Goal: Communication & Community: Answer question/provide support

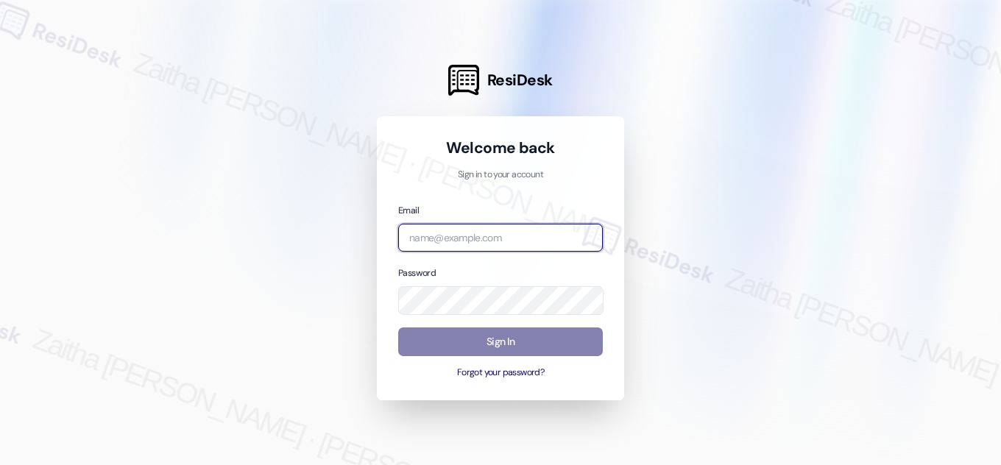
click at [451, 233] on input "email" at bounding box center [500, 238] width 205 height 29
type input "[EMAIL_ADDRESS][PERSON_NAME][DOMAIN_NAME]"
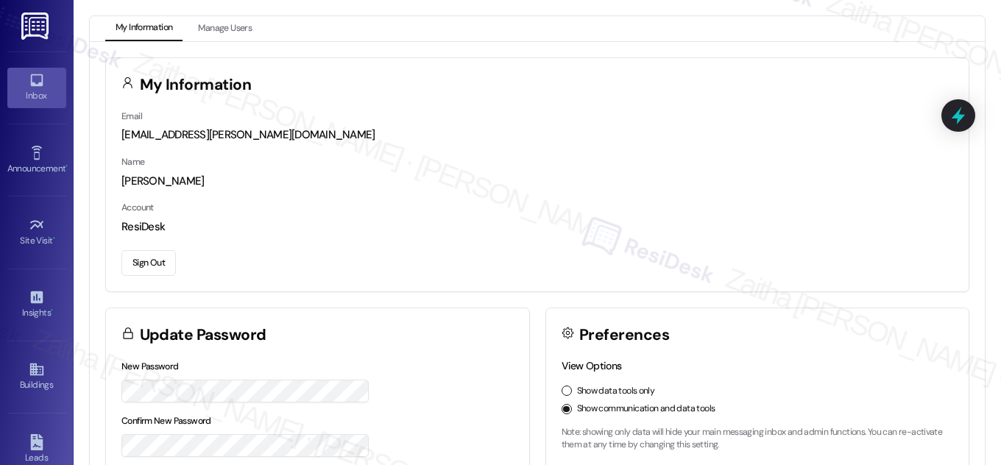
click at [35, 78] on icon at bounding box center [37, 80] width 16 height 16
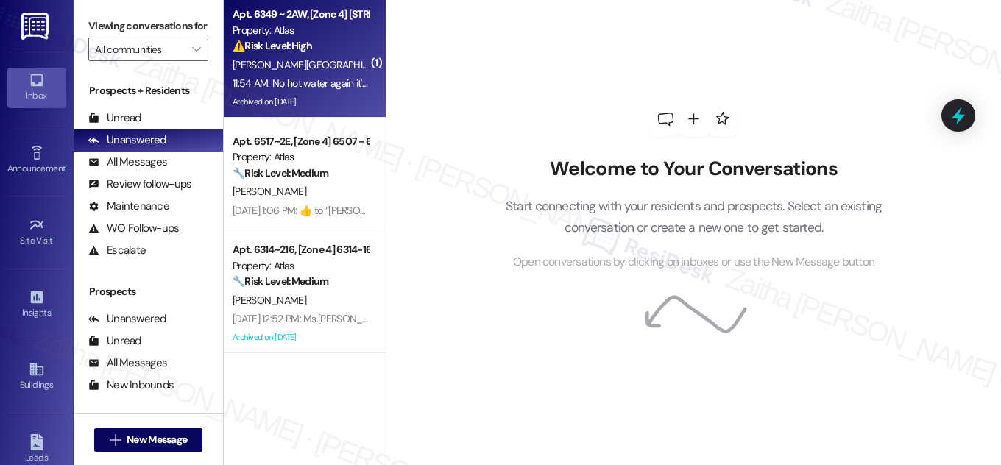
click at [330, 64] on div "Y. Velasquez" at bounding box center [300, 65] width 139 height 18
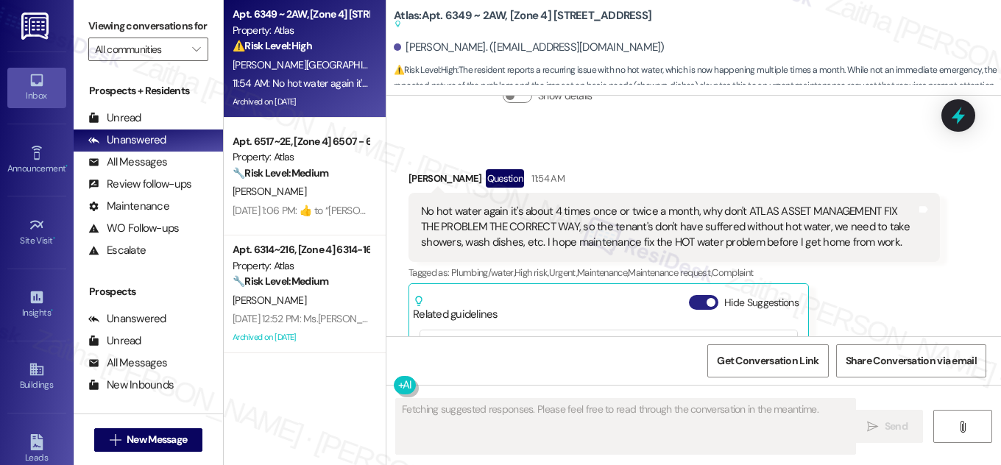
click at [693, 295] on button "Hide Suggestions" at bounding box center [703, 302] width 29 height 15
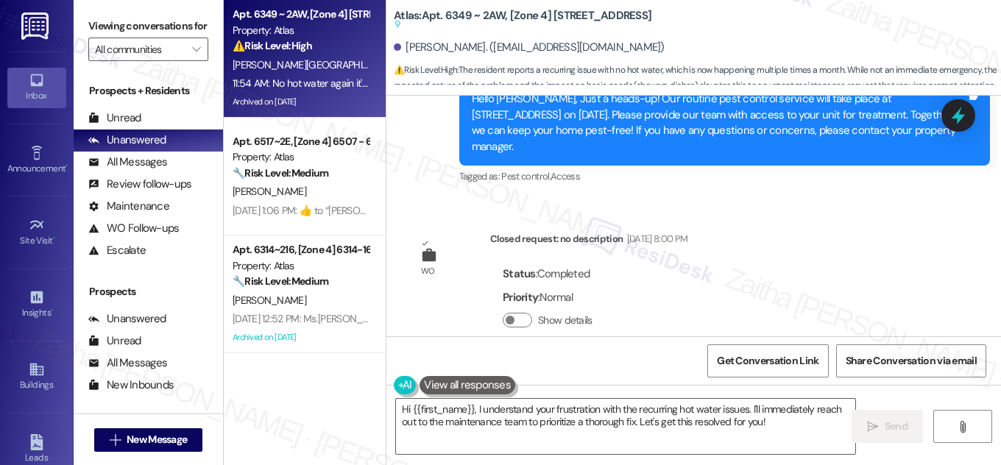
scroll to position [20551, 0]
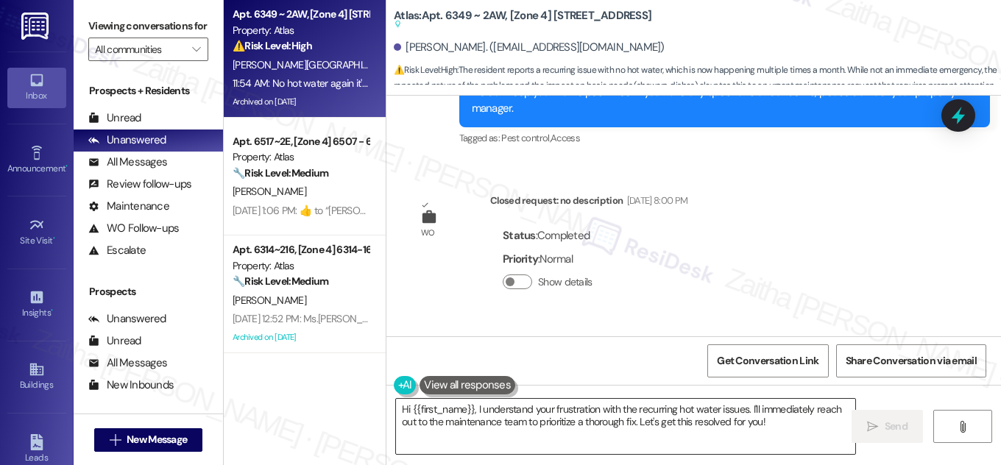
click at [781, 407] on textarea "Hi {{first_name}}, I understand your frustration with the recurring hot water i…" at bounding box center [625, 426] width 459 height 55
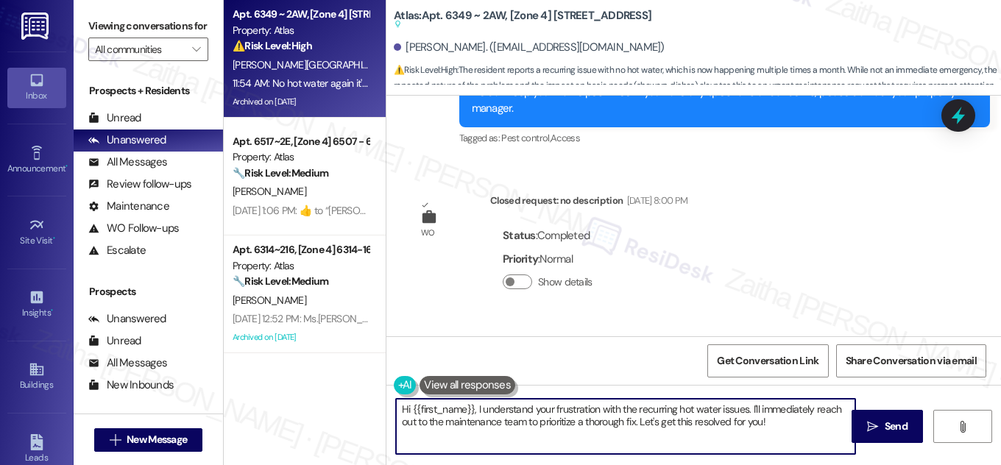
click at [781, 407] on textarea "Hi {{first_name}}, I understand your frustration with the recurring hot water i…" at bounding box center [625, 426] width 459 height 55
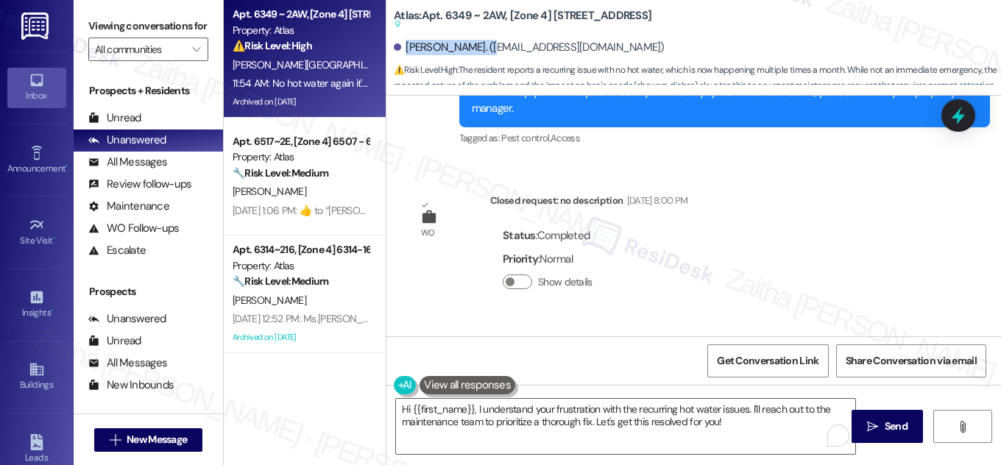
drag, startPoint x: 404, startPoint y: 46, endPoint x: 487, endPoint y: 40, distance: 82.7
click at [487, 40] on div "Yolanda Velasquez. (swimmingyv@gmail.com)" at bounding box center [529, 47] width 271 height 15
copy div "Yolanda Velasquez"
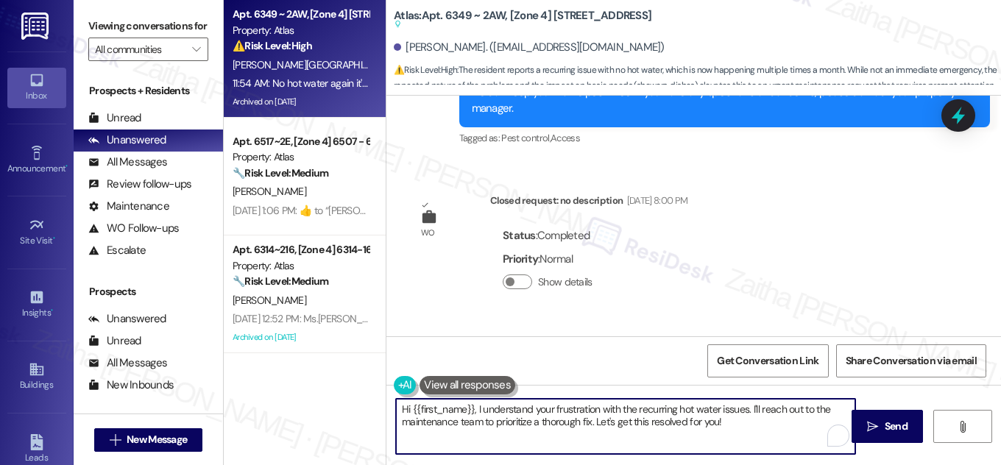
click at [514, 421] on textarea "Hi {{first_name}}, I understand your frustration with the recurring hot water i…" at bounding box center [625, 426] width 459 height 55
click at [752, 423] on textarea "Hi {{first_name}}, I understand your frustration with the recurring hot water i…" at bounding box center [625, 426] width 459 height 55
drag, startPoint x: 750, startPoint y: 409, endPoint x: 757, endPoint y: 429, distance: 21.0
click at [757, 429] on textarea "Hi {{first_name}}, I understand your frustration with the recurring hot water i…" at bounding box center [625, 426] width 459 height 55
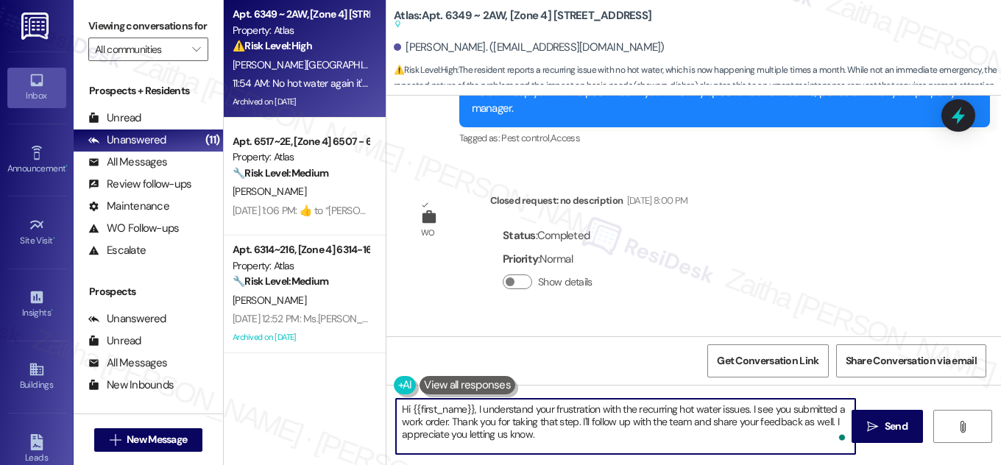
click at [628, 421] on textarea "Hi {{first_name}}, I understand your frustration with the recurring hot water i…" at bounding box center [625, 426] width 459 height 55
drag, startPoint x: 400, startPoint y: 409, endPoint x: 698, endPoint y: 435, distance: 299.3
click at [698, 435] on textarea "Hi {{first_name}}, I understand your frustration with the recurring hot water i…" at bounding box center [625, 426] width 459 height 55
click at [512, 423] on textarea "Hi {{first_name}}, I understand your frustration with the recurring hot water i…" at bounding box center [625, 426] width 459 height 55
click at [453, 420] on textarea "Hi {{first_name}}, I understand your frustration with the recurring hot water i…" at bounding box center [625, 426] width 459 height 55
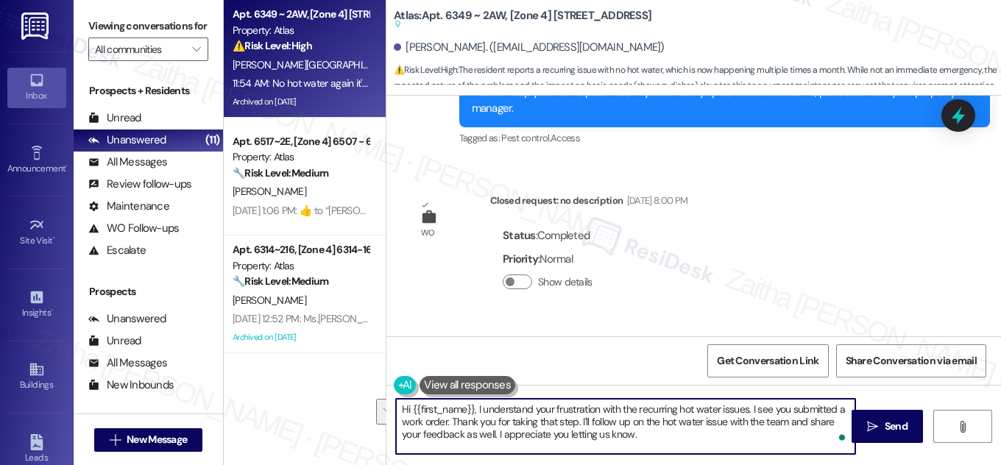
drag, startPoint x: 579, startPoint y: 420, endPoint x: 653, endPoint y: 434, distance: 75.8
click at [653, 434] on textarea "Hi {{first_name}}, I understand your frustration with the recurring hot water i…" at bounding box center [625, 426] width 459 height 55
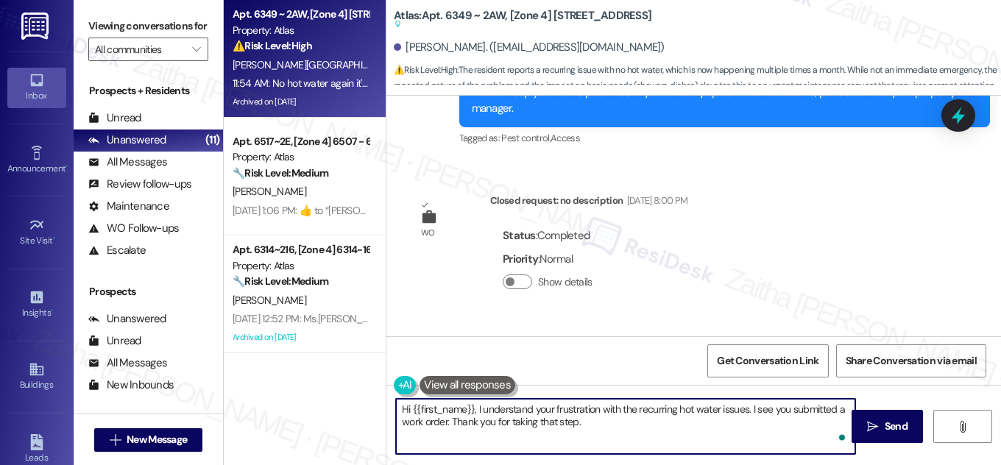
paste textarea "I’ll follow up with the team on this and make sure your feedback is shared. I r…"
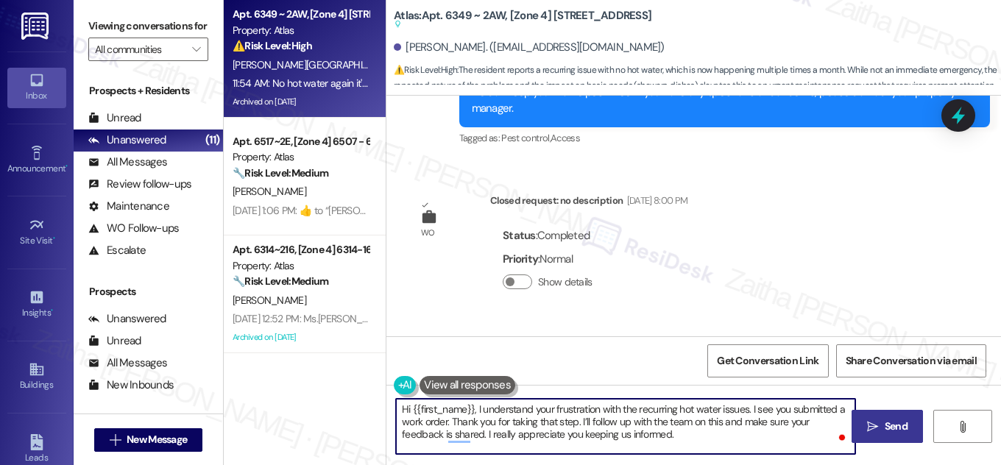
type textarea "Hi {{first_name}}, I understand your frustration with the recurring hot water i…"
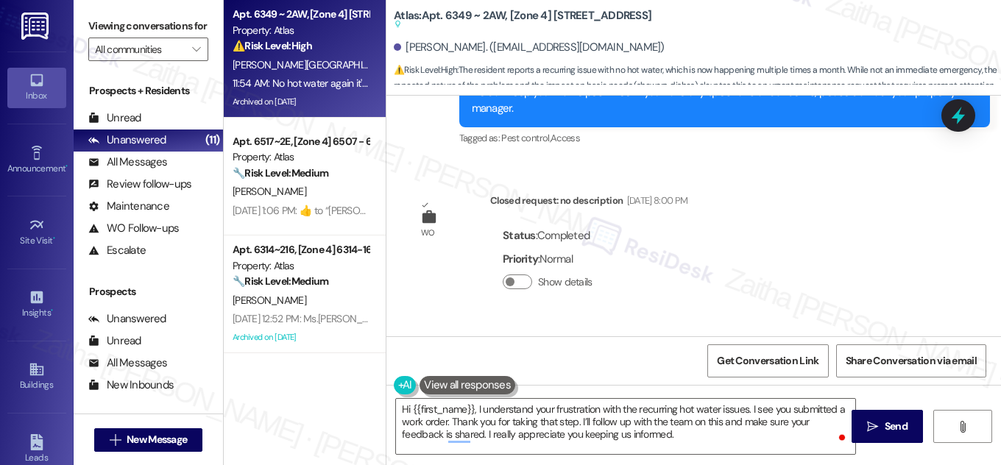
drag, startPoint x: 885, startPoint y: 422, endPoint x: 853, endPoint y: 384, distance: 49.6
click at [885, 422] on span "Send" at bounding box center [896, 426] width 23 height 15
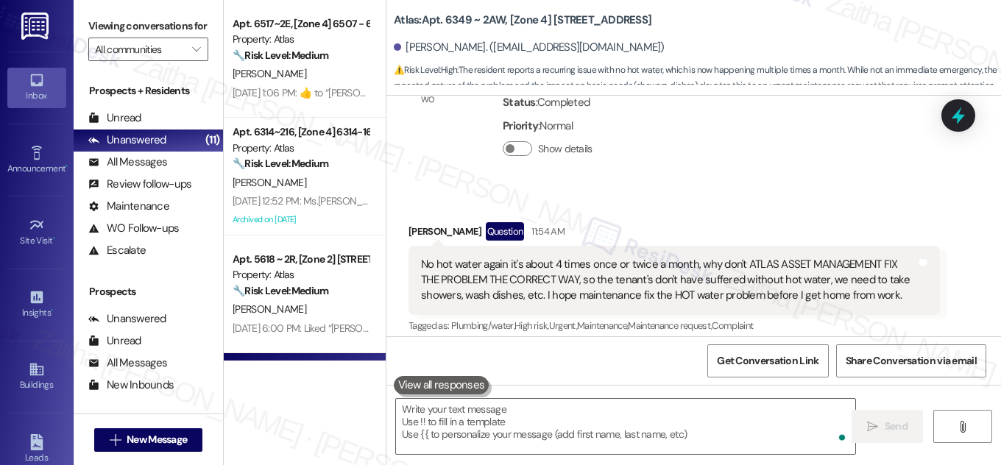
scroll to position [20685, 0]
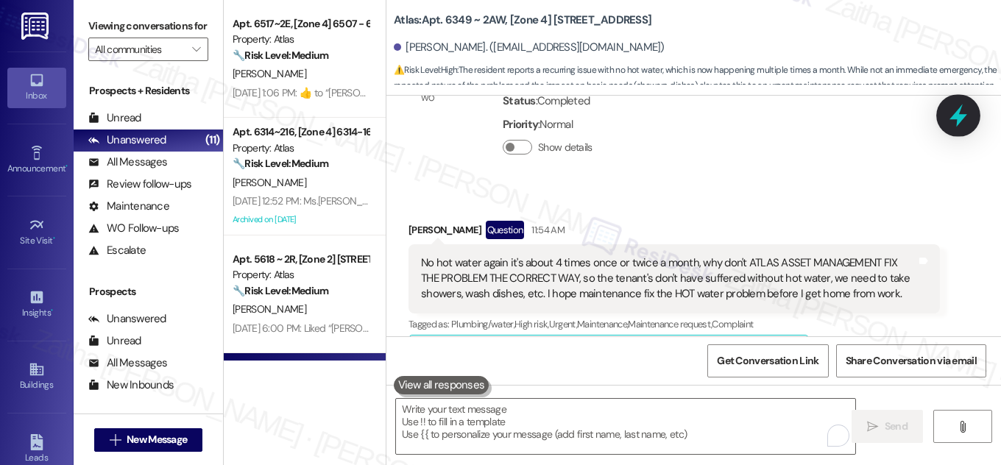
click at [948, 119] on icon at bounding box center [958, 115] width 25 height 25
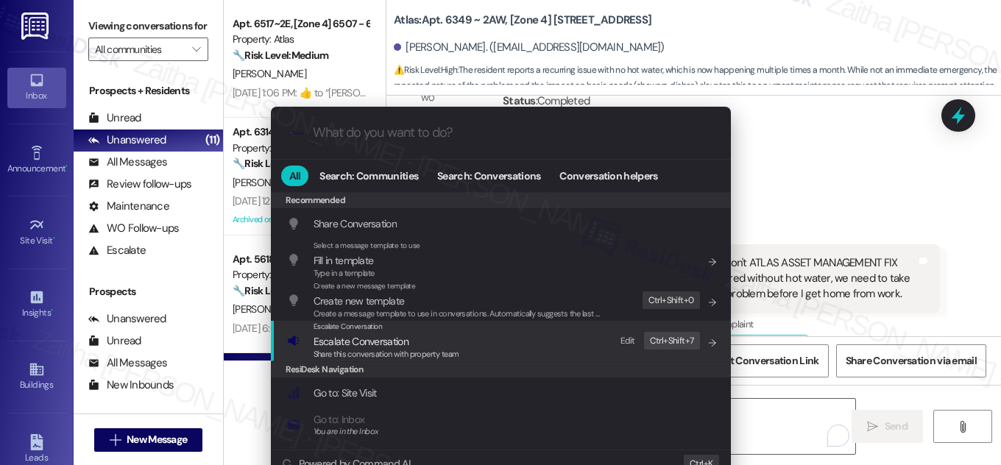
click at [345, 343] on span "Escalate Conversation" at bounding box center [361, 341] width 95 height 13
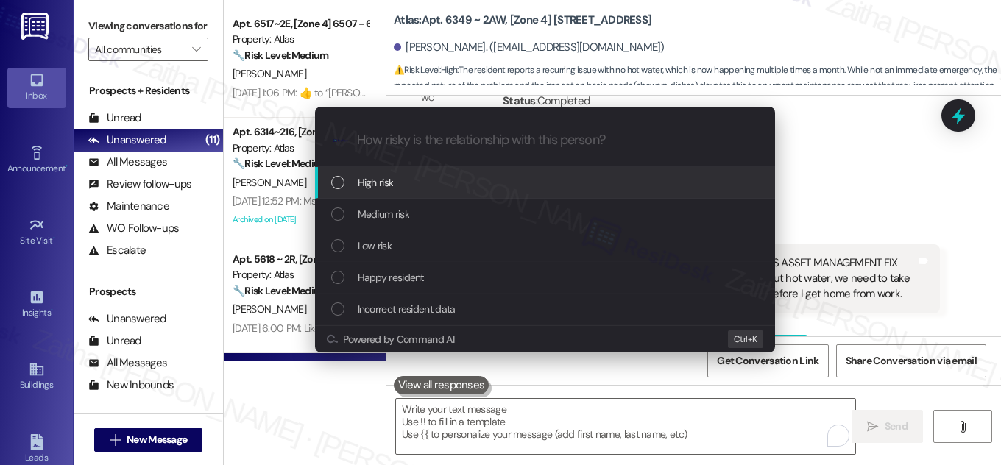
click at [403, 180] on div "High risk" at bounding box center [546, 182] width 431 height 16
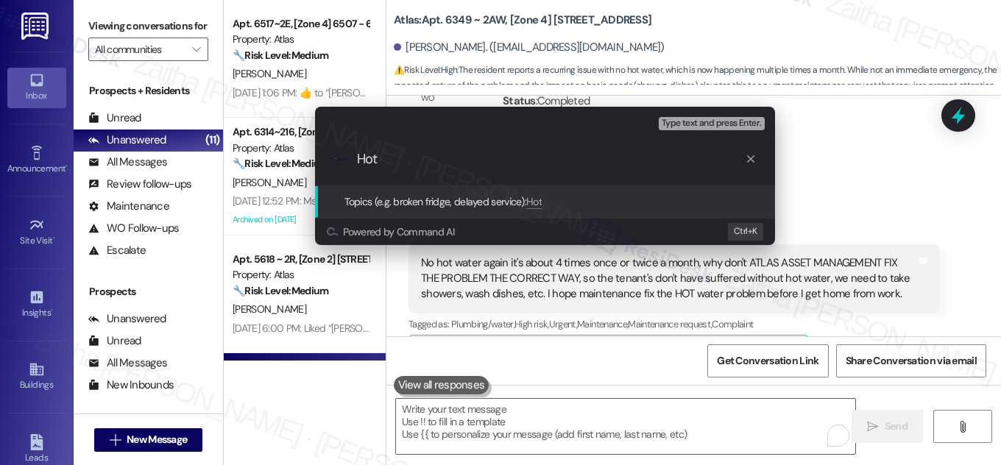
drag, startPoint x: 439, startPoint y: 167, endPoint x: 308, endPoint y: 148, distance: 131.7
click at [308, 148] on div "Escalate Conversation High risk Topics (e.g. broken fridge, delayed service) An…" at bounding box center [545, 176] width 497 height 168
paste input "Following Up on the Hot Water Issue"
type input "Following Up on the Hot Water Issue"
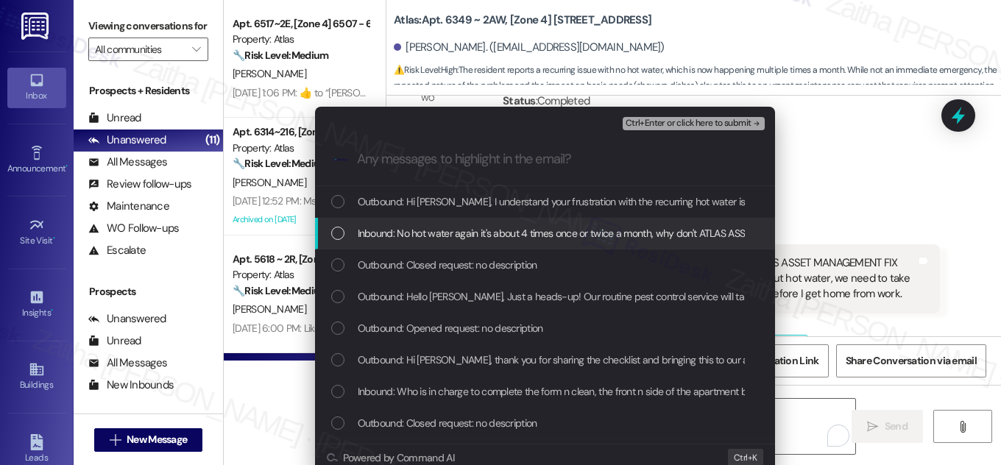
click at [331, 235] on div "List of options" at bounding box center [337, 233] width 13 height 13
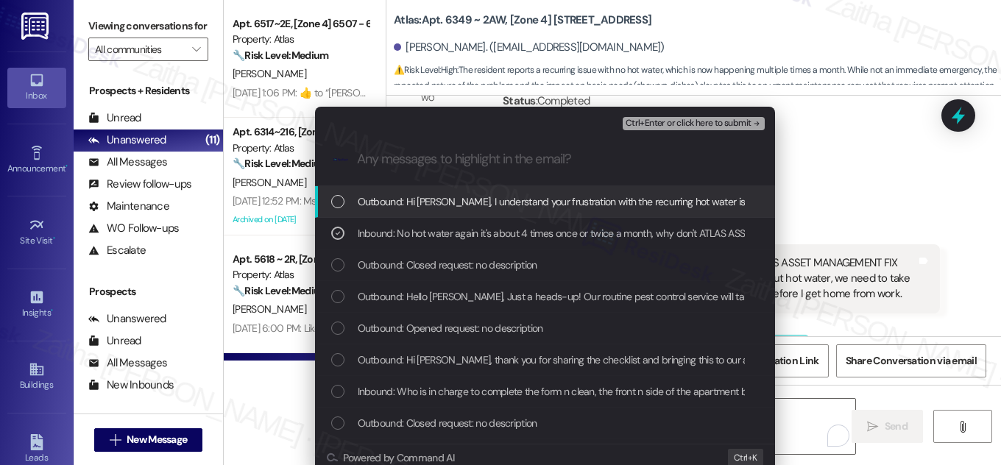
click at [717, 124] on span "Ctrl+Enter or click here to submit" at bounding box center [689, 124] width 126 height 10
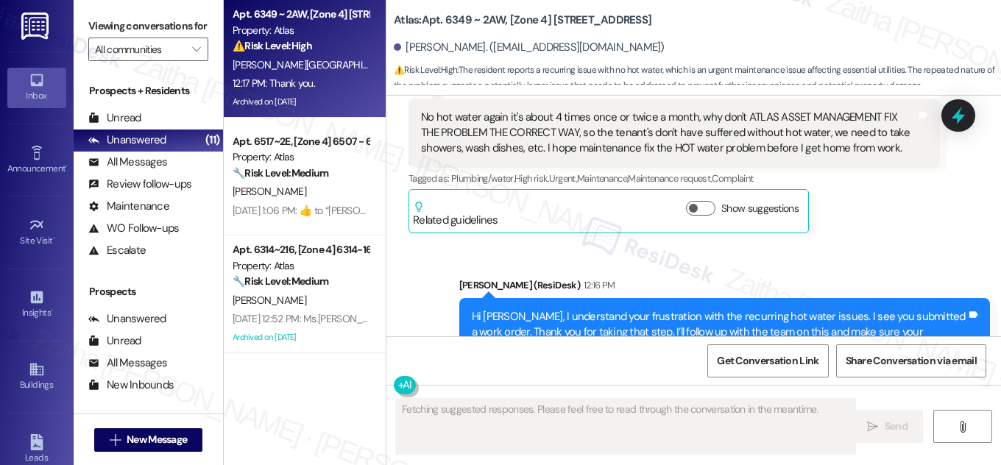
scroll to position [20831, 0]
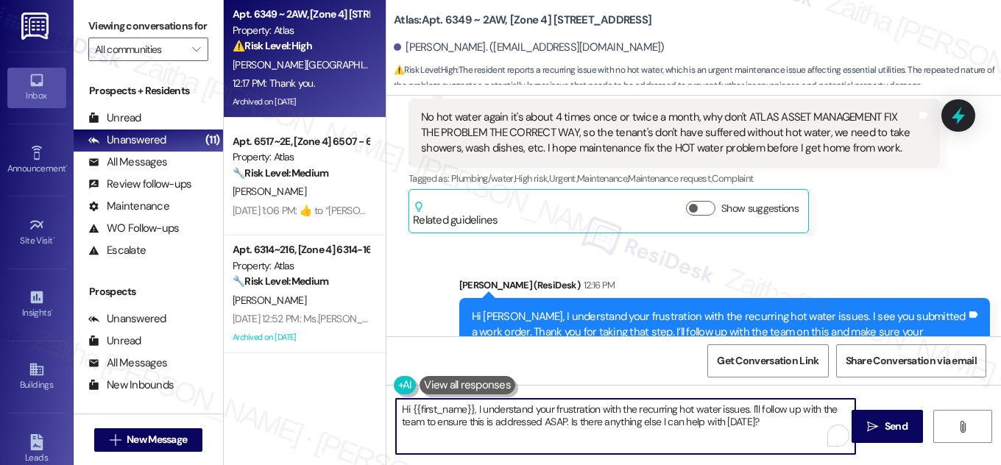
click at [402, 410] on textarea "Hi {{first_name}}, I understand your frustration with the recurring hot water i…" at bounding box center [625, 426] width 459 height 55
click at [402, 412] on textarea "Hi {{first_name}}, I understand your frustration with the recurring hot water i…" at bounding box center [625, 426] width 459 height 55
drag, startPoint x: 534, startPoint y: 408, endPoint x: 689, endPoint y: 439, distance: 158.4
click at [832, 454] on textarea "You're welcome, {{first_name}}, I understand your frustration with the recurrin…" at bounding box center [625, 426] width 459 height 55
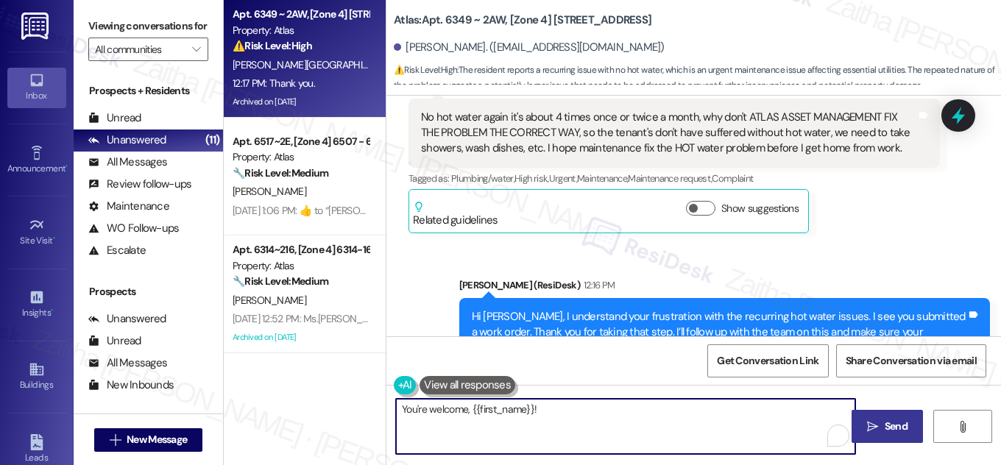
type textarea "You're welcome, {{first_name}}!"
click at [885, 426] on span "Send" at bounding box center [896, 426] width 23 height 15
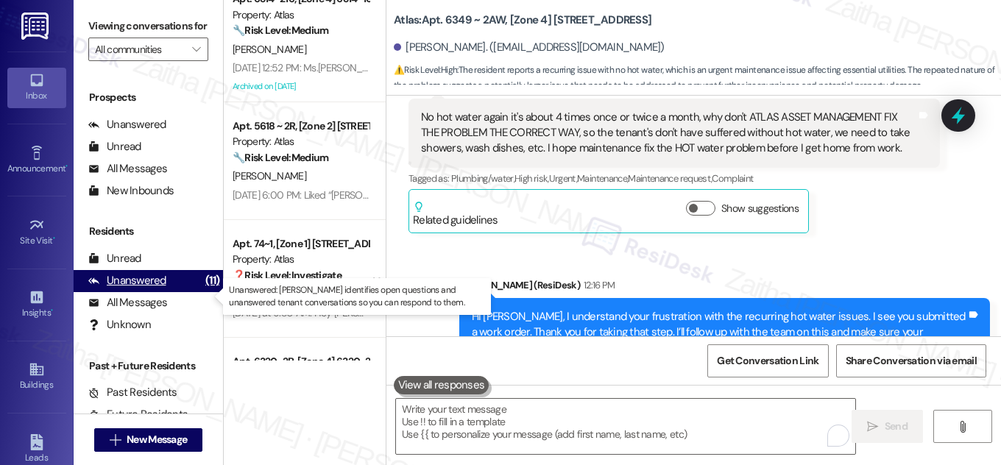
click at [143, 289] on div "Unanswered" at bounding box center [127, 280] width 78 height 15
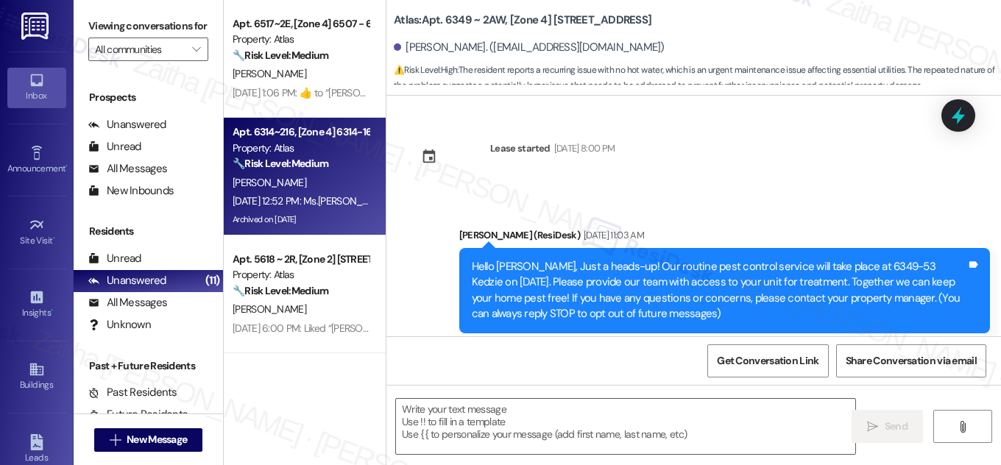
type textarea "Fetching suggested responses. Please feel free to read through the conversation…"
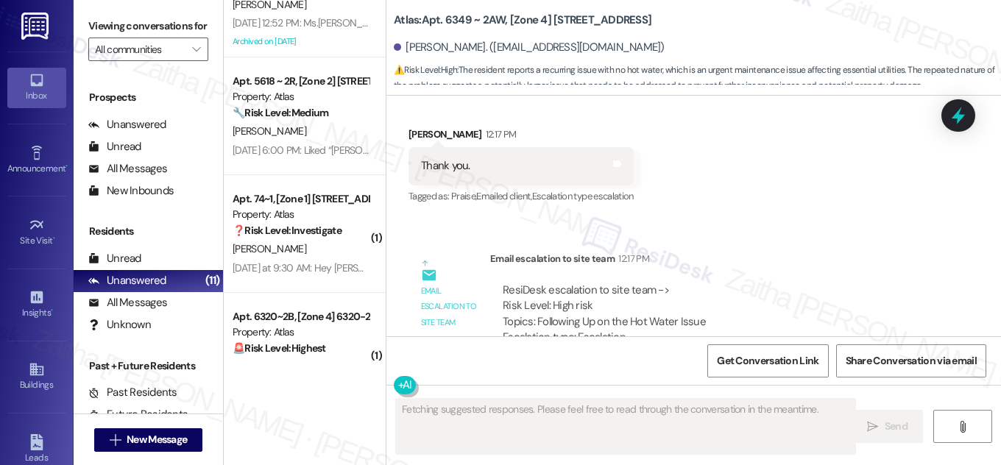
scroll to position [200, 0]
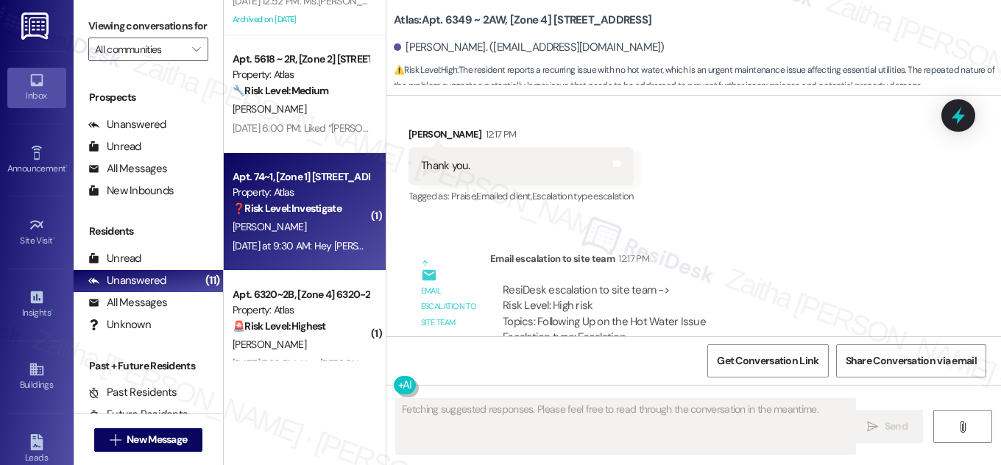
click at [311, 239] on div "Yesterday at 9:30 AM: Hey Zacirayh, we appreciate your text! We'll be back at 1…" at bounding box center [300, 246] width 139 height 18
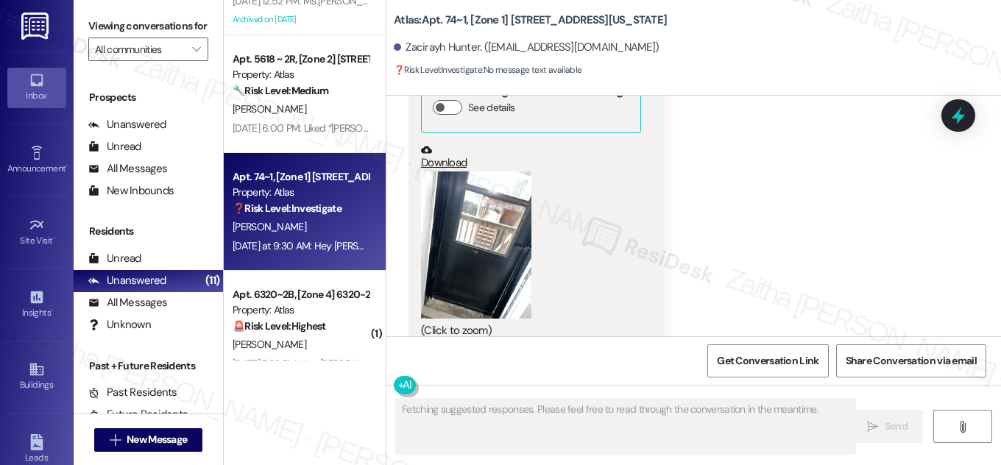
scroll to position [1788, 0]
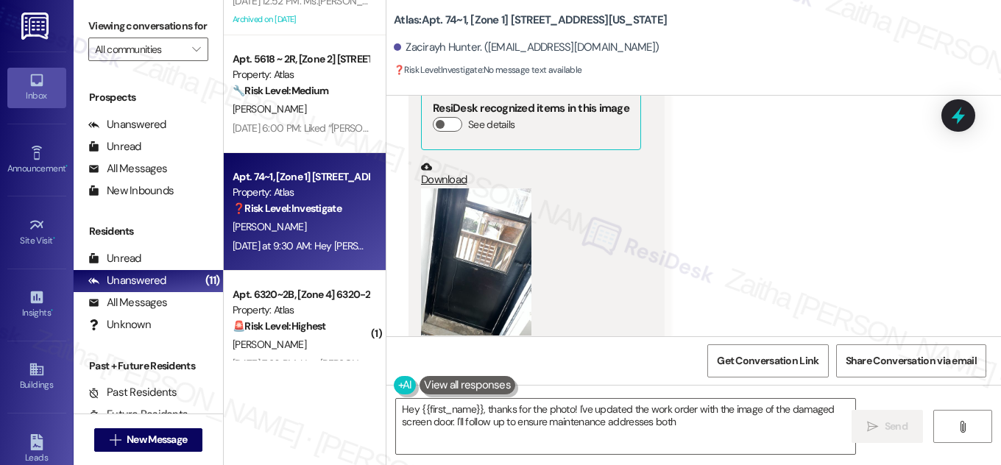
click at [489, 216] on button "Zoom image" at bounding box center [476, 261] width 110 height 147
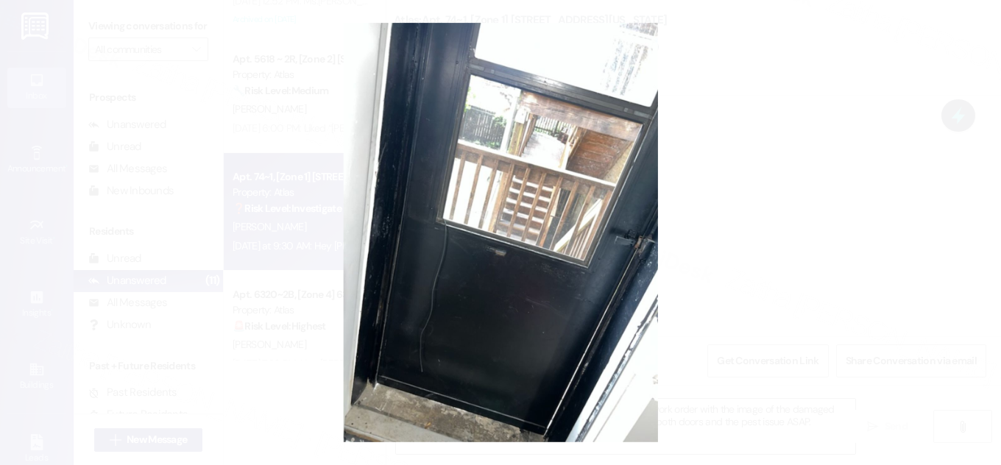
click at [843, 180] on button "Unzoom image" at bounding box center [500, 232] width 1001 height 465
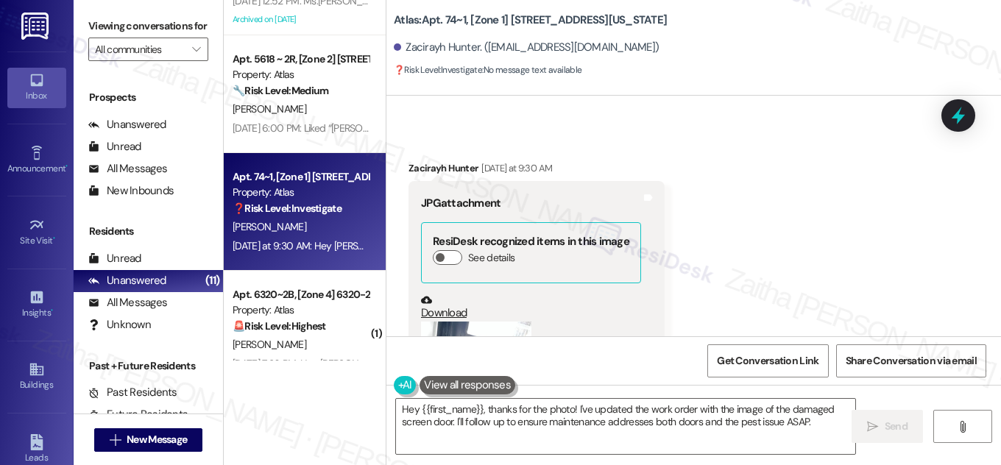
scroll to position [1588, 0]
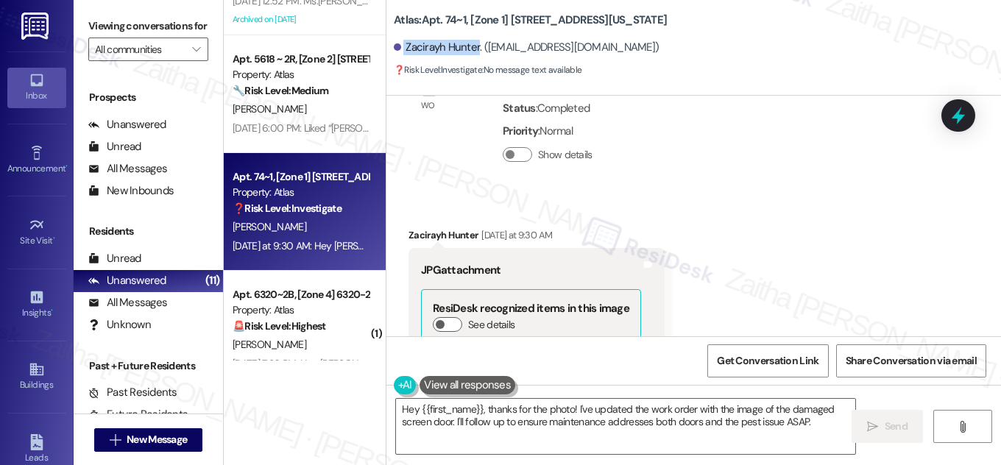
drag, startPoint x: 401, startPoint y: 45, endPoint x: 474, endPoint y: 40, distance: 73.8
click at [474, 40] on div "Zacirayh Hunter. ([EMAIL_ADDRESS][DOMAIN_NAME])" at bounding box center [526, 47] width 265 height 15
copy div "Zacirayh Hunter"
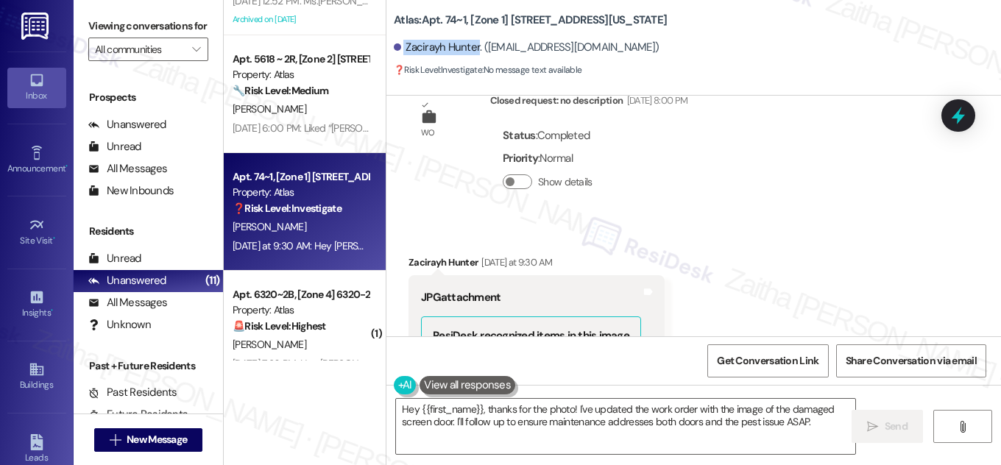
scroll to position [1539, 0]
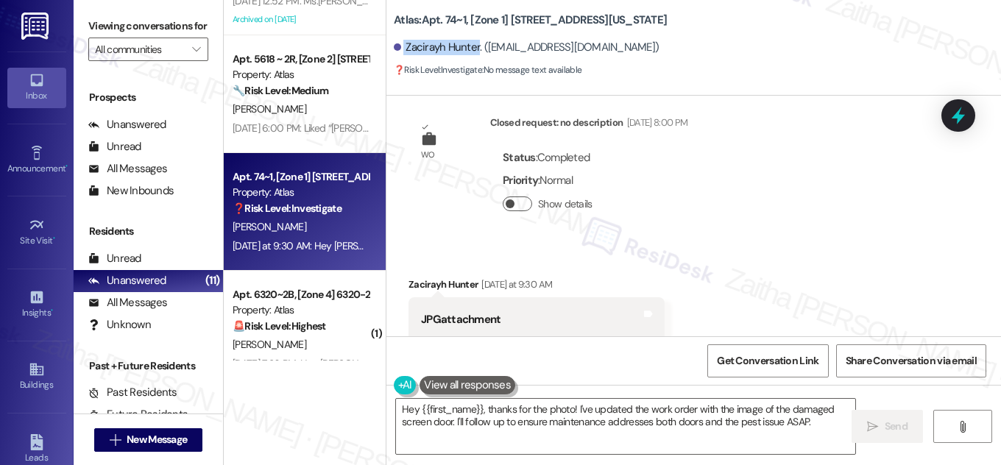
click at [516, 197] on button "Show details" at bounding box center [517, 204] width 29 height 15
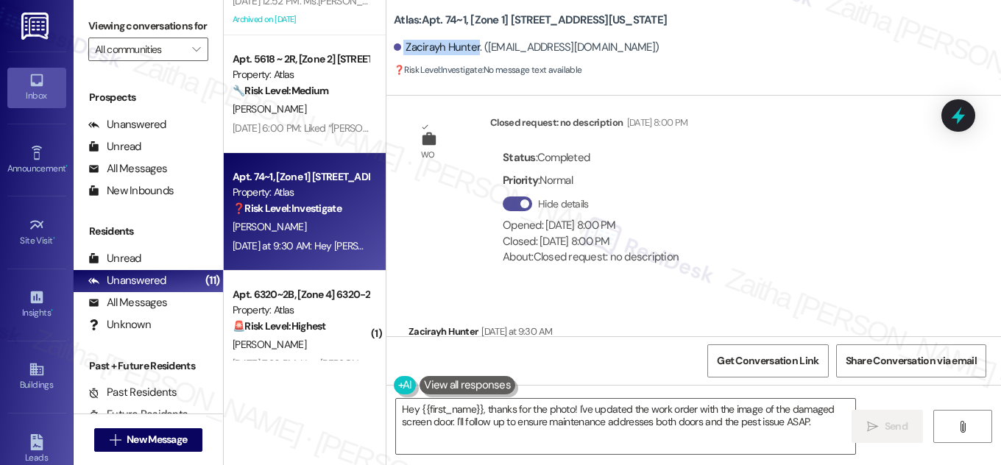
click at [503, 197] on button "Hide details" at bounding box center [517, 204] width 29 height 15
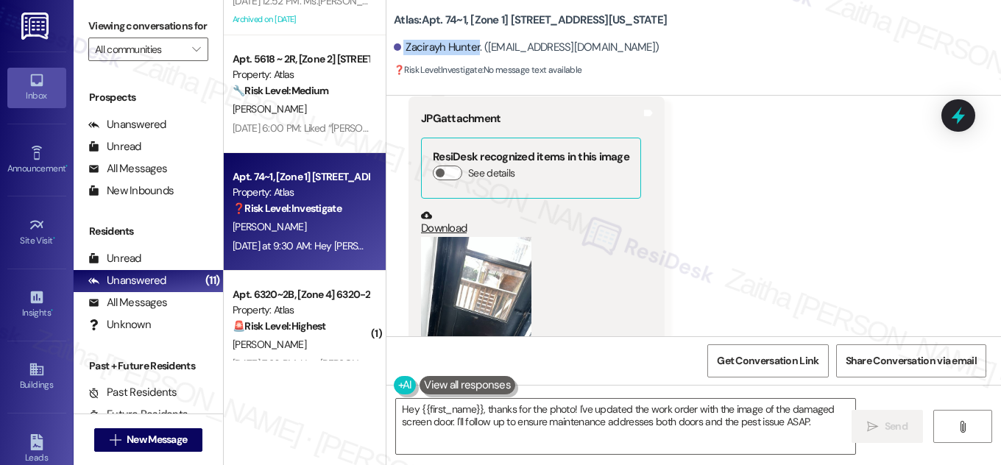
scroll to position [1807, 0]
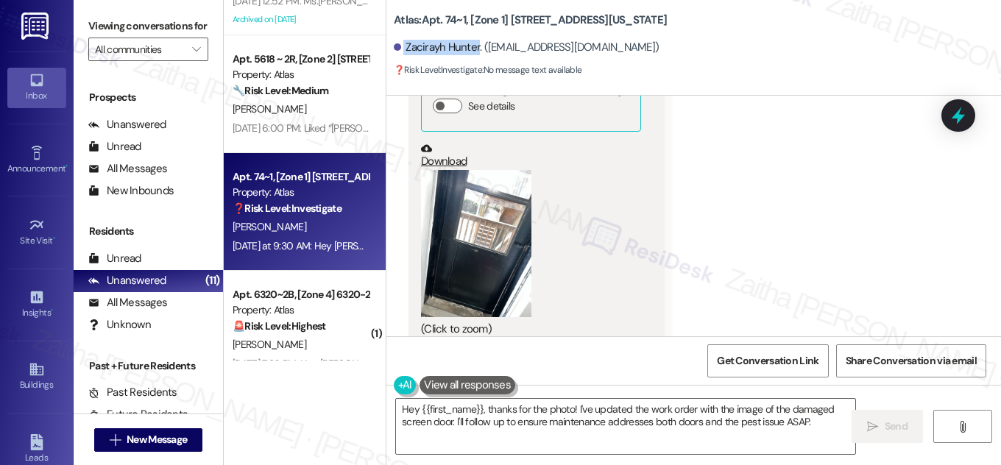
click at [484, 190] on button "Zoom image" at bounding box center [476, 243] width 110 height 147
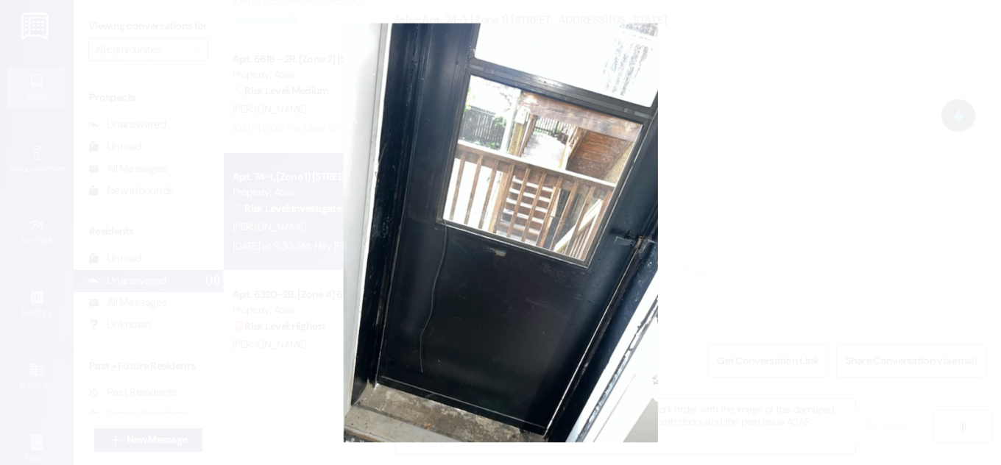
click at [799, 173] on button "Unzoom image" at bounding box center [500, 232] width 1001 height 465
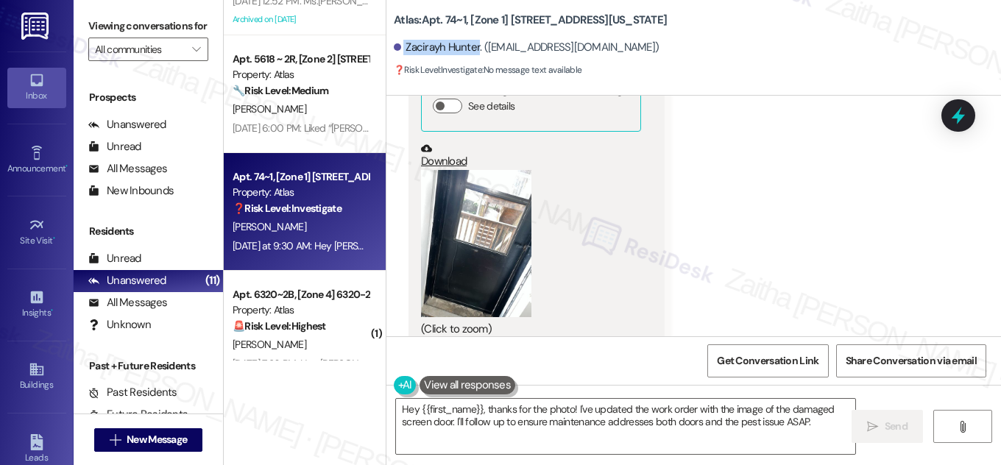
click at [477, 229] on button "Zoom image" at bounding box center [476, 243] width 110 height 147
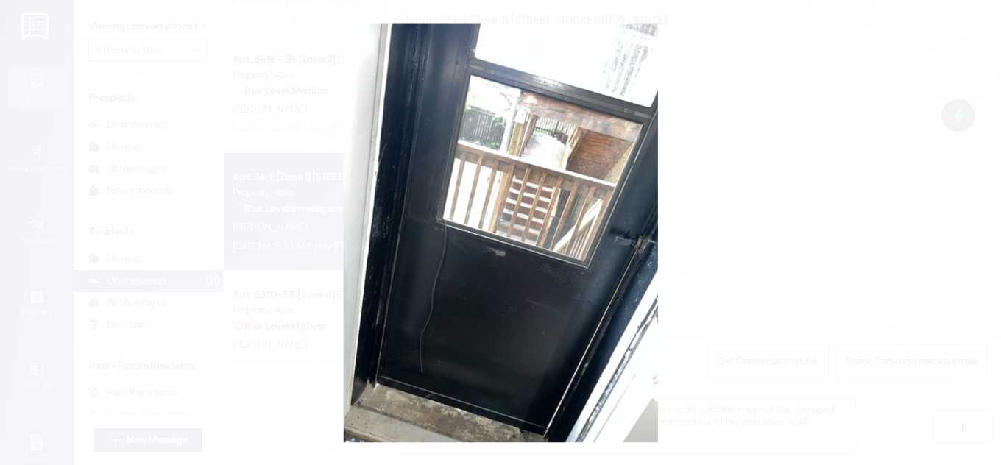
click at [807, 156] on button "Unzoom image" at bounding box center [500, 232] width 1001 height 465
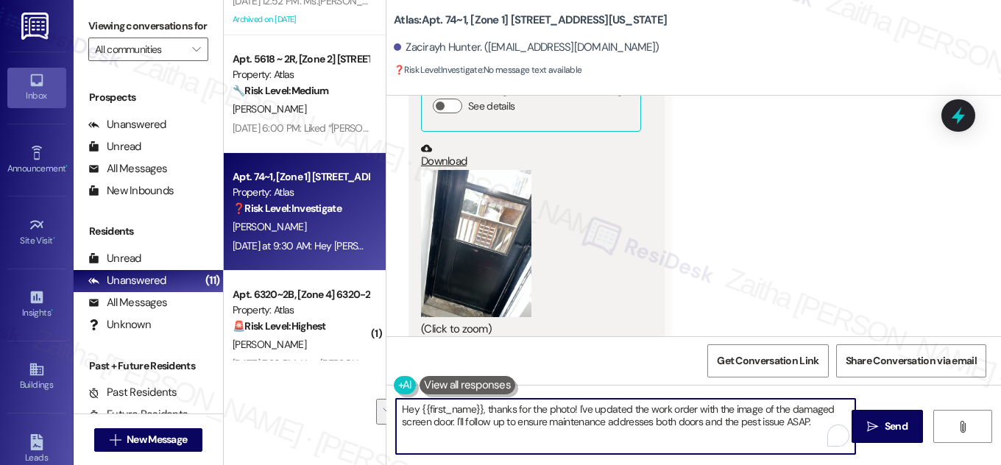
drag, startPoint x: 694, startPoint y: 409, endPoint x: 451, endPoint y: 420, distance: 242.5
click at [451, 420] on textarea "Hey {{first_name}}, thanks for the photo! I've updated the work order with the …" at bounding box center [625, 426] width 459 height 55
click at [716, 408] on textarea "Hey {{first_name}}, thanks for the photo! I've updated the work order and I'll …" at bounding box center [625, 426] width 459 height 55
click at [715, 408] on textarea "Hey {{first_name}}, thanks for the photo! I've updated the work order and I'll …" at bounding box center [625, 426] width 459 height 55
drag, startPoint x: 633, startPoint y: 420, endPoint x: 691, endPoint y: 421, distance: 57.4
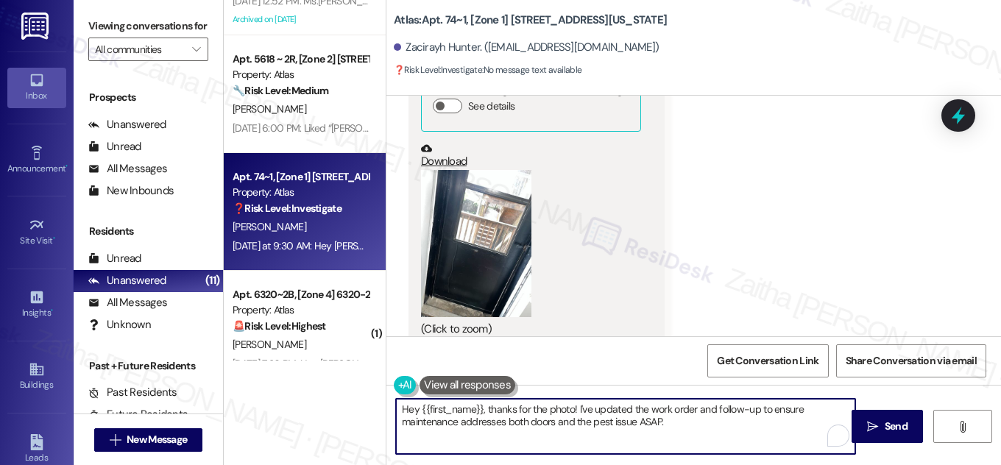
click at [691, 421] on textarea "Hey {{first_name}}, thanks for the photo! I've updated the work order and follo…" at bounding box center [625, 426] width 459 height 55
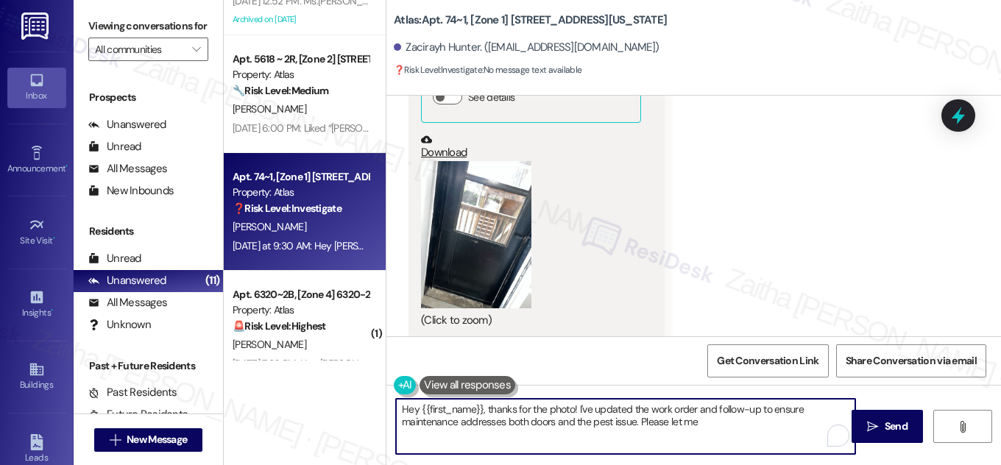
scroll to position [1874, 0]
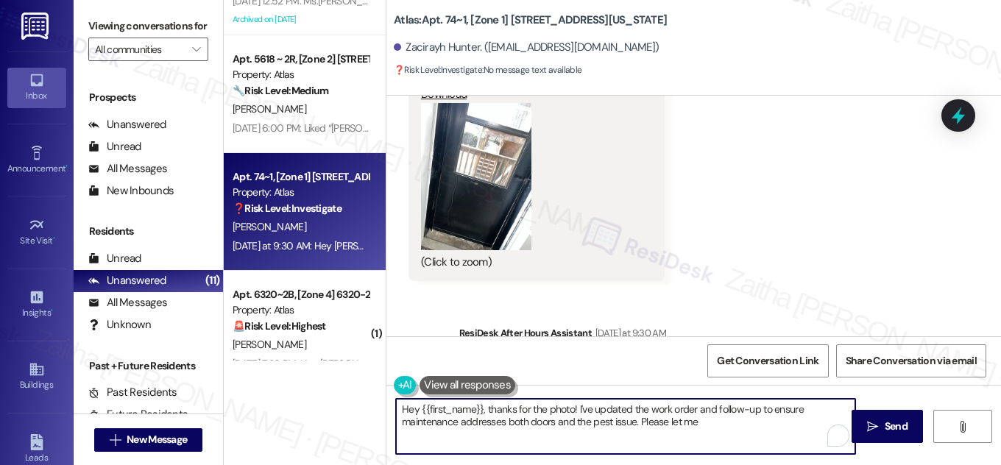
click at [414, 409] on textarea "Hey {{first_name}}, thanks for the photo! I've updated the work order and follo…" at bounding box center [625, 426] width 459 height 55
click at [704, 409] on textarea "Hi {{first_name}}, thanks for the photo! I've updated the work order and follow…" at bounding box center [625, 426] width 459 height 55
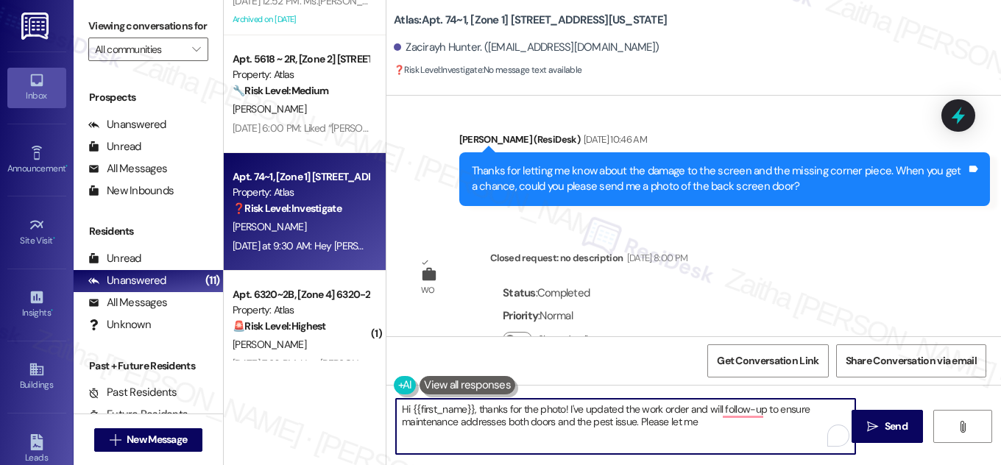
scroll to position [1406, 0]
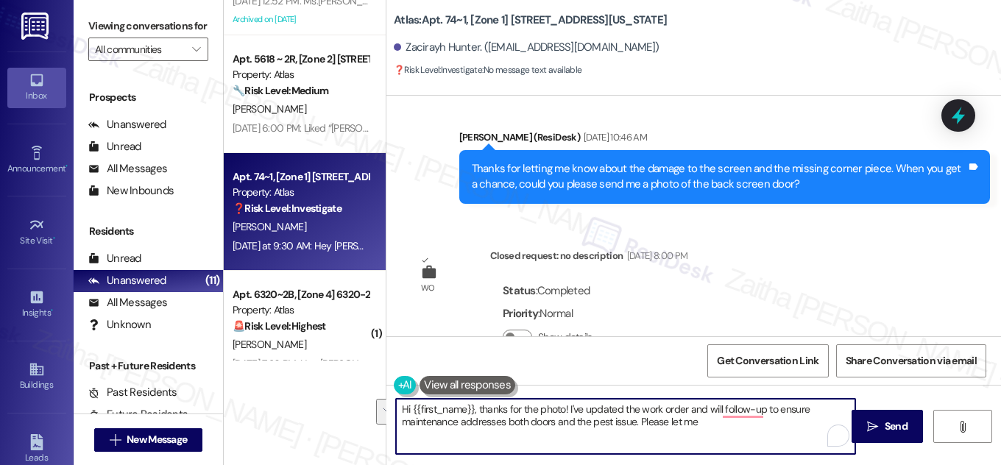
drag, startPoint x: 571, startPoint y: 408, endPoint x: 705, endPoint y: 428, distance: 135.5
click at [705, 428] on textarea "Hi {{first_name}}, thanks for the photo! I've updated the work order and will f…" at bounding box center [625, 426] width 459 height 55
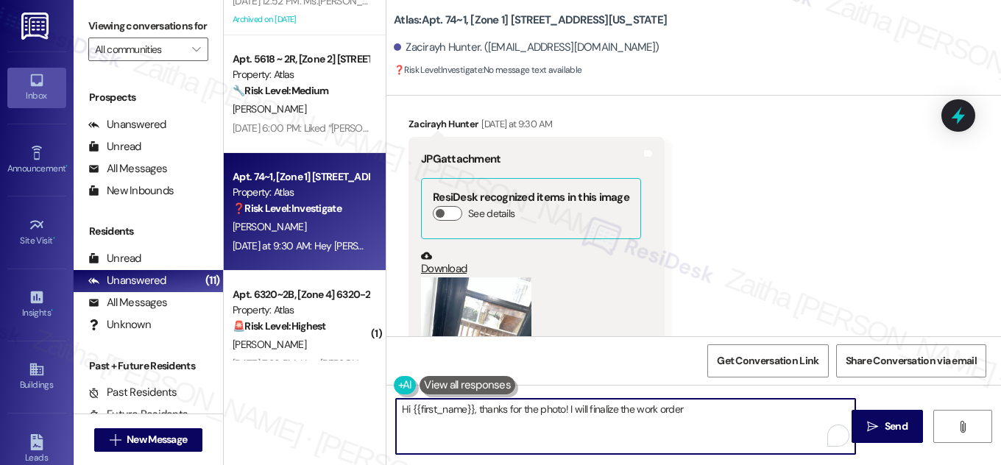
scroll to position [1721, 0]
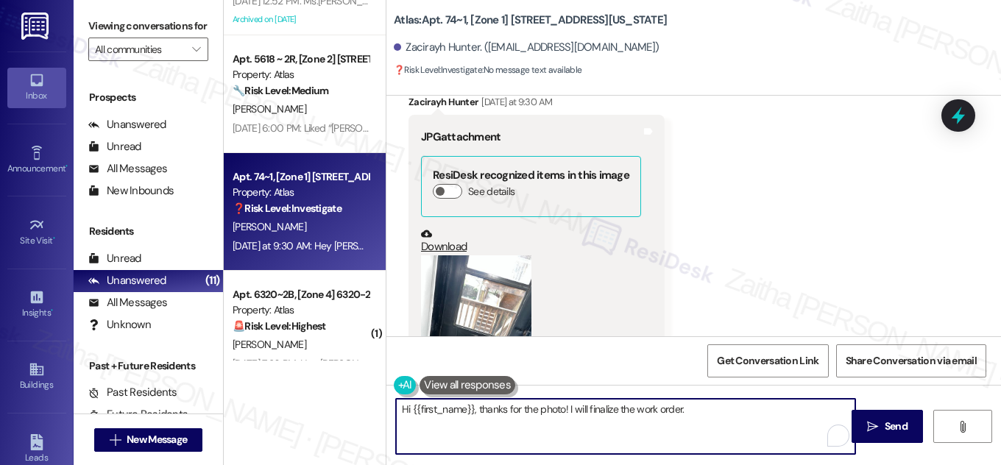
paste textarea "Do we have your permission to enter during your absence? Do you have pets that …"
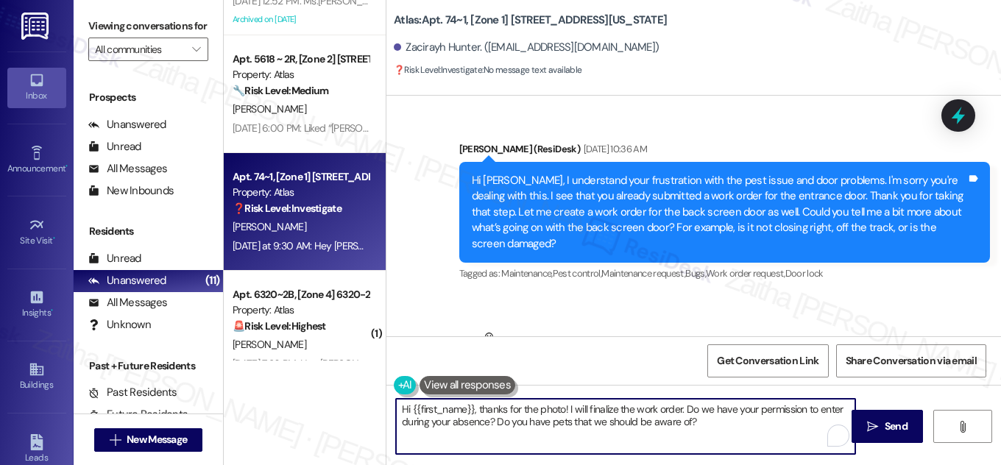
scroll to position [985, 0]
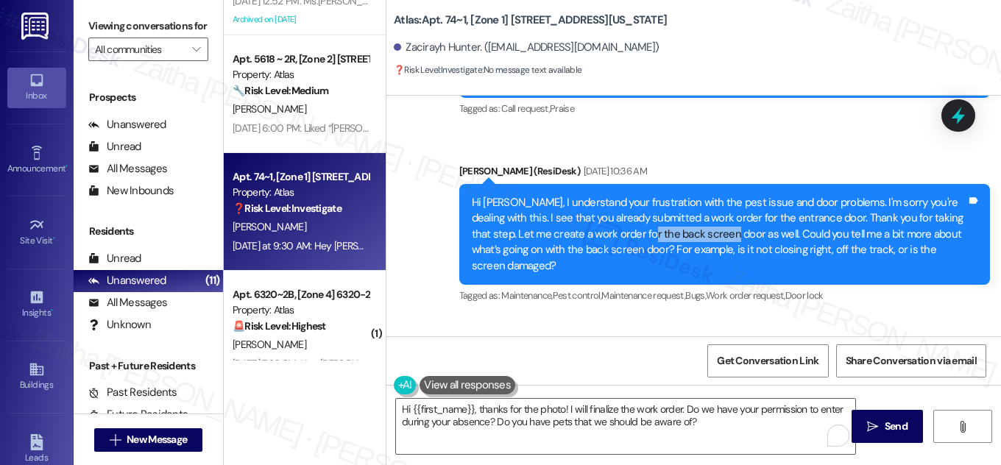
drag, startPoint x: 608, startPoint y: 203, endPoint x: 691, endPoint y: 200, distance: 82.5
click at [691, 200] on div "Hi [PERSON_NAME], I understand your frustration with the pest issue and door pr…" at bounding box center [720, 234] width 496 height 79
copy div "back screen door"
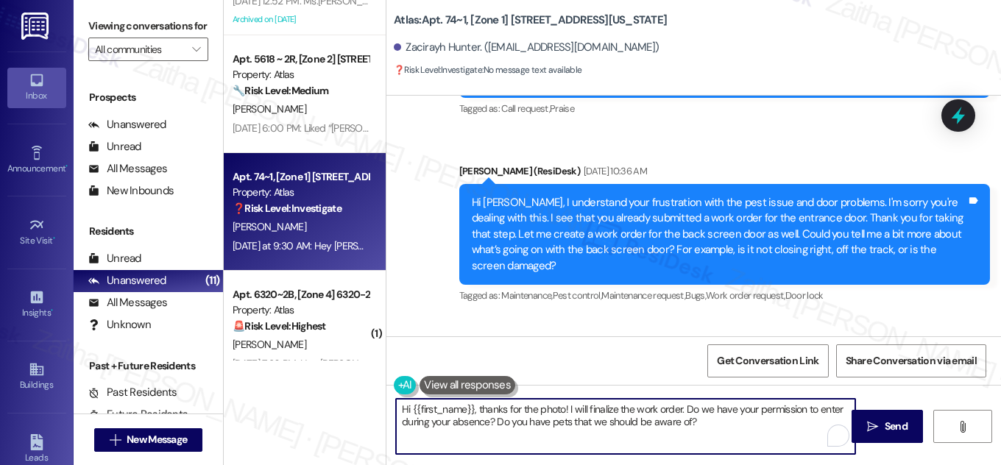
click at [680, 404] on textarea "Hi {{first_name}}, thanks for the photo! I will finalize the work order. Do we …" at bounding box center [625, 426] width 459 height 55
paste textarea "back screen door"
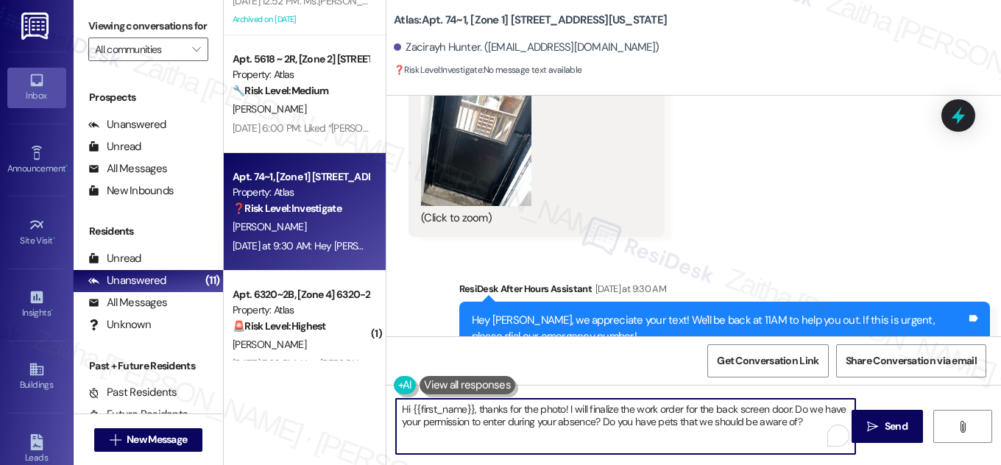
scroll to position [1922, 0]
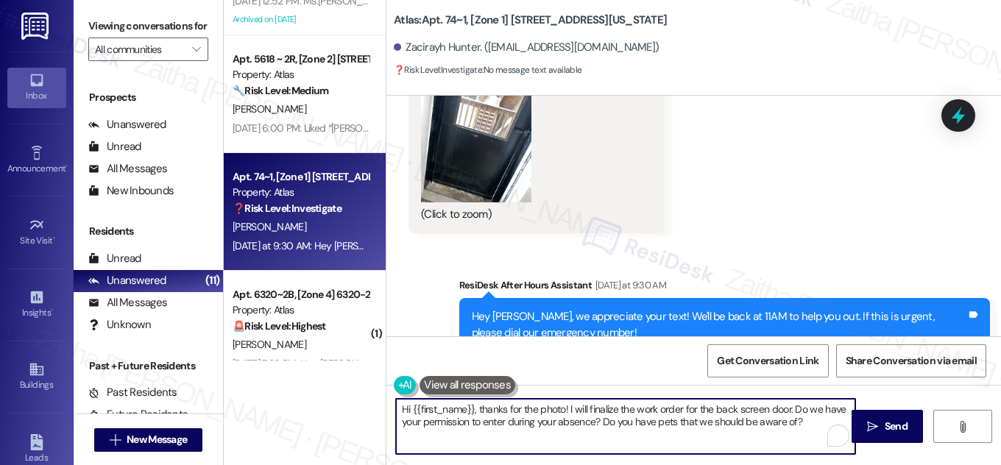
click at [800, 425] on textarea "Hi {{first_name}}, thanks for the photo! I will finalize the work order for the…" at bounding box center [625, 426] width 459 height 55
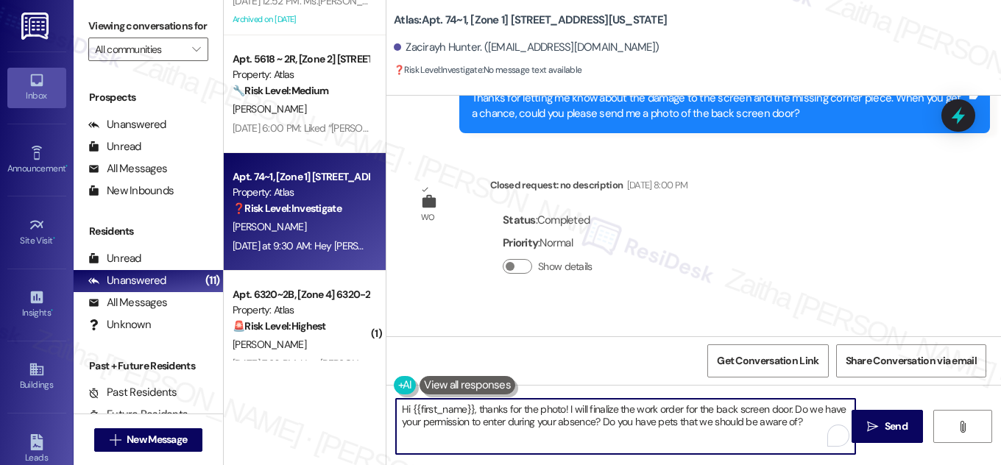
scroll to position [1453, 0]
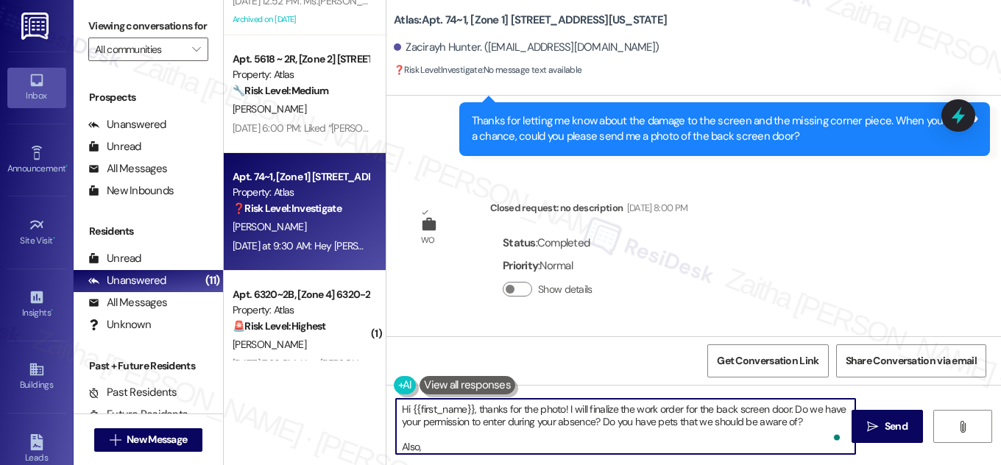
paste textarea "Could you please confirm if the pest and entrance door issues have been address…"
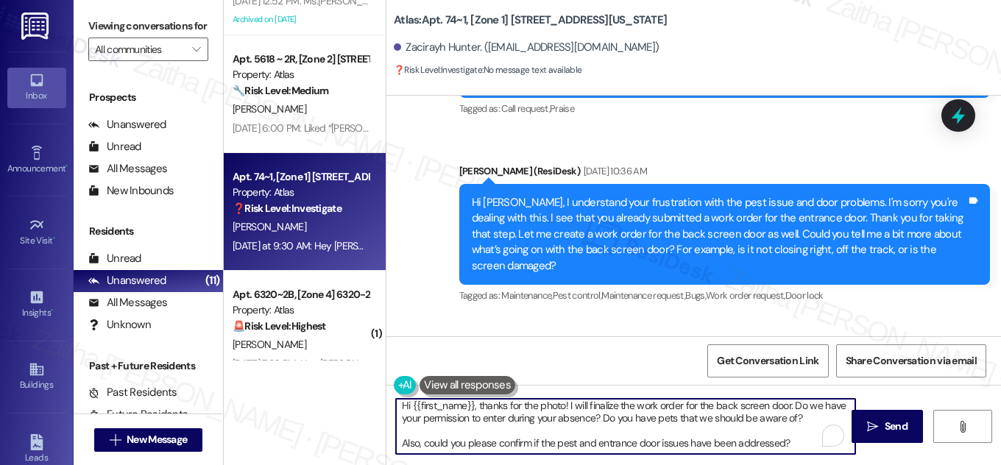
scroll to position [15, 0]
click at [786, 430] on textarea "Hi {{first_name}}, thanks for the photo! I will finalize the work order for the…" at bounding box center [625, 426] width 459 height 55
type textarea "Hi {{first_name}}, thanks for the photo! I will finalize the work order for the…"
click at [896, 427] on span "Send" at bounding box center [896, 426] width 23 height 15
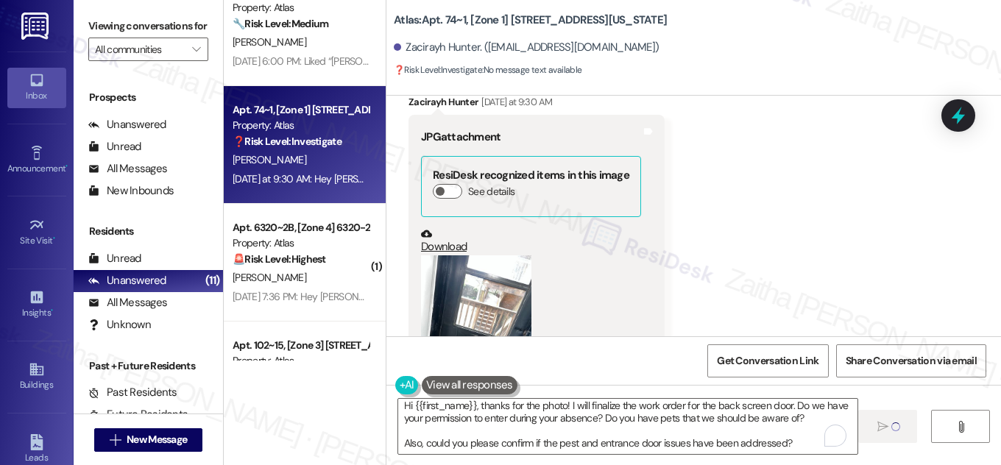
scroll to position [1922, 0]
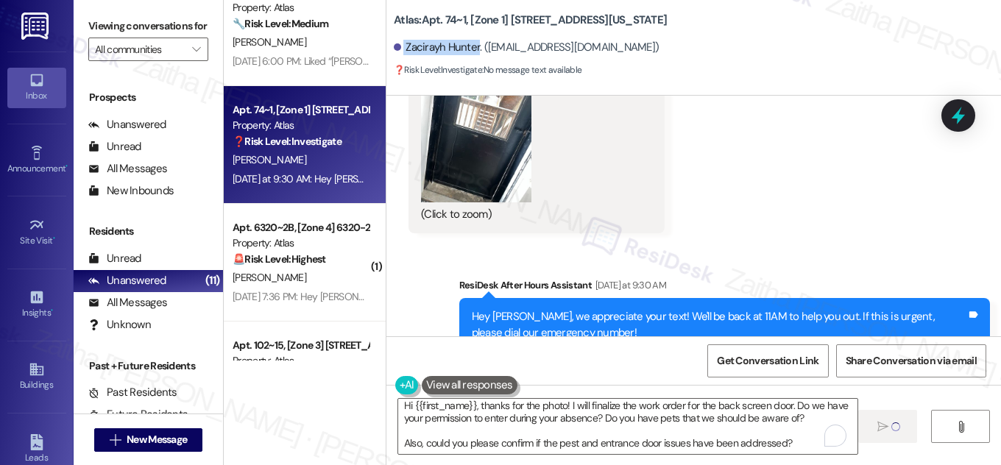
drag, startPoint x: 401, startPoint y: 47, endPoint x: 473, endPoint y: 42, distance: 73.1
click at [473, 42] on div "Zacirayh Hunter. ([EMAIL_ADDRESS][DOMAIN_NAME])" at bounding box center [526, 47] width 265 height 15
copy div "Zacirayh Hunter"
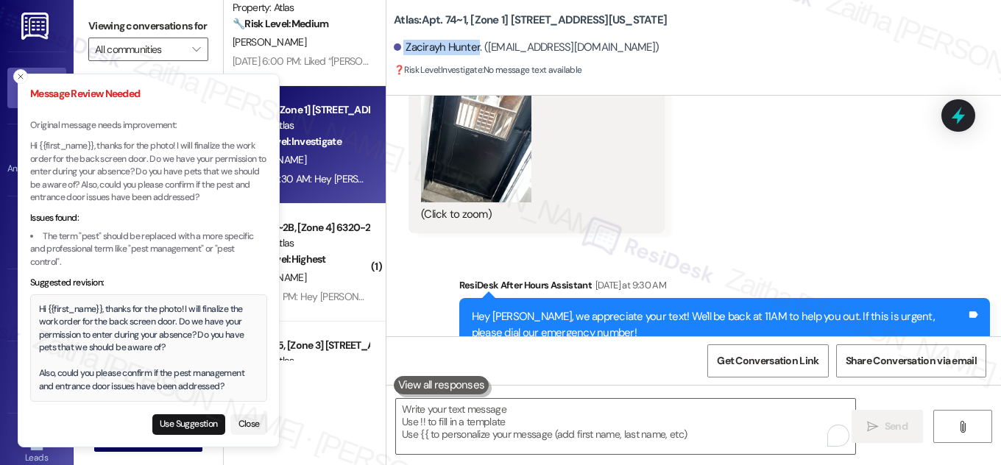
scroll to position [0, 0]
click at [192, 423] on button "Use Suggestion" at bounding box center [188, 425] width 73 height 21
type textarea "Hi {{first_name}}, thanks for the photo! I will finalize the work order for the…"
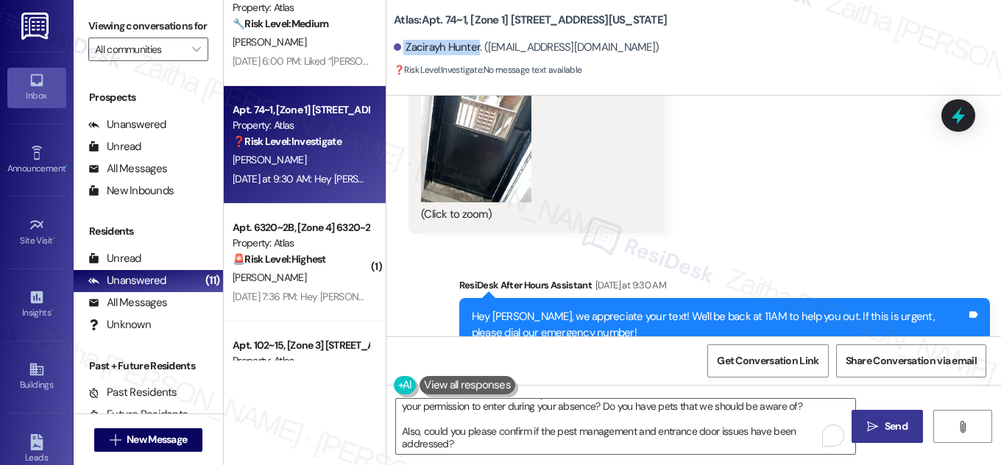
click at [906, 429] on span "Send" at bounding box center [896, 426] width 23 height 15
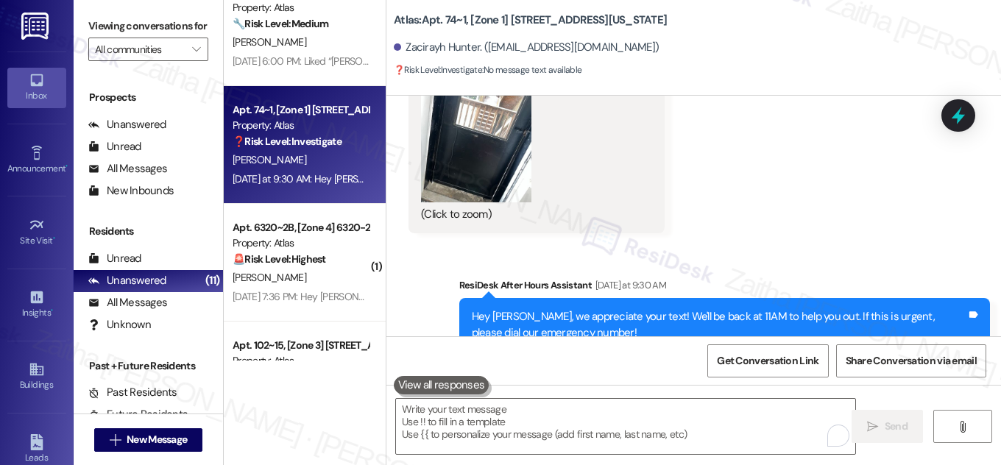
click at [724, 166] on div "Received via SMS Zacirayh Hunter Yesterday at 9:30 AM JPG attachment ResiDesk r…" at bounding box center [694, 53] width 615 height 384
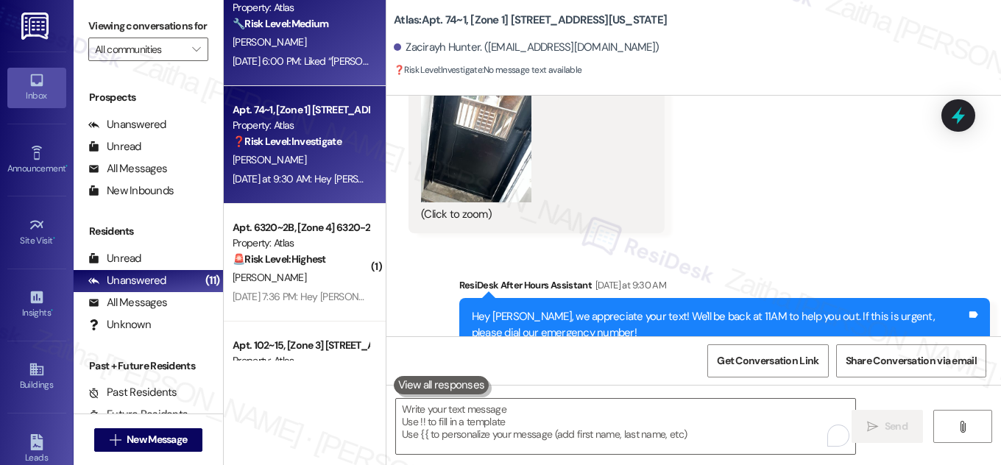
click at [333, 46] on div "[PERSON_NAME]" at bounding box center [300, 42] width 139 height 18
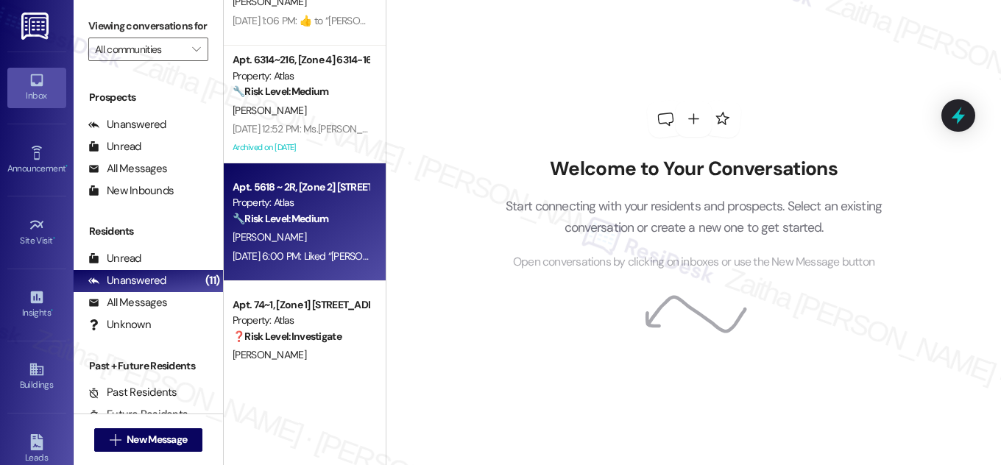
scroll to position [200, 0]
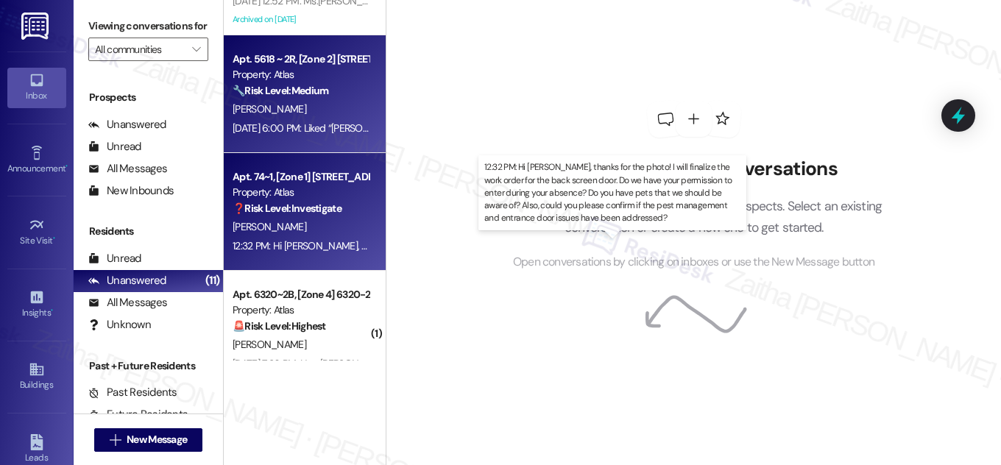
click at [322, 239] on div "12:32 PM: Hi Zacirayh, thanks for the photo! I will finalize the work order for…" at bounding box center [908, 245] width 1350 height 13
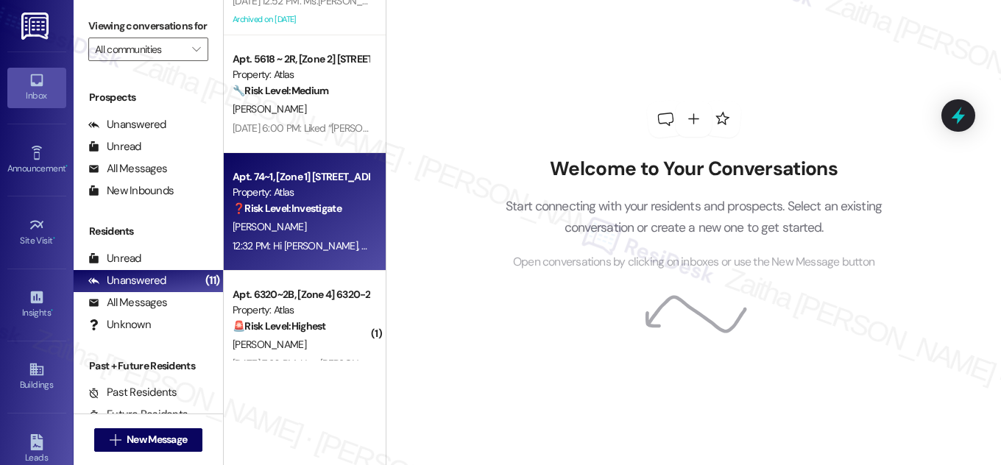
click at [324, 225] on div "[PERSON_NAME]" at bounding box center [300, 227] width 139 height 18
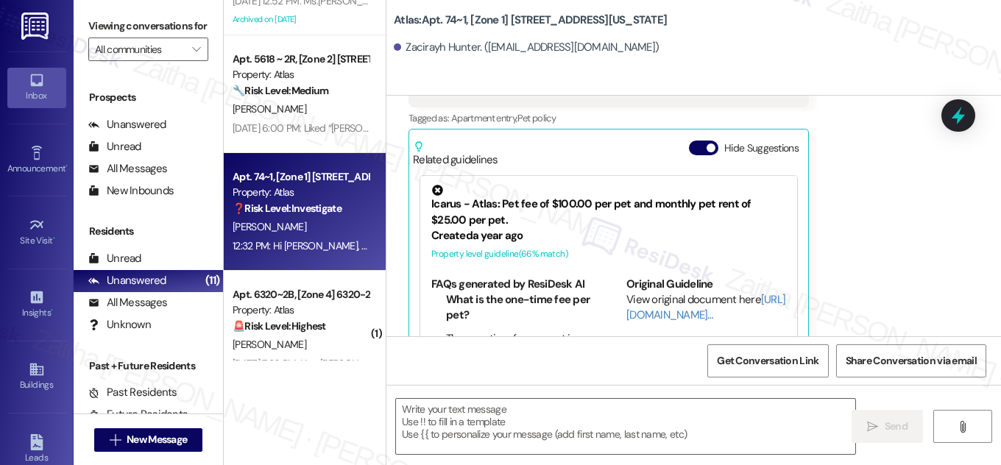
scroll to position [2447, 0]
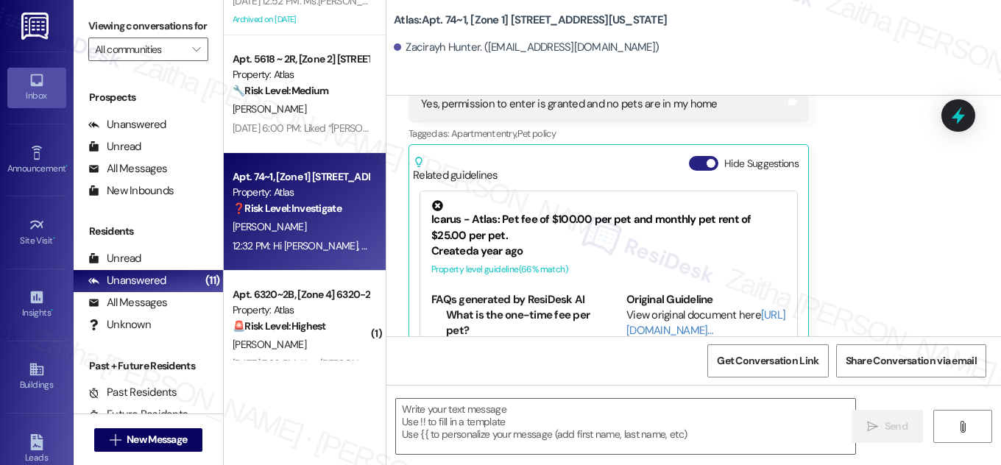
click at [689, 156] on button "Hide Suggestions" at bounding box center [703, 163] width 29 height 15
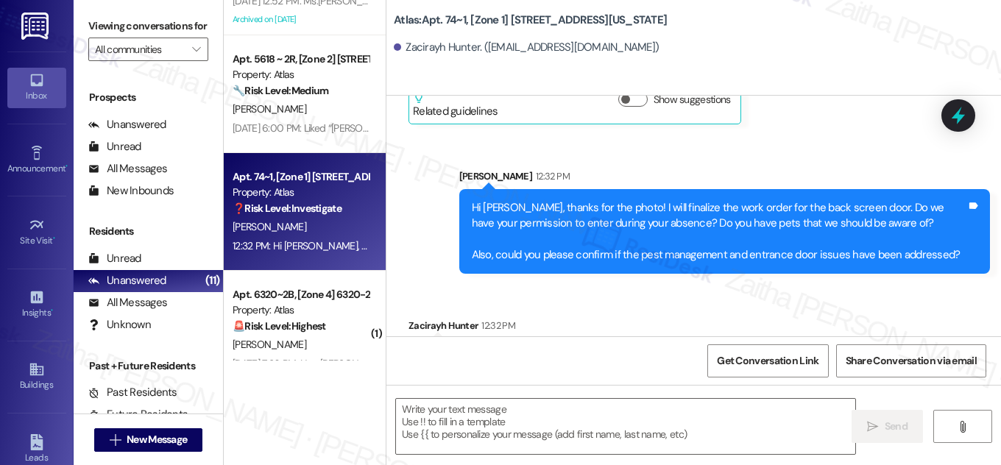
scroll to position [2513, 0]
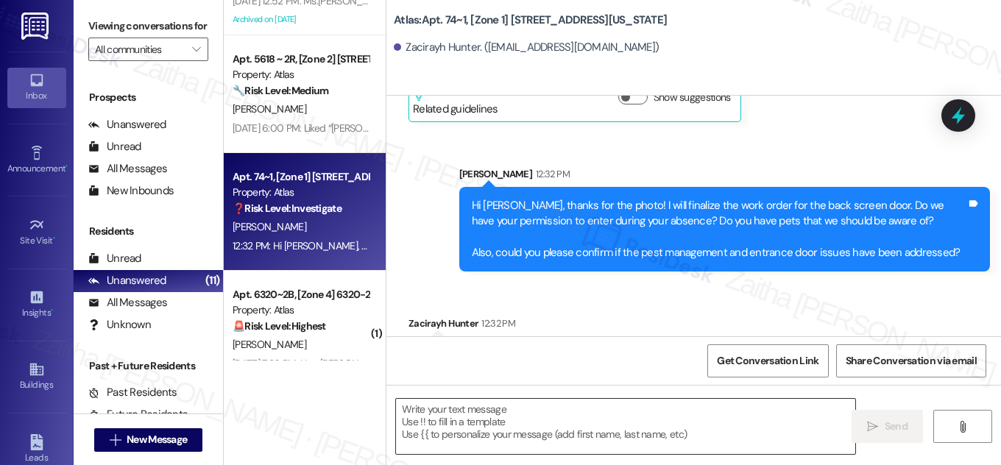
click at [527, 410] on textarea at bounding box center [625, 426] width 459 height 55
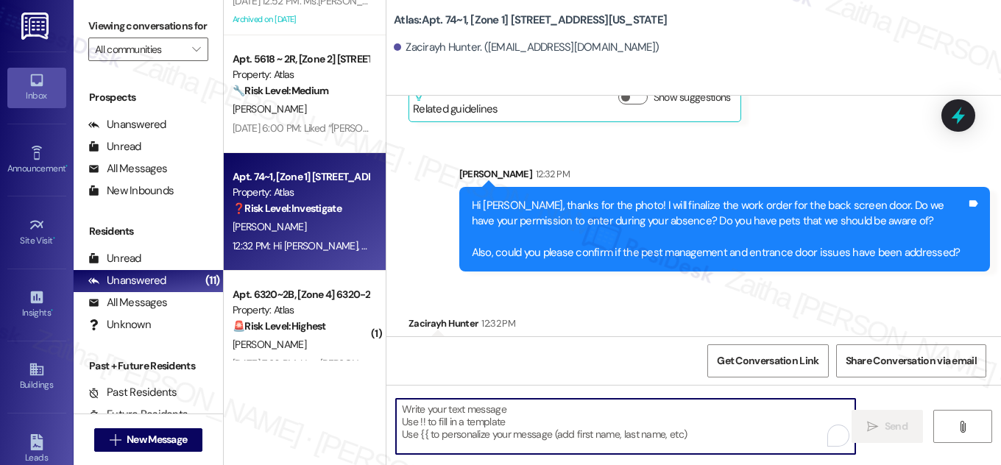
type textarea "Fetching suggested responses. Please feel free to read through the conversation…"
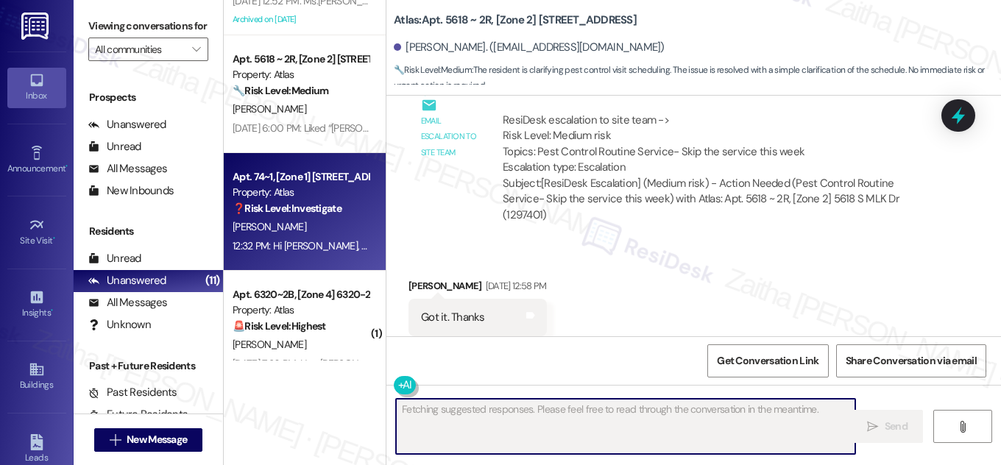
scroll to position [6603, 0]
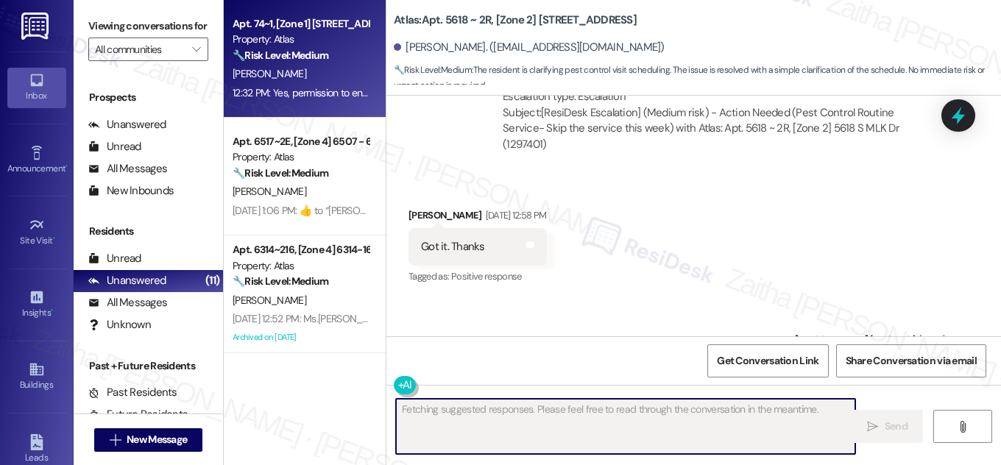
click at [306, 74] on div "[PERSON_NAME]" at bounding box center [300, 74] width 139 height 18
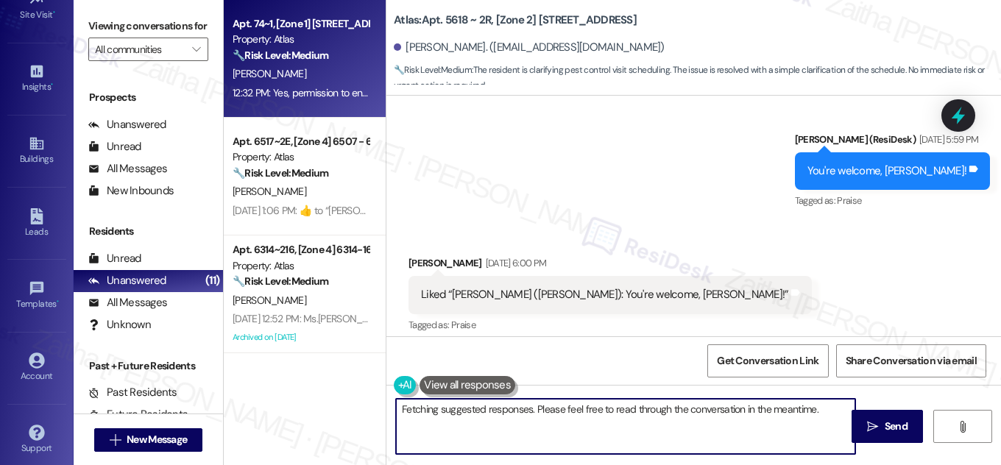
scroll to position [231, 0]
click at [33, 367] on div "Account" at bounding box center [37, 371] width 74 height 15
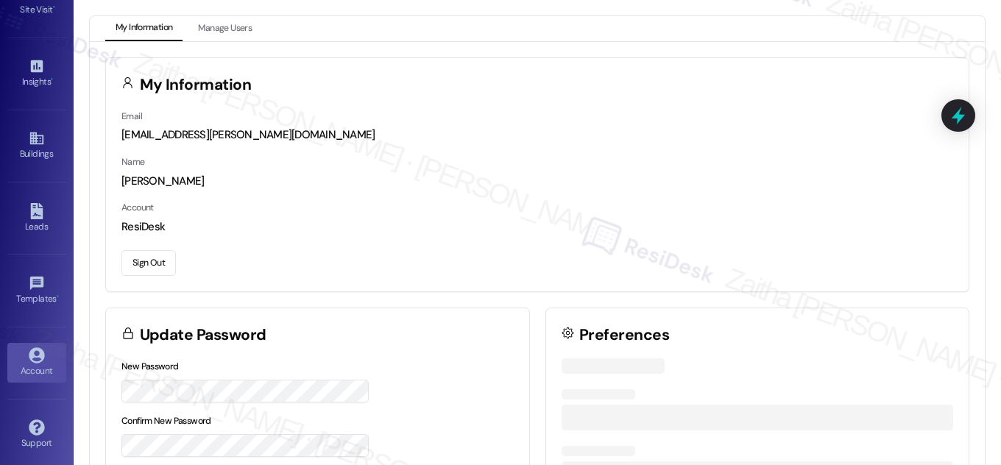
click at [143, 264] on button "Sign Out" at bounding box center [148, 263] width 54 height 26
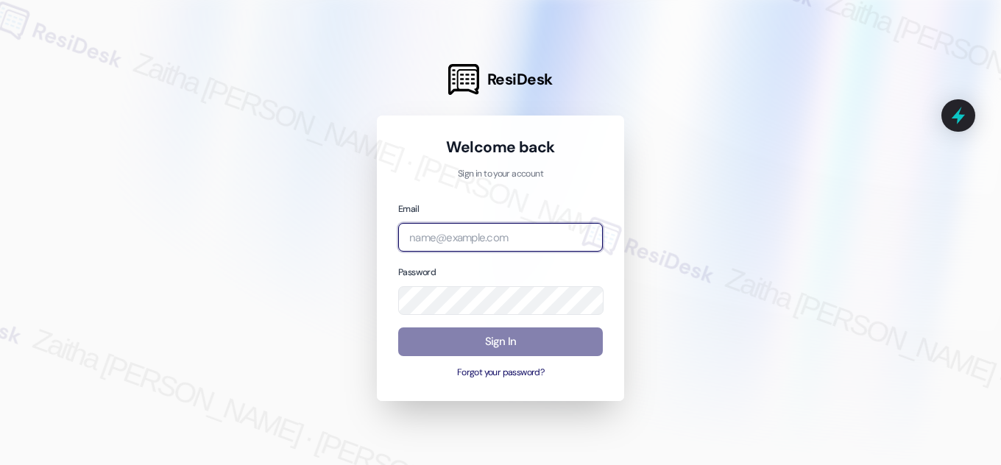
click at [468, 244] on input "email" at bounding box center [500, 237] width 205 height 29
type input "[EMAIL_ADDRESS][PERSON_NAME][DOMAIN_NAME]"
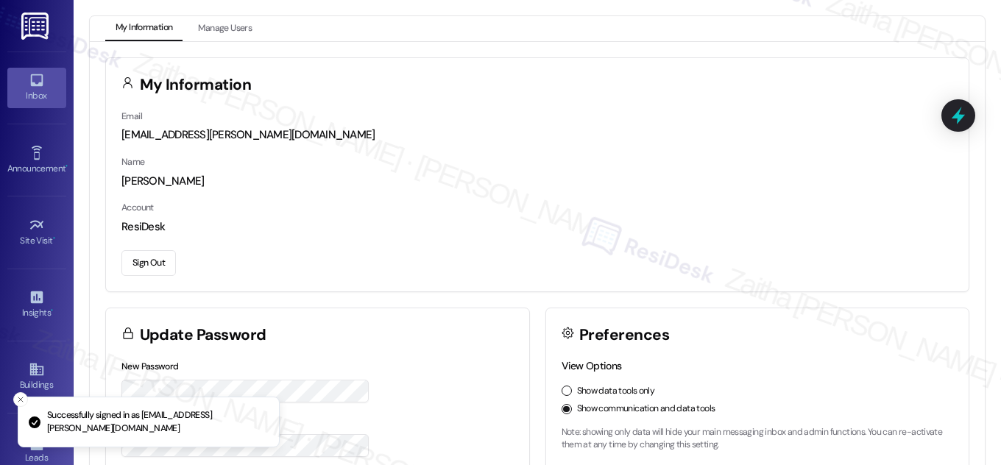
click at [23, 90] on div "Inbox" at bounding box center [37, 95] width 74 height 15
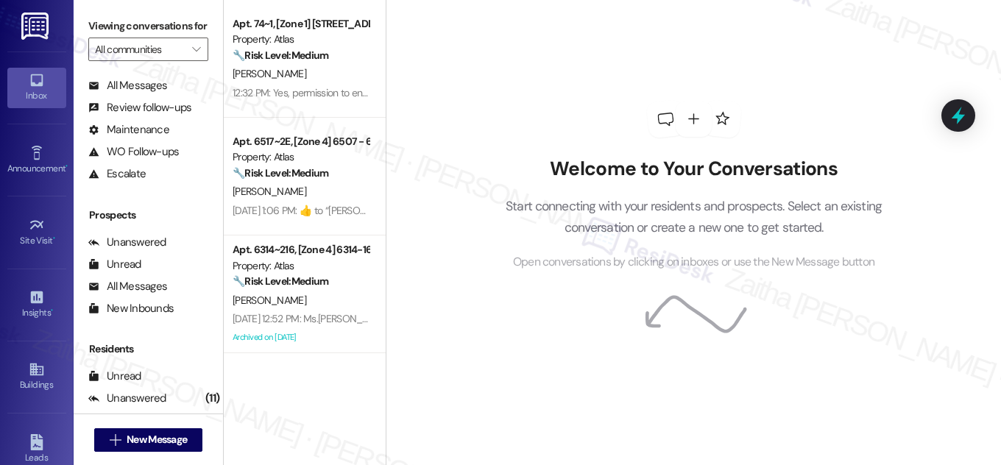
scroll to position [194, 0]
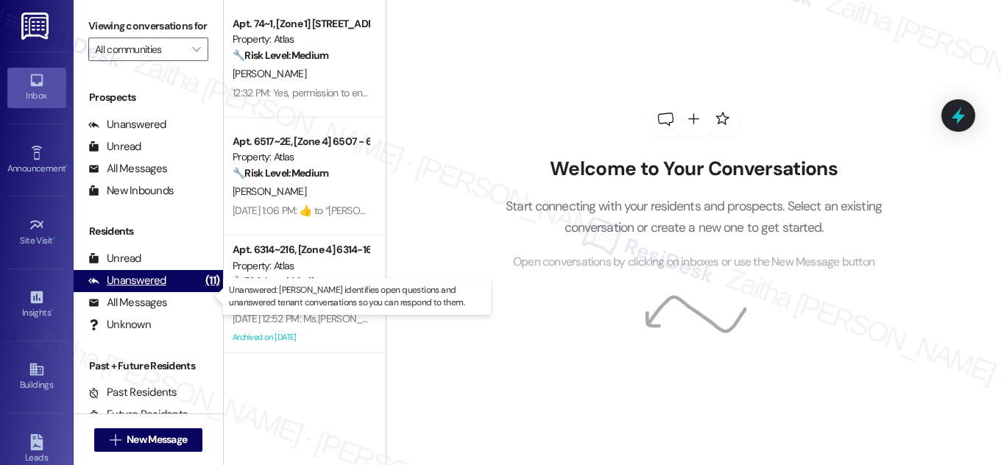
click at [142, 289] on div "Unanswered" at bounding box center [127, 280] width 78 height 15
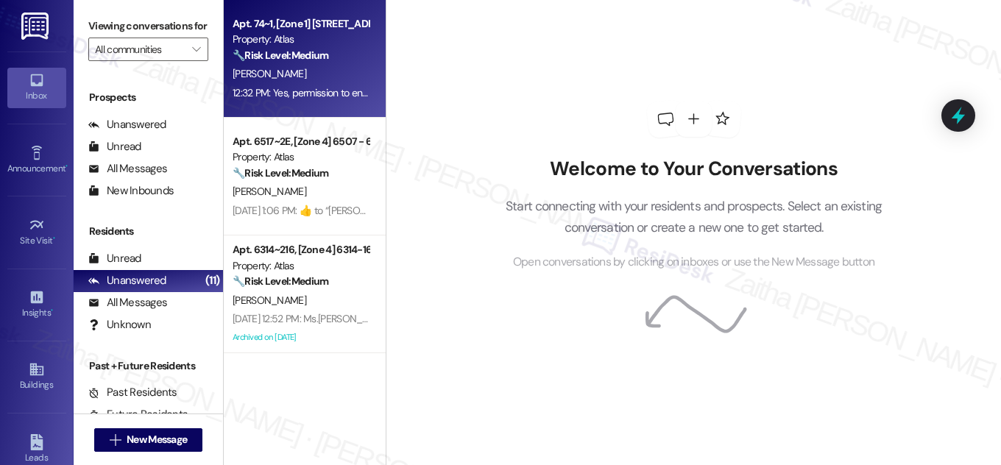
click at [323, 66] on div "[PERSON_NAME]" at bounding box center [300, 74] width 139 height 18
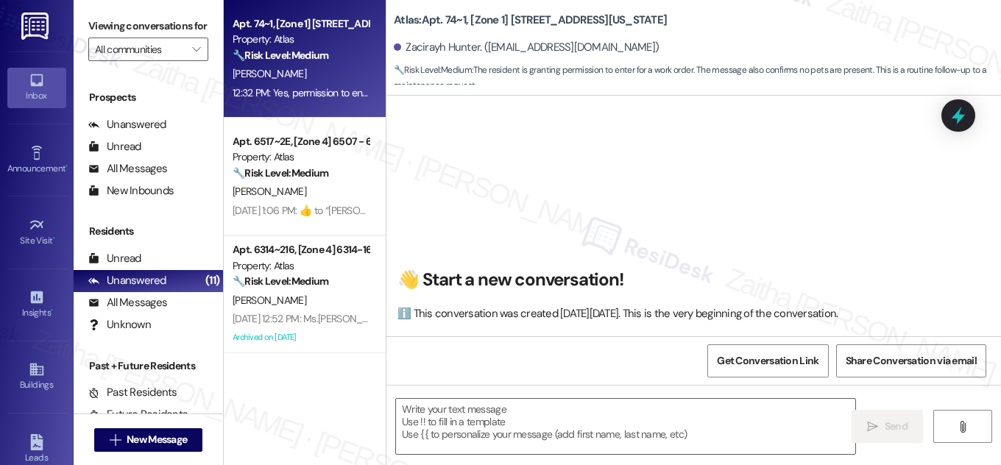
scroll to position [2447, 0]
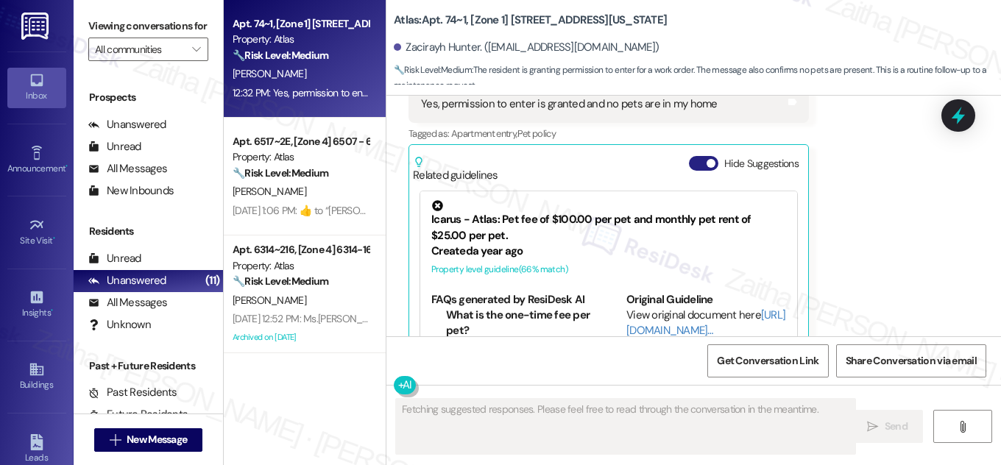
click at [696, 156] on button "Hide Suggestions" at bounding box center [703, 163] width 29 height 15
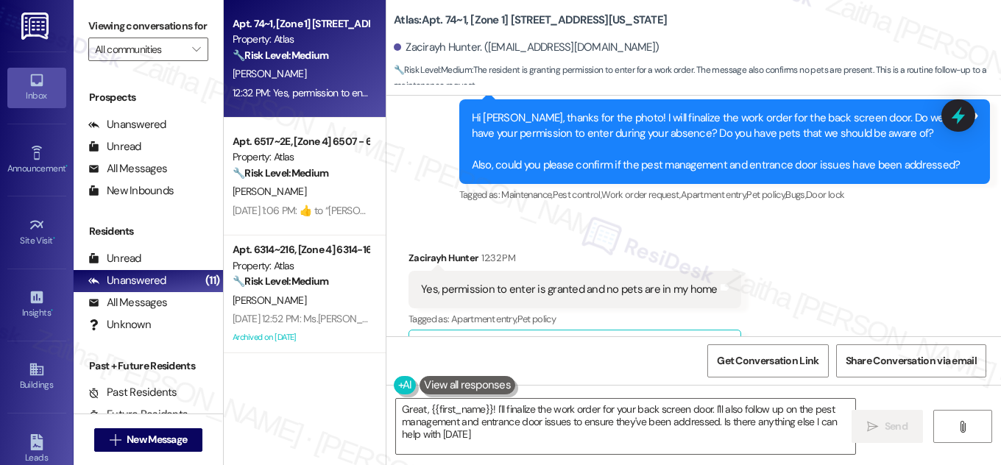
type textarea "Great, {{first_name}}! I'll finalize the work order for your back screen door. …"
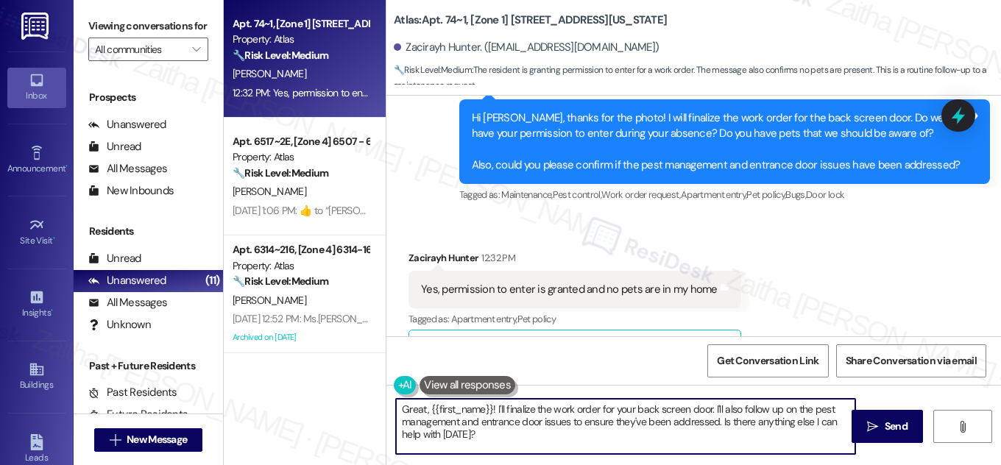
click at [487, 434] on textarea "Great, {{first_name}}! I'll finalize the work order for your back screen door. …" at bounding box center [625, 426] width 459 height 55
click at [899, 423] on span "Send" at bounding box center [896, 426] width 23 height 15
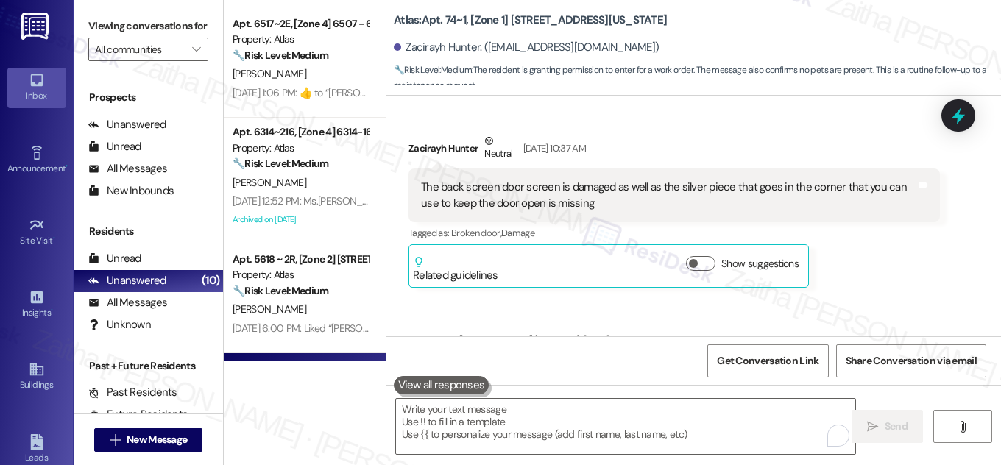
scroll to position [1191, 0]
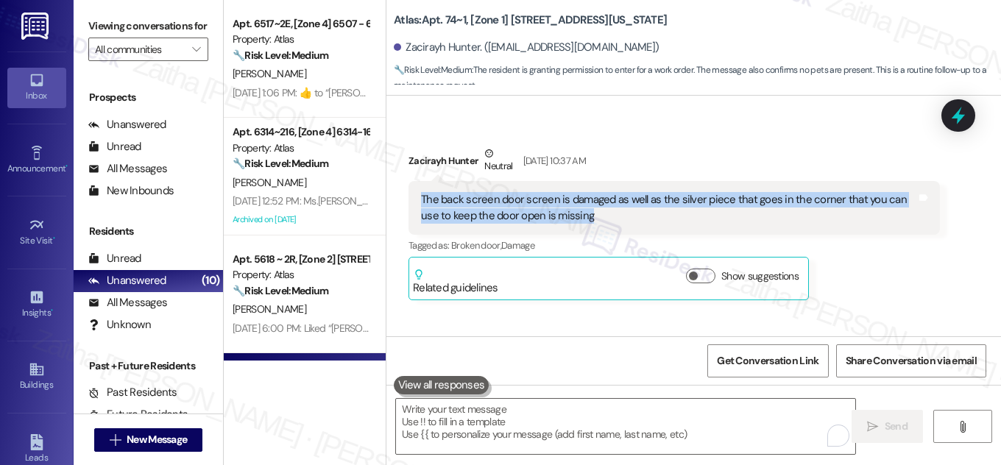
drag, startPoint x: 419, startPoint y: 148, endPoint x: 584, endPoint y: 169, distance: 166.2
click at [584, 192] on div "The back screen door screen is damaged as well as the silver piece that goes in…" at bounding box center [669, 208] width 496 height 32
copy div "The back screen door screen is damaged as well as the silver piece that goes in…"
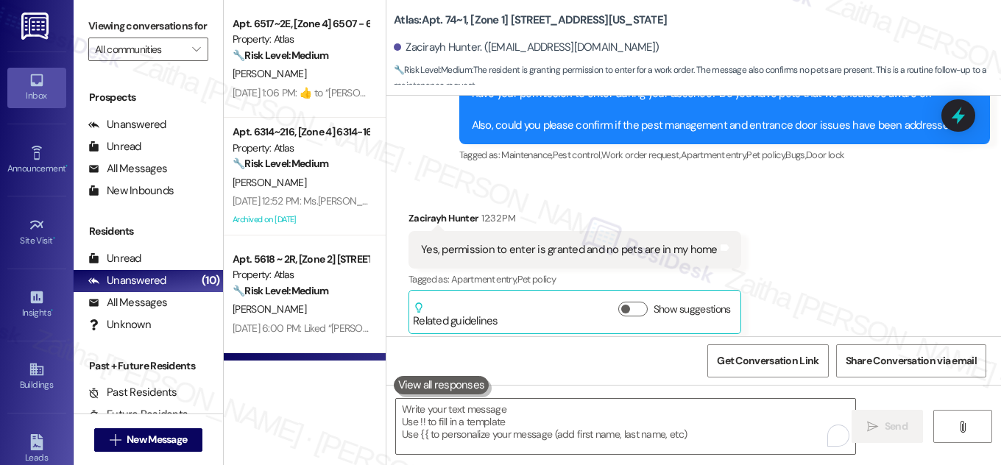
scroll to position [2395, 0]
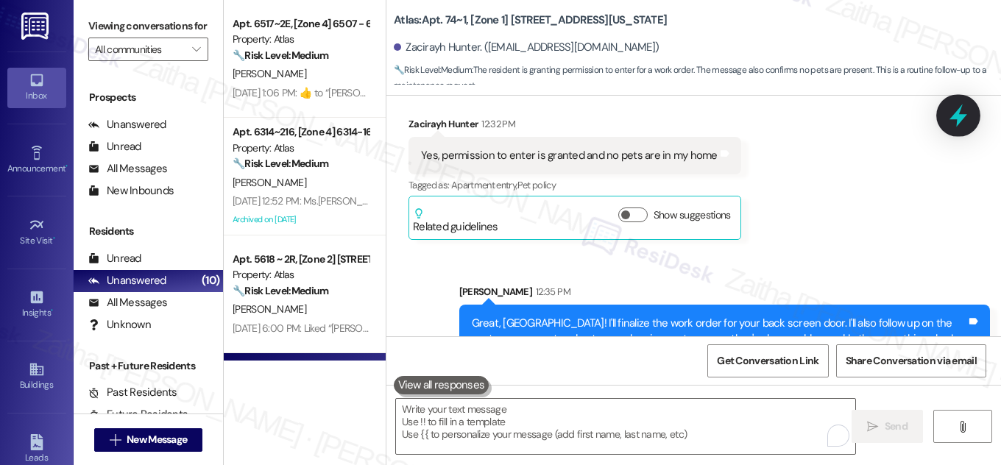
click at [954, 123] on icon at bounding box center [958, 115] width 25 height 25
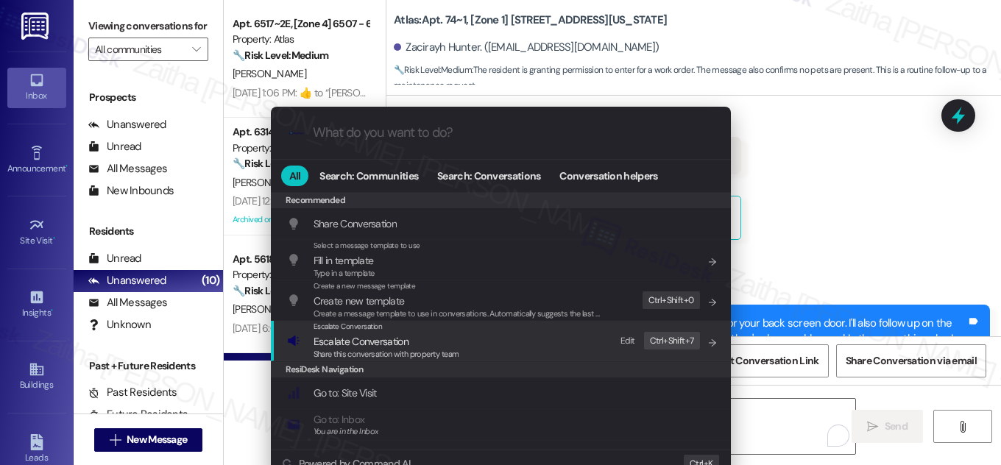
click at [412, 339] on span "Escalate Conversation" at bounding box center [387, 342] width 146 height 16
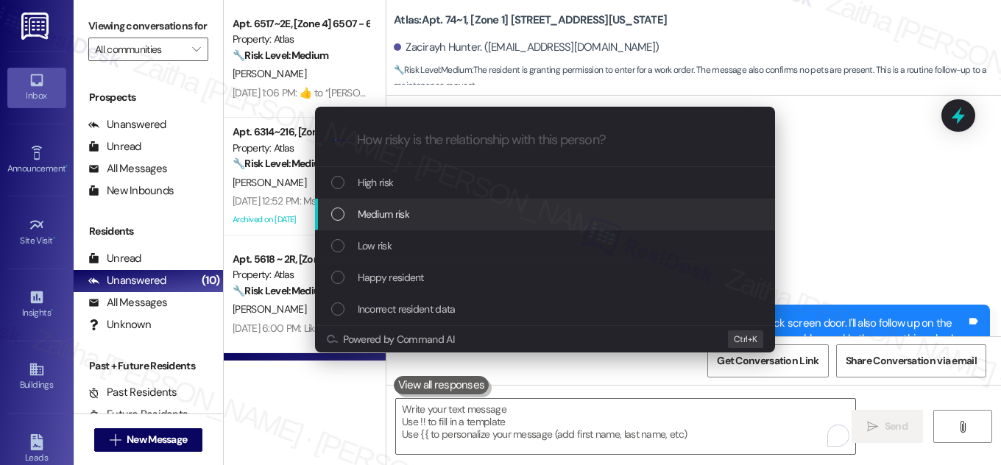
click at [428, 214] on div "Medium risk" at bounding box center [546, 214] width 431 height 16
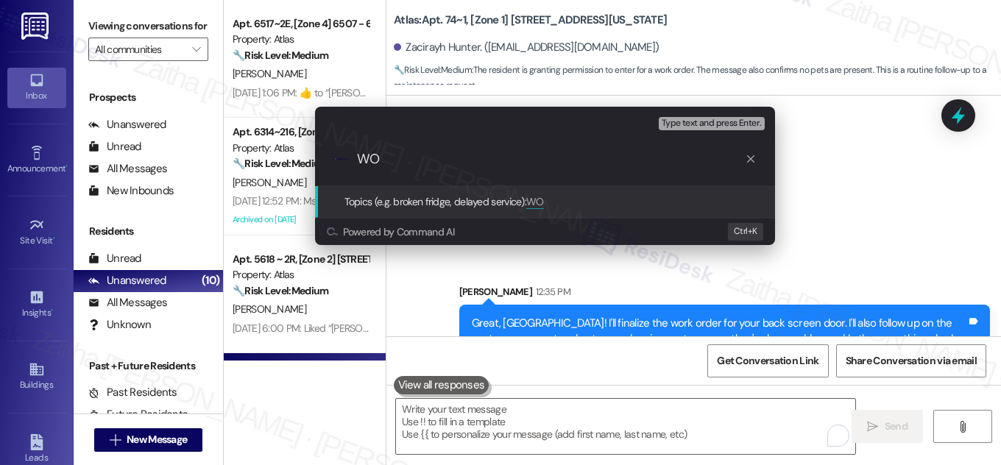
paste input "#166281"
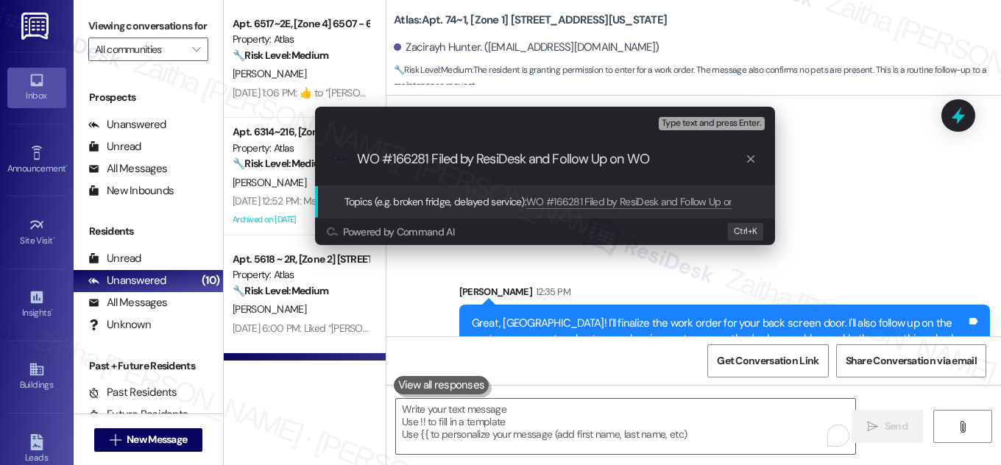
paste input "#166281"
type input "WO #166281 Filed by ResiDesk and Follow Up on WO #166281"
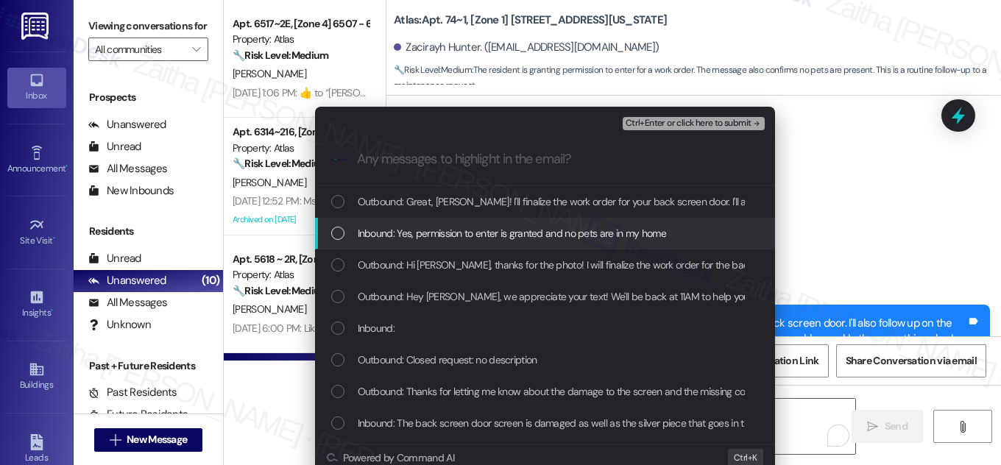
click at [339, 233] on div "List of options" at bounding box center [337, 233] width 13 height 13
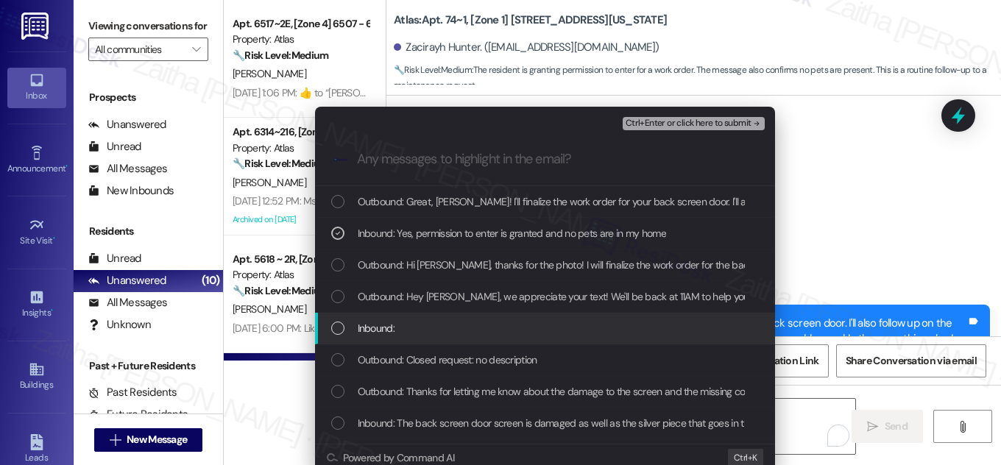
click at [336, 329] on div "List of options" at bounding box center [337, 328] width 13 height 13
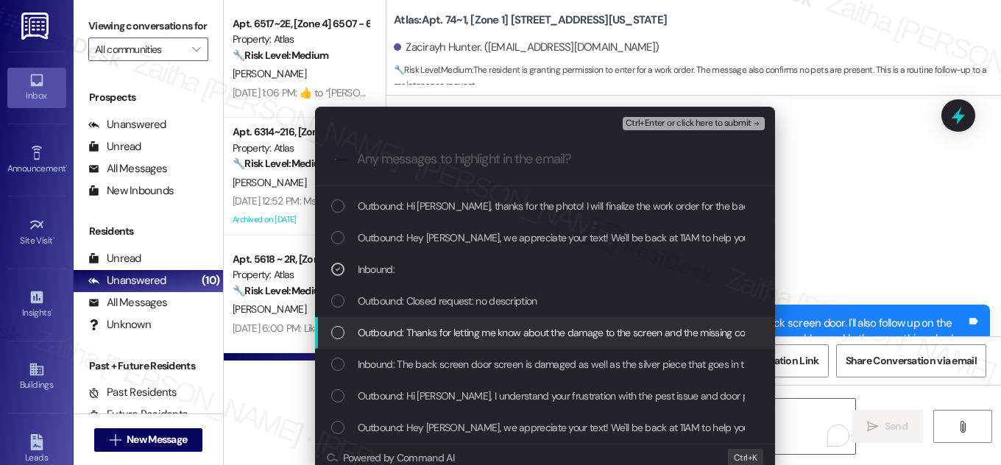
scroll to position [66, 0]
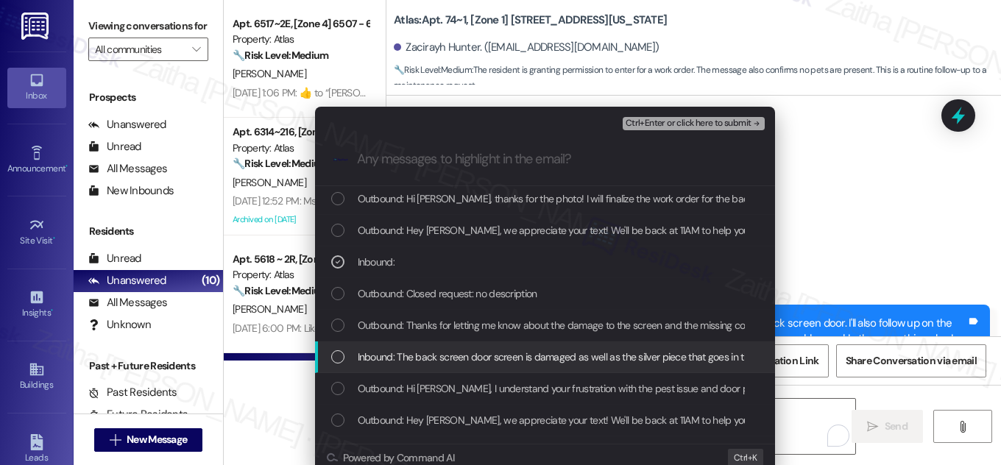
click at [338, 353] on div "List of options" at bounding box center [337, 356] width 13 height 13
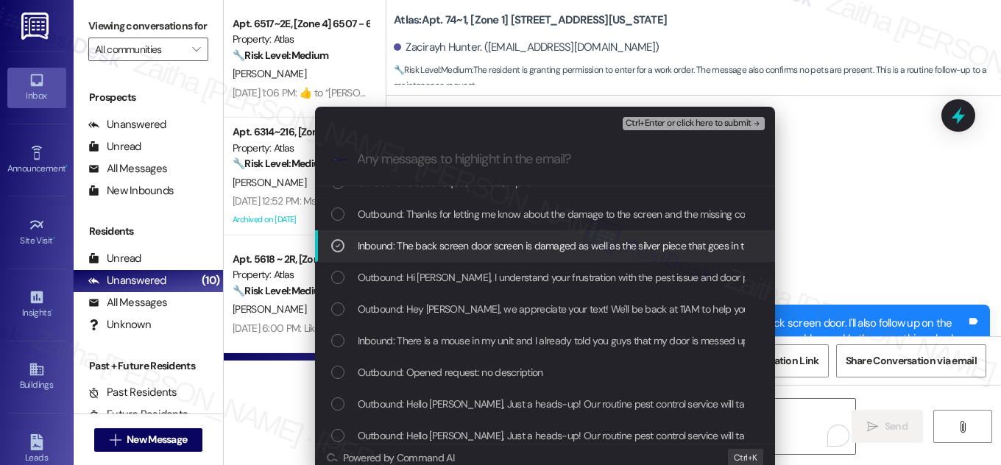
scroll to position [200, 0]
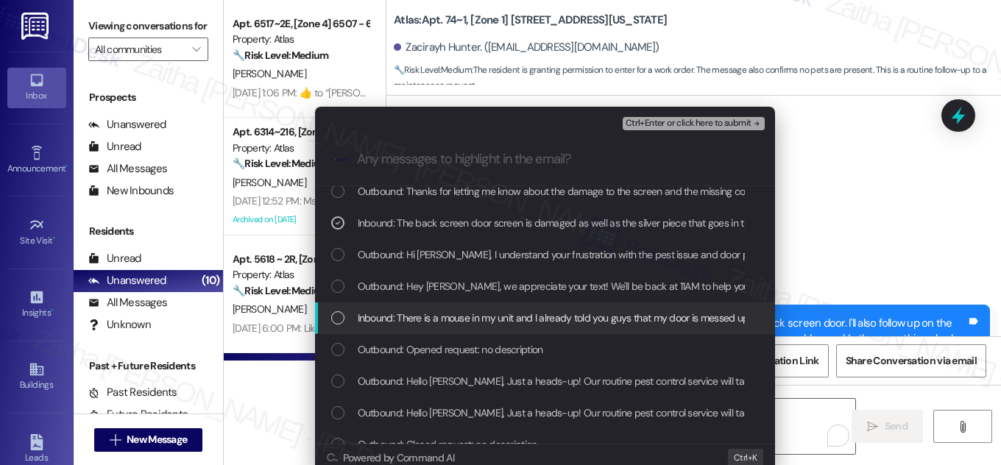
click at [343, 315] on div "Inbound: There is a mouse in my unit and I already told you guys that my door i…" at bounding box center [546, 318] width 431 height 16
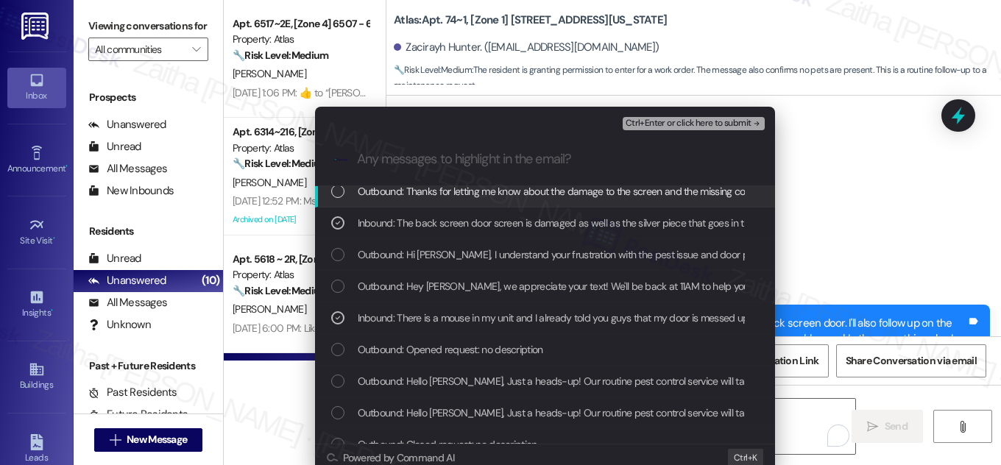
click at [702, 119] on span "Ctrl+Enter or click here to submit" at bounding box center [689, 124] width 126 height 10
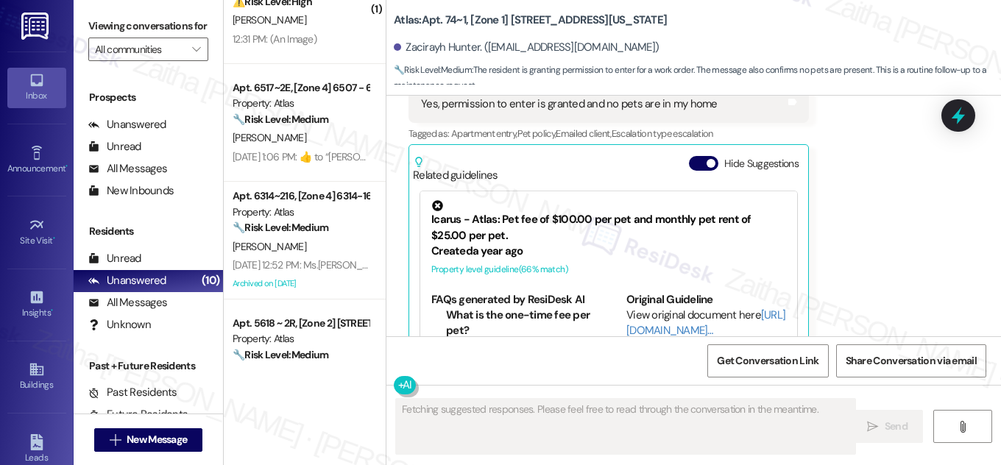
scroll to position [0, 0]
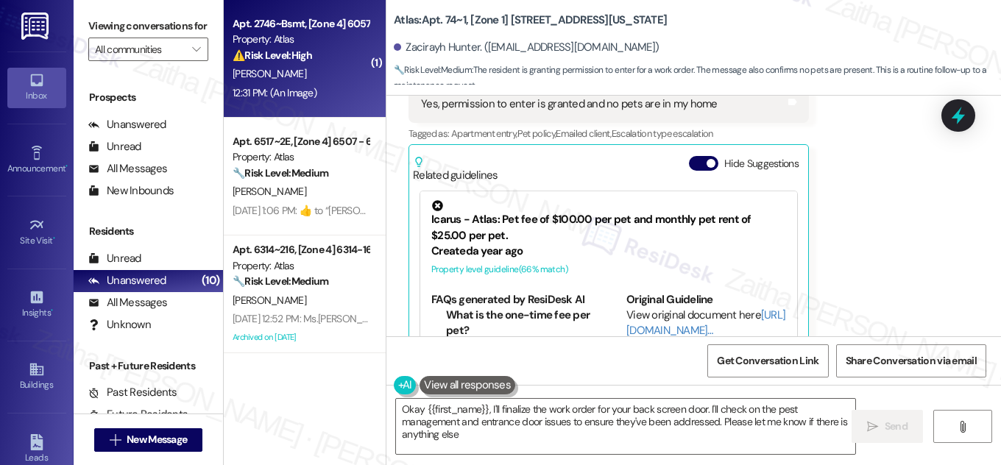
type textarea "Okay {{first_name}}, I'll finalize the work order for your back screen door. I'…"
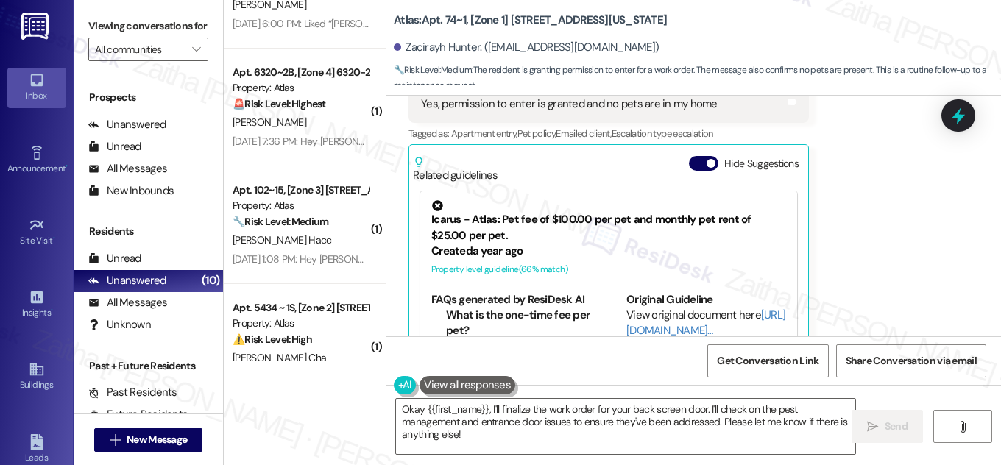
scroll to position [468, 0]
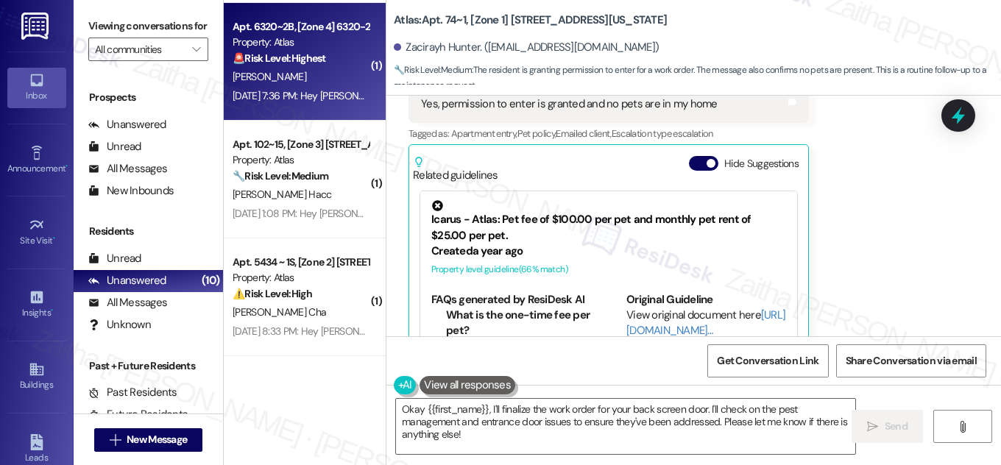
click at [341, 68] on div "[PERSON_NAME]" at bounding box center [300, 77] width 139 height 18
type textarea "Fetching suggested responses. Please feel free to read through the conversation…"
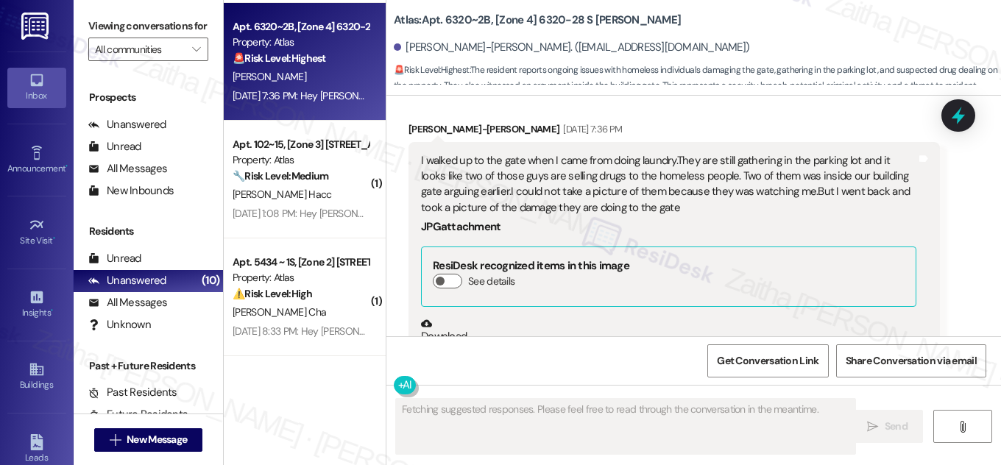
scroll to position [41953, 0]
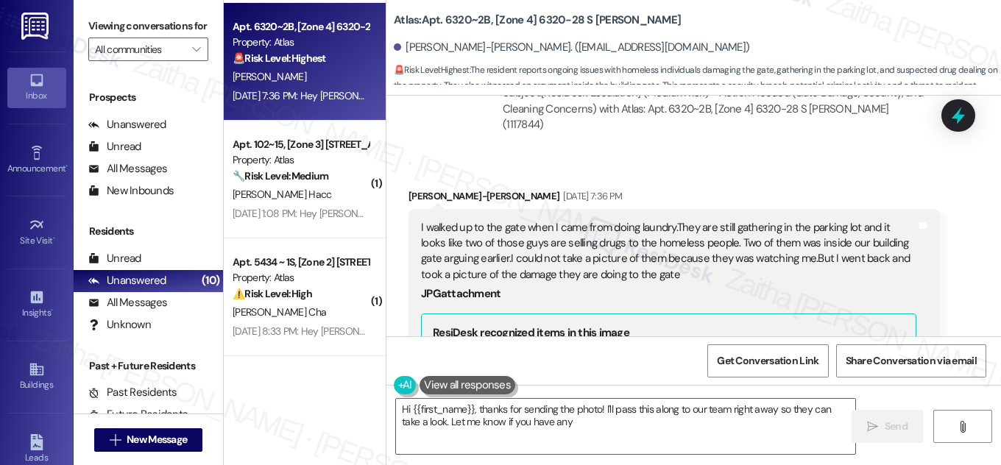
scroll to position [41886, 0]
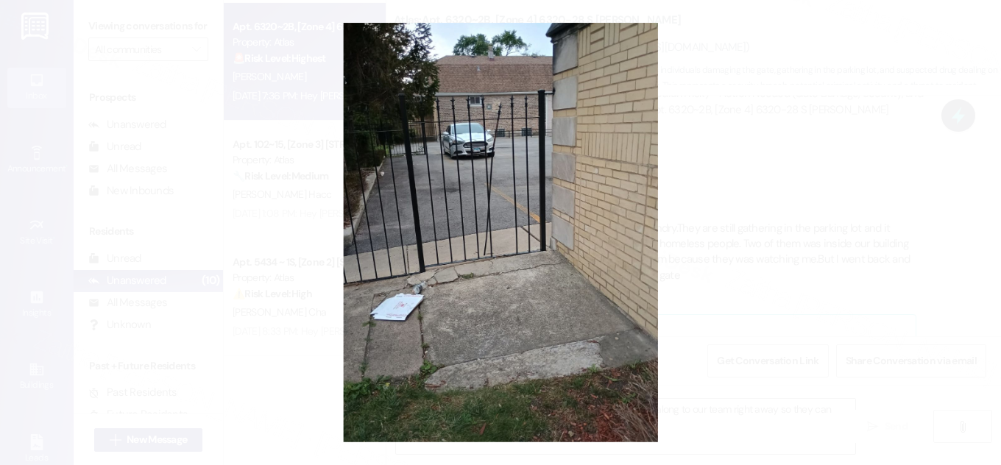
click at [744, 197] on button "Unzoom image" at bounding box center [500, 232] width 1001 height 465
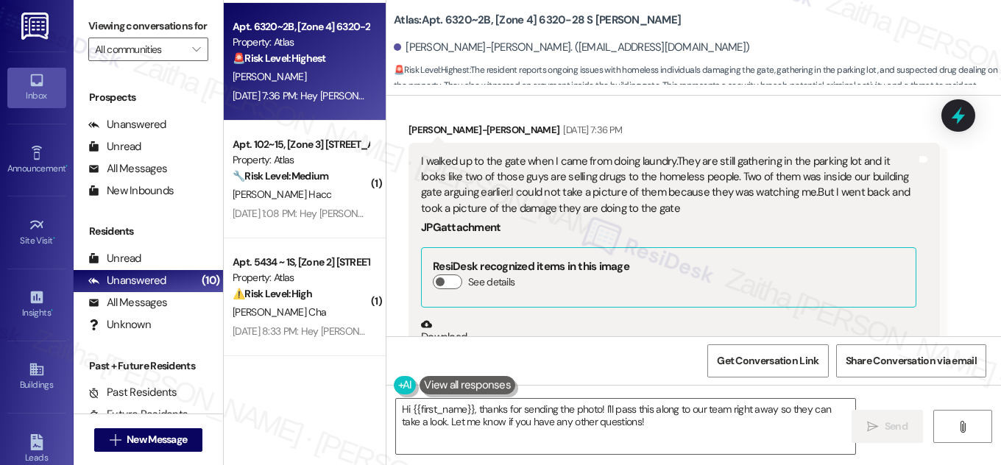
scroll to position [42036, 0]
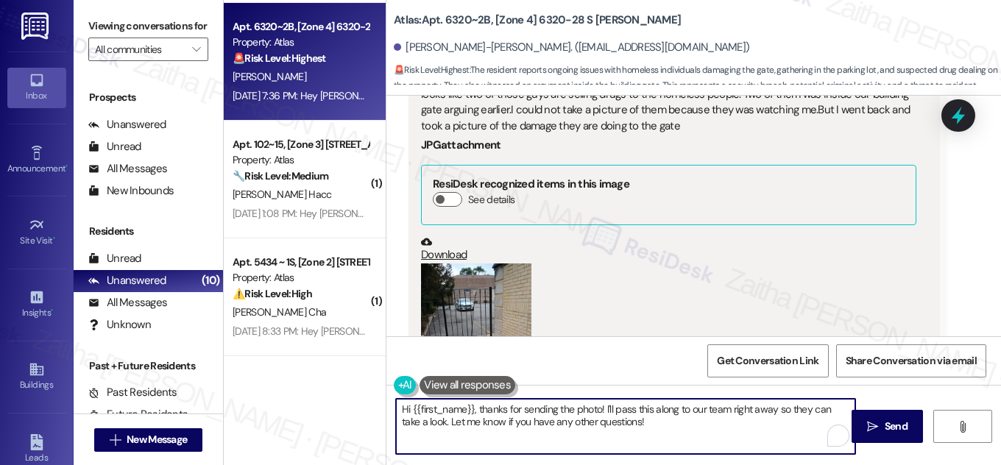
drag, startPoint x: 703, startPoint y: 408, endPoint x: 724, endPoint y: 412, distance: 21.7
click at [703, 408] on textarea "Hi {{first_name}}, thanks for sending the photo! I'll pass this along to our te…" at bounding box center [625, 426] width 459 height 55
click at [761, 412] on textarea "Hi {{first_name}}, thanks for sending the photo! I'll pass this along to our te…" at bounding box center [625, 426] width 459 height 55
drag, startPoint x: 828, startPoint y: 409, endPoint x: 827, endPoint y: 418, distance: 9.0
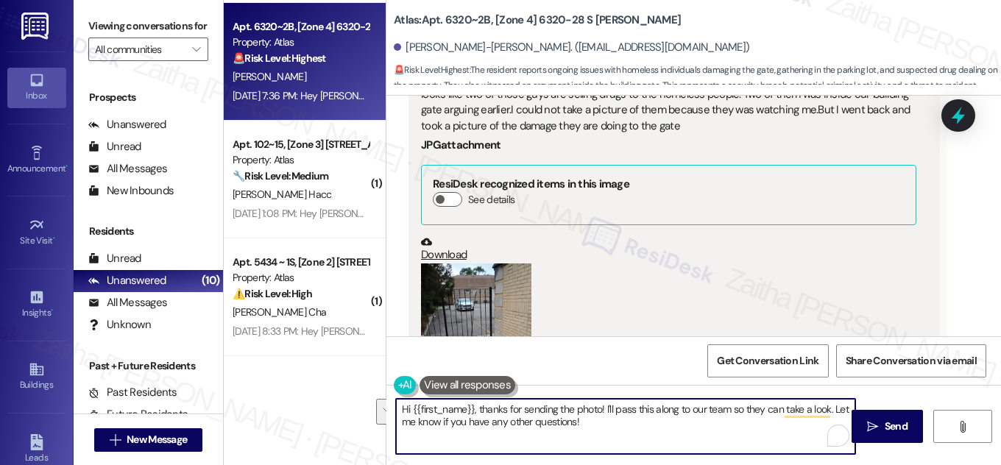
click at [827, 418] on textarea "Hi {{first_name}}, thanks for sending the photo! I'll pass this along to our te…" at bounding box center [625, 426] width 459 height 55
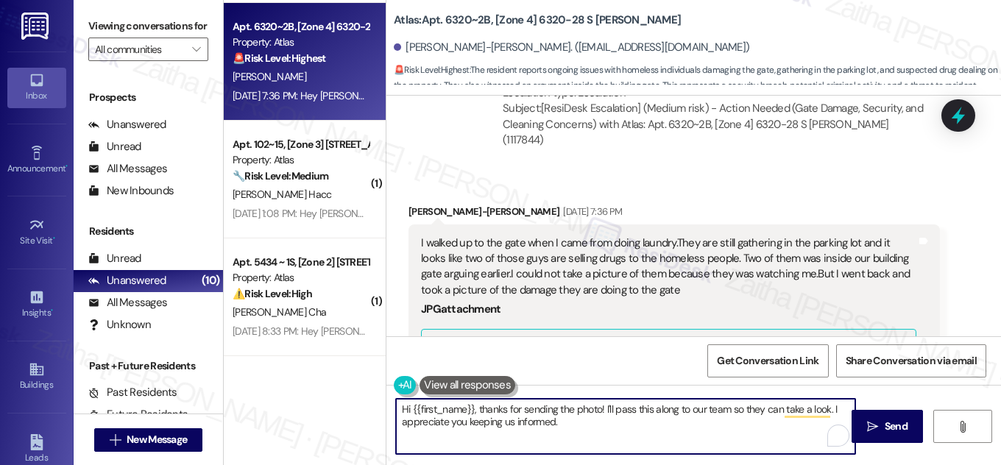
scroll to position [41902, 0]
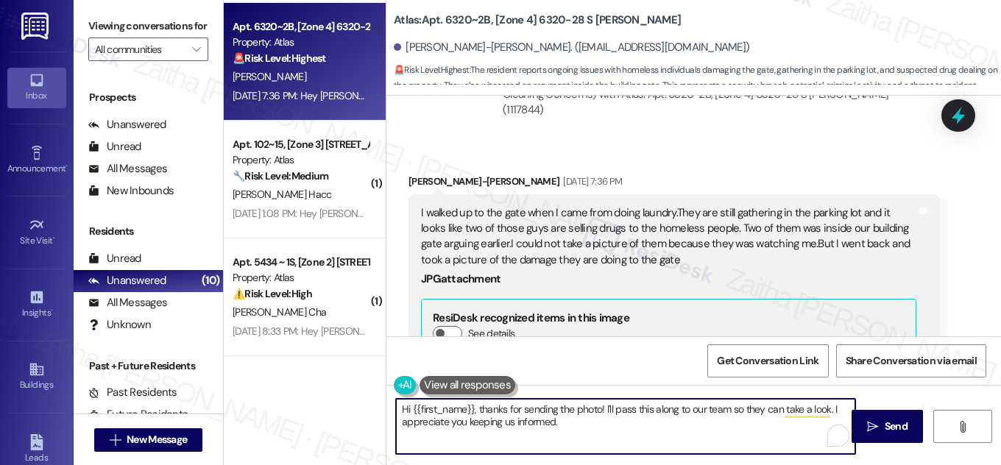
type textarea "Hi {{first_name}}, thanks for sending the photo! I'll pass this along to our te…"
click at [453, 398] on button "Zoom image" at bounding box center [476, 471] width 110 height 147
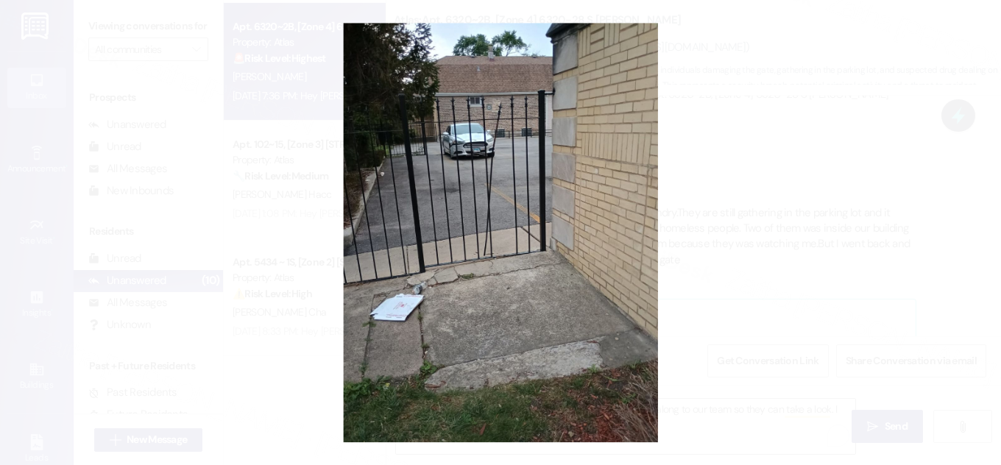
click at [775, 168] on button "Unzoom image" at bounding box center [500, 232] width 1001 height 465
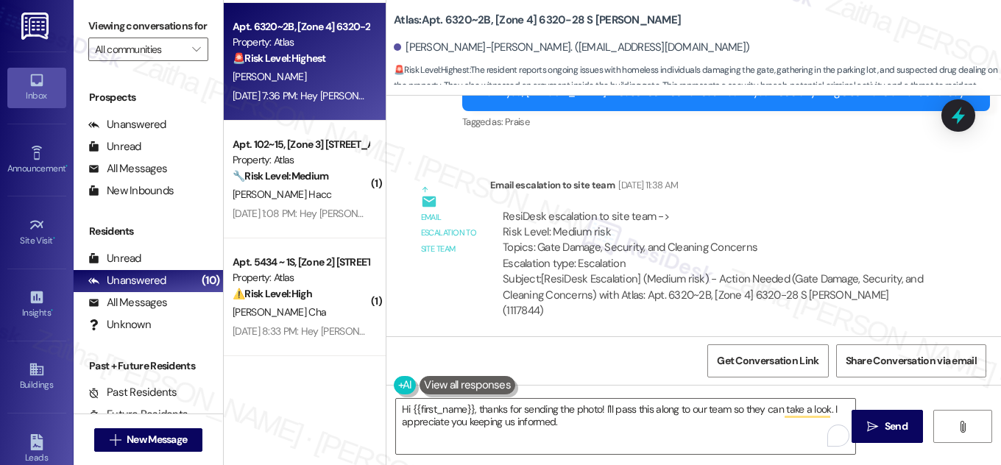
scroll to position [41768, 0]
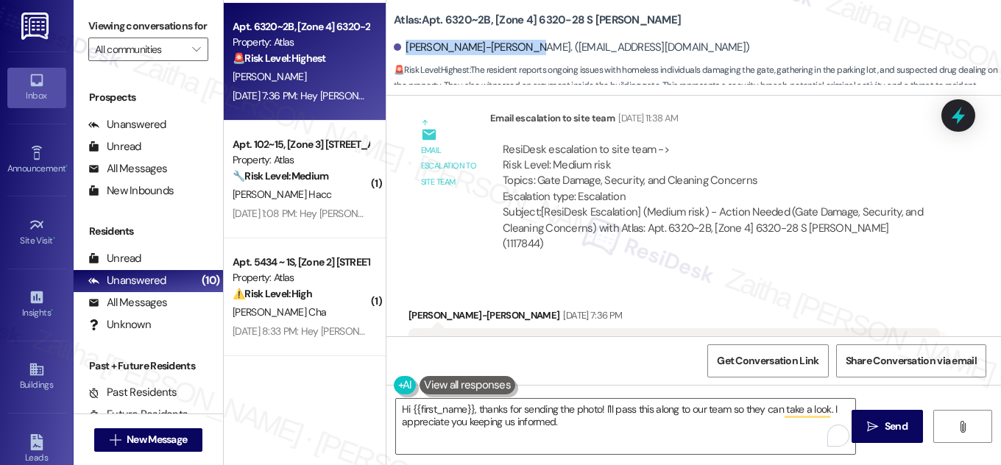
drag, startPoint x: 401, startPoint y: 48, endPoint x: 529, endPoint y: 33, distance: 128.2
click at [529, 33] on div "[PERSON_NAME]-[PERSON_NAME]. ([EMAIL_ADDRESS][DOMAIN_NAME])" at bounding box center [697, 47] width 607 height 29
copy div "[PERSON_NAME]-[PERSON_NAME]"
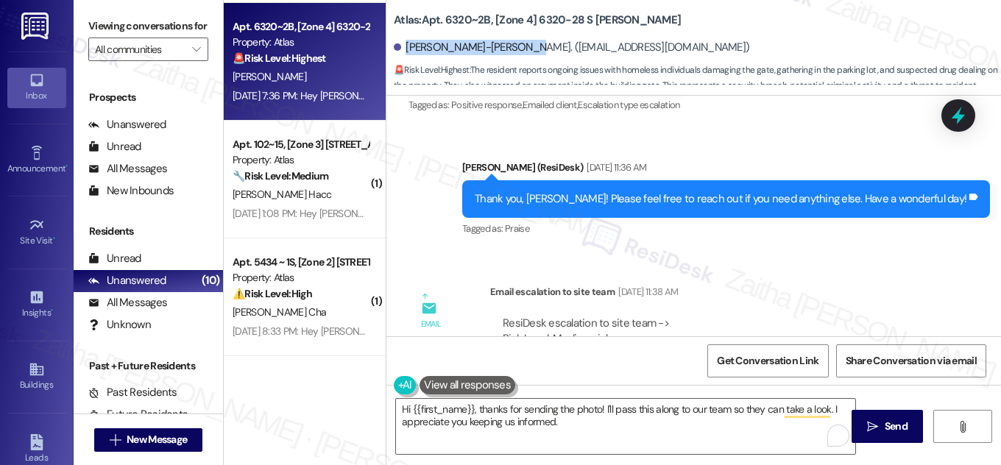
scroll to position [41567, 0]
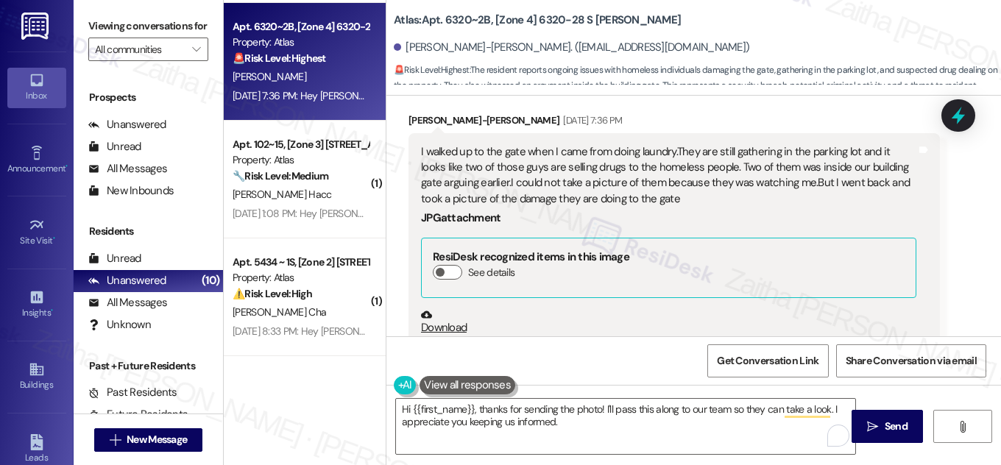
scroll to position [42036, 0]
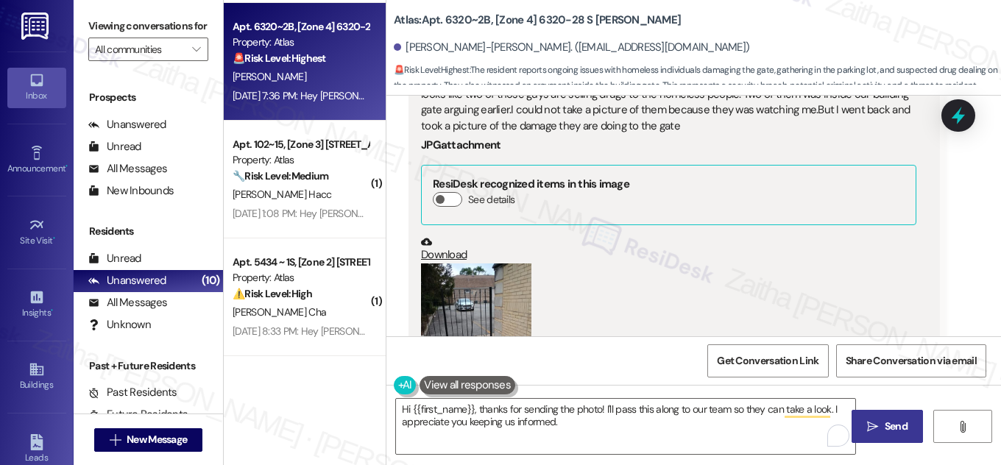
click at [897, 426] on span "Send" at bounding box center [896, 426] width 23 height 15
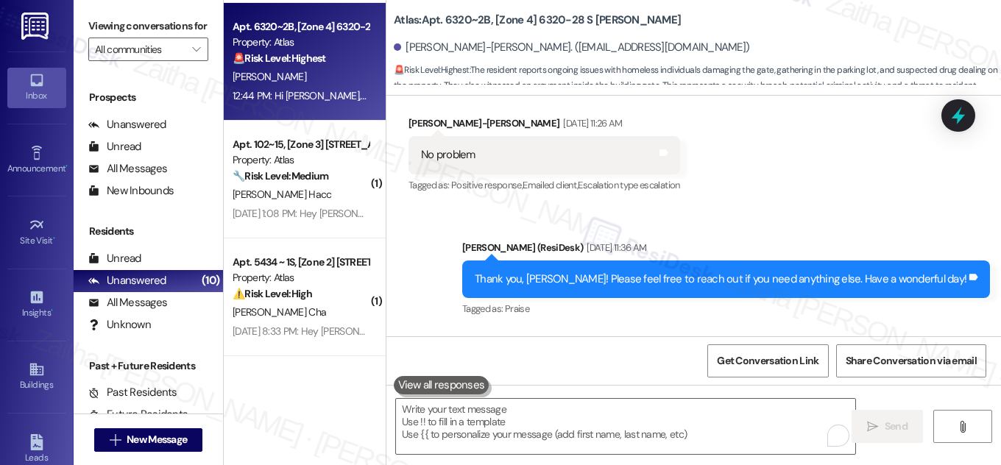
scroll to position [41493, 0]
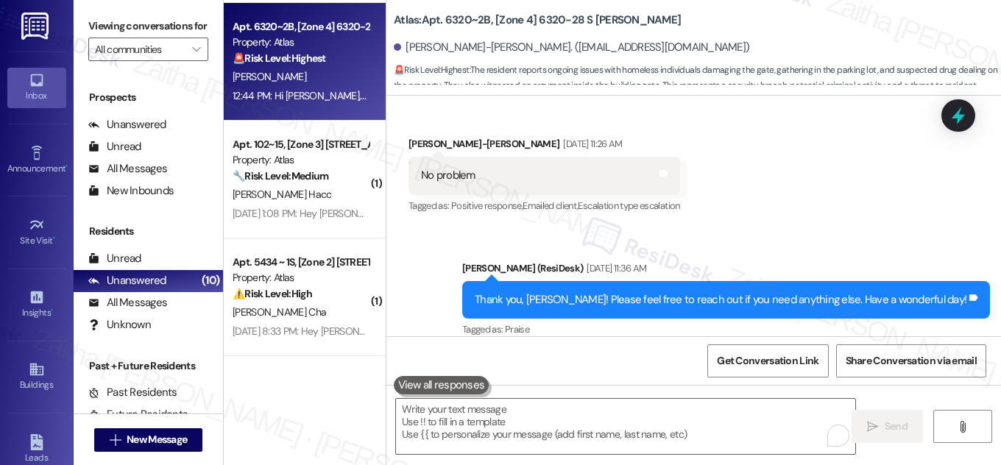
drag, startPoint x: 534, startPoint y: 149, endPoint x: 758, endPoint y: 145, distance: 224.6
click at [758, 417] on div "ResiDesk escalation to site team -> Risk Level: Medium risk Topics: Gate Damage…" at bounding box center [715, 448] width 425 height 63
copy div "Gate Damage, Security, and Cleaning Concerns"
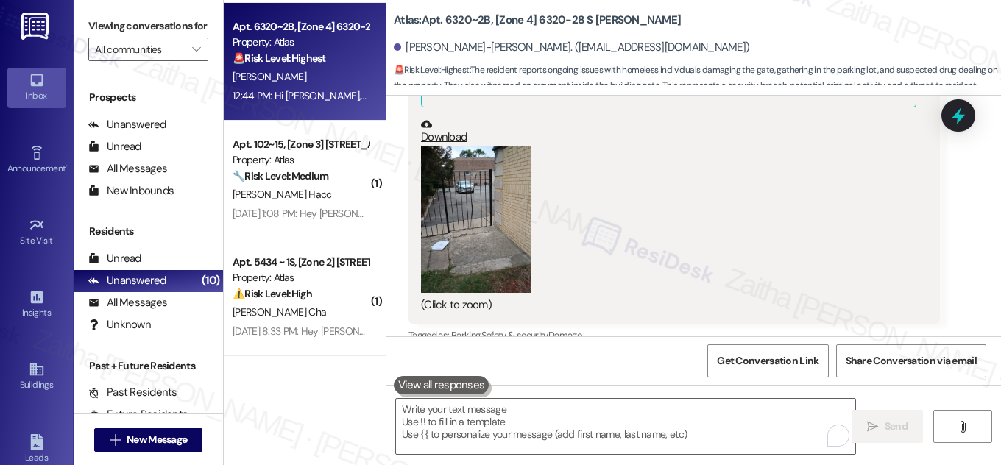
scroll to position [42154, 0]
click at [948, 117] on icon at bounding box center [958, 115] width 25 height 25
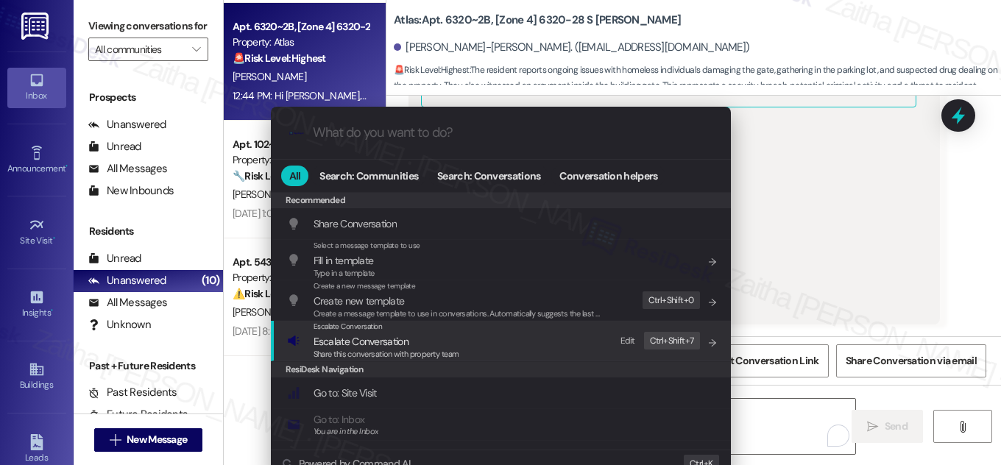
click at [366, 343] on span "Escalate Conversation" at bounding box center [361, 341] width 95 height 13
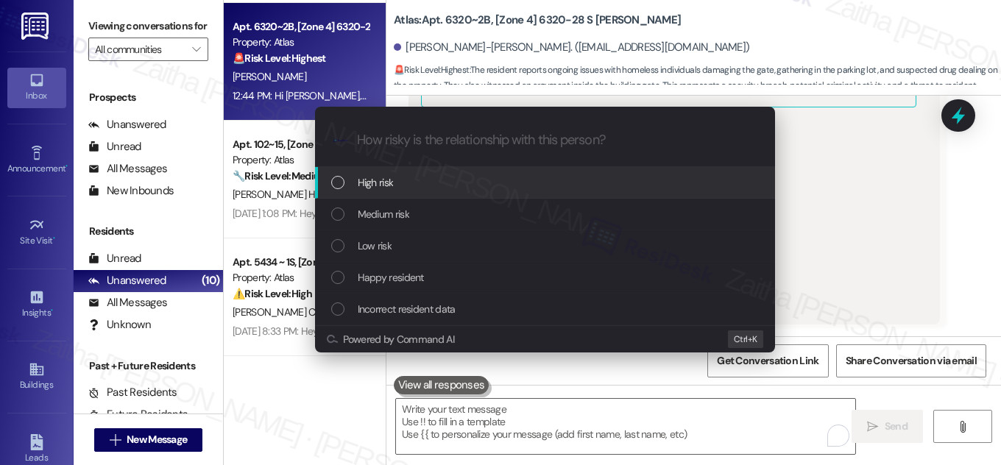
click at [389, 181] on span "High risk" at bounding box center [376, 182] width 36 height 16
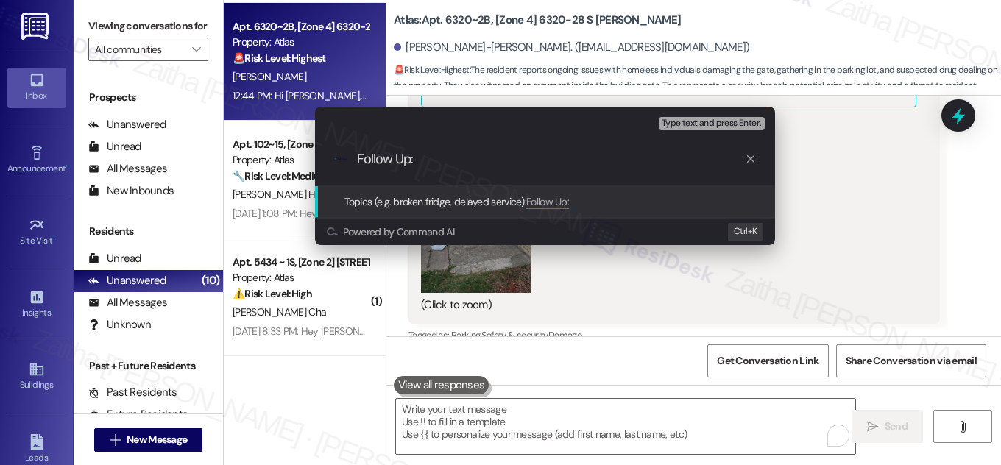
paste input "Gate Damage, Security, and Cleaning Concerns"
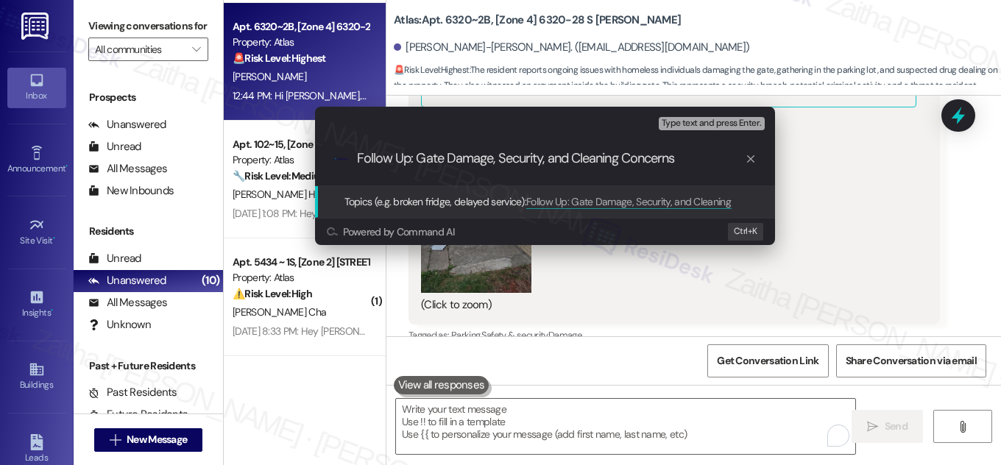
scroll to position [0, 0]
drag, startPoint x: 567, startPoint y: 155, endPoint x: 699, endPoint y: 156, distance: 132.5
click at [699, 158] on input "Follow Up: Gate Damage, Security, and Cleaning Concerns" at bounding box center [551, 159] width 388 height 15
click at [498, 158] on input "Follow Up: Gate Damage, Security" at bounding box center [551, 159] width 388 height 15
click at [583, 158] on input "Follow Up: Gate Damage And Security" at bounding box center [551, 159] width 388 height 15
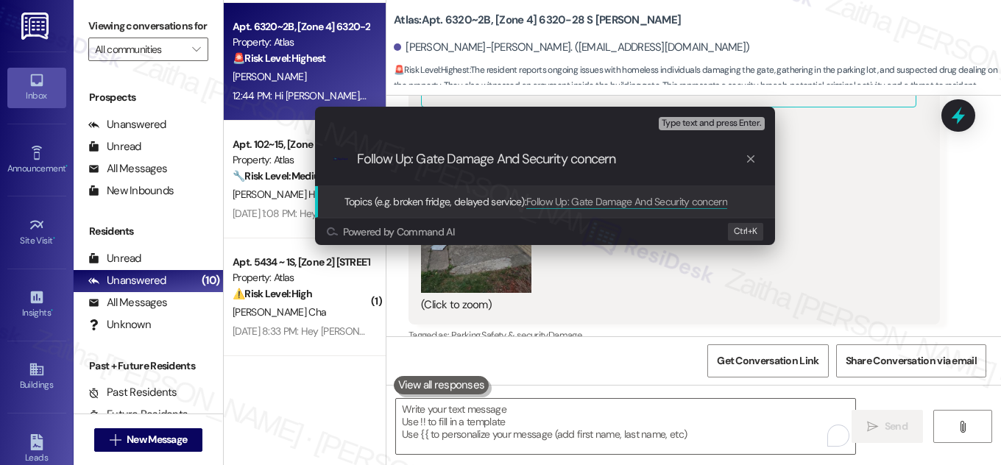
type input "Follow Up: Gate Damage And Security concerns"
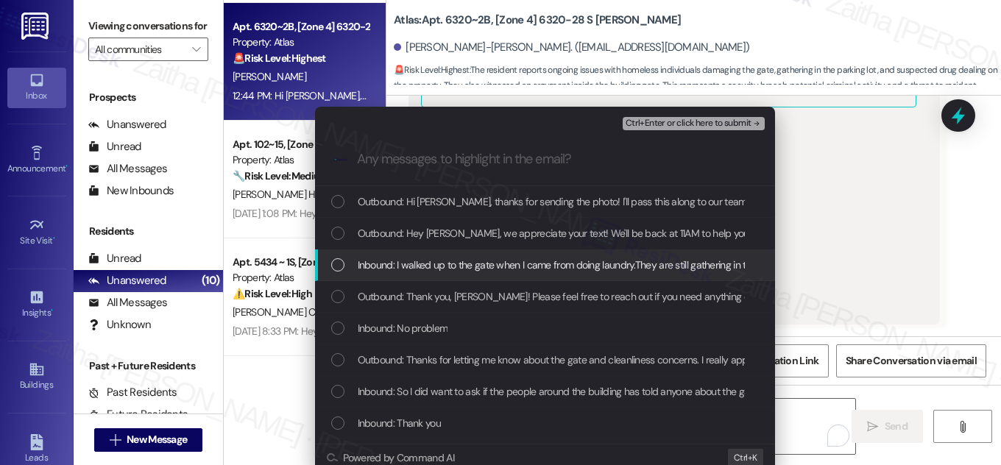
click at [348, 269] on div "Inbound: I walked up to the gate when I came from doing laundry.They are still …" at bounding box center [546, 265] width 431 height 16
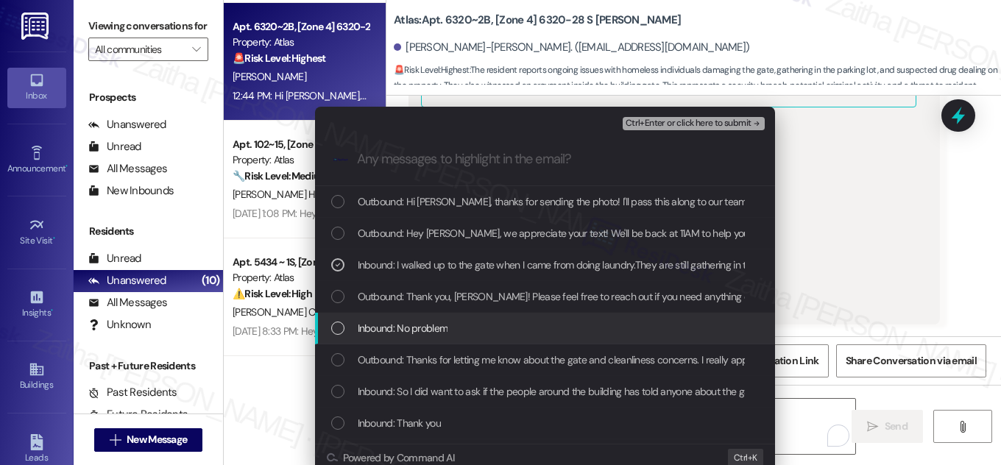
click at [350, 325] on div "Inbound: No problem" at bounding box center [546, 328] width 431 height 16
click at [345, 326] on div "Inbound: No problem" at bounding box center [546, 328] width 431 height 16
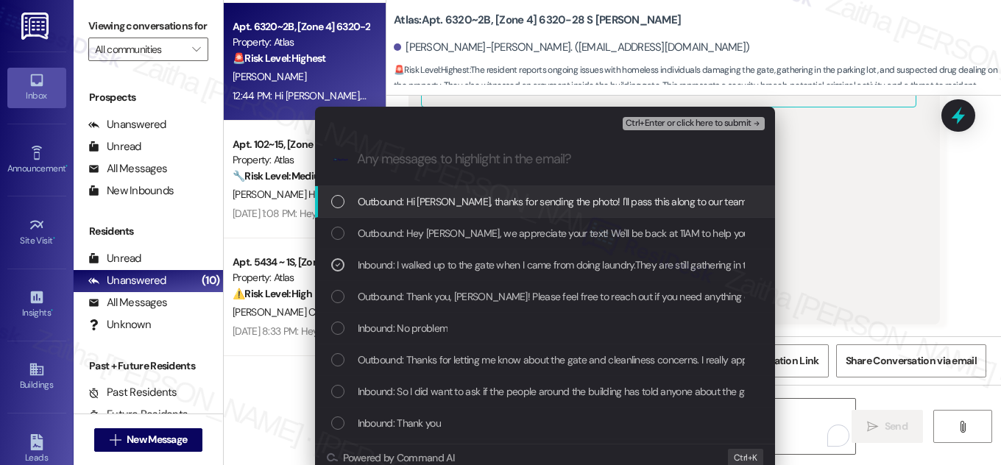
click at [656, 129] on button "Ctrl+Enter or click here to submit" at bounding box center [694, 123] width 142 height 13
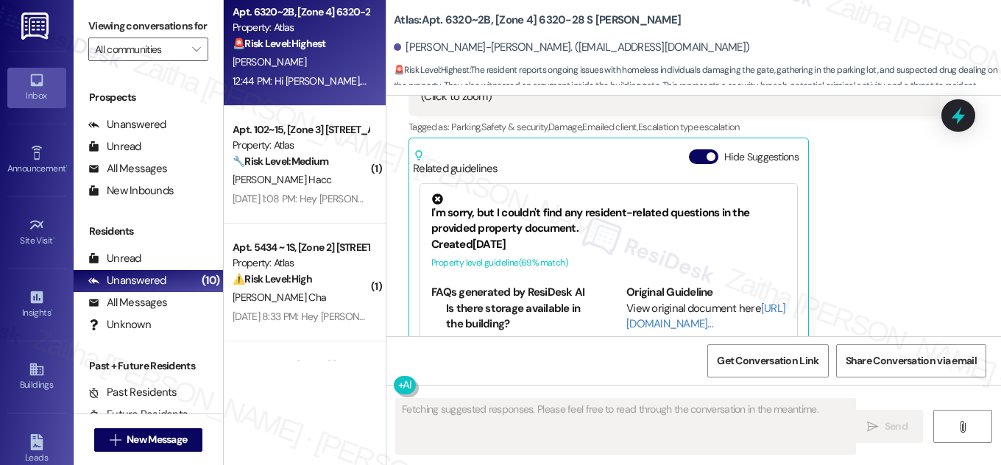
scroll to position [602, 0]
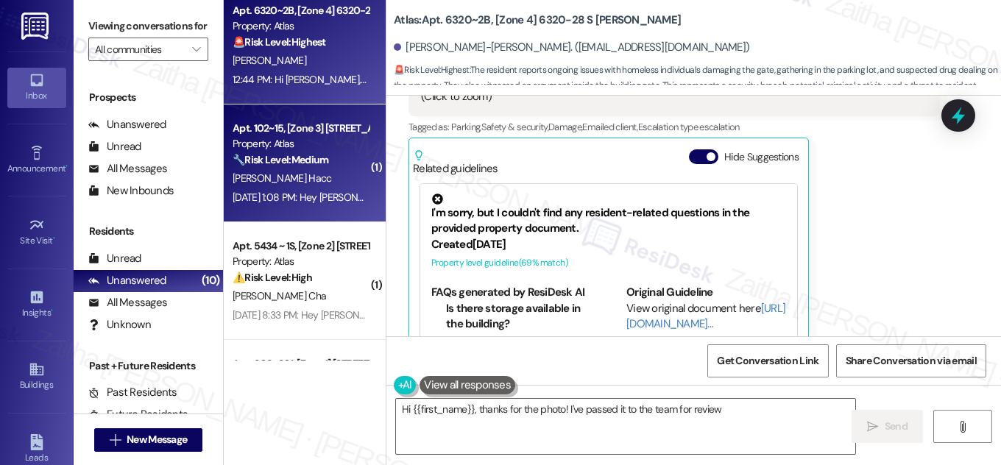
type textarea "Hi {{first_name}}, thanks for the photo! I've passed it to the team for review."
click at [336, 156] on div "🔧 Risk Level: Medium The resident expresses discomfort with unspecified issues …" at bounding box center [301, 159] width 136 height 15
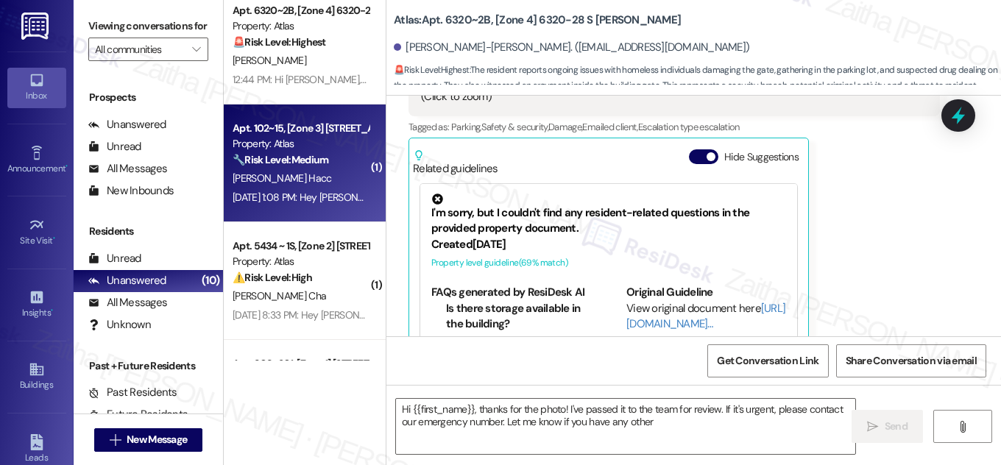
type textarea "Hi {{first_name}}, thanks for the photo! I've passed it to the team for review.…"
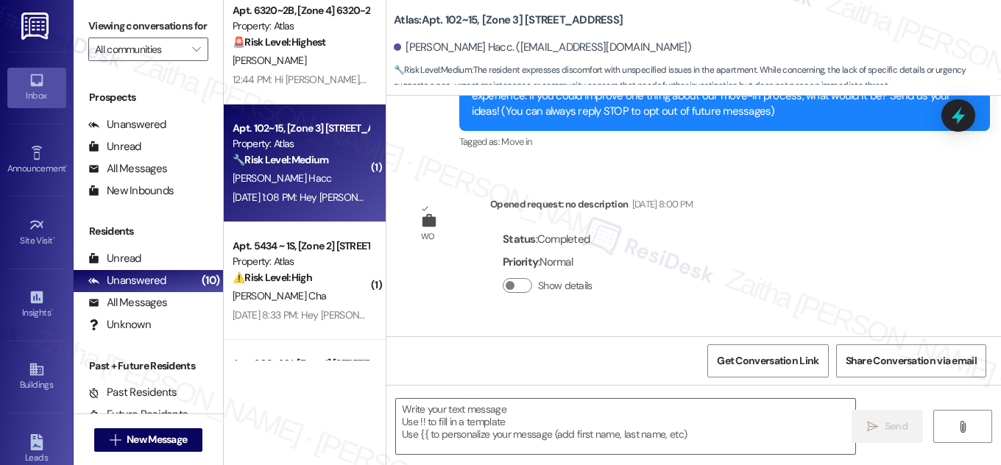
type textarea "Fetching suggested responses. Please feel free to read through the conversation…"
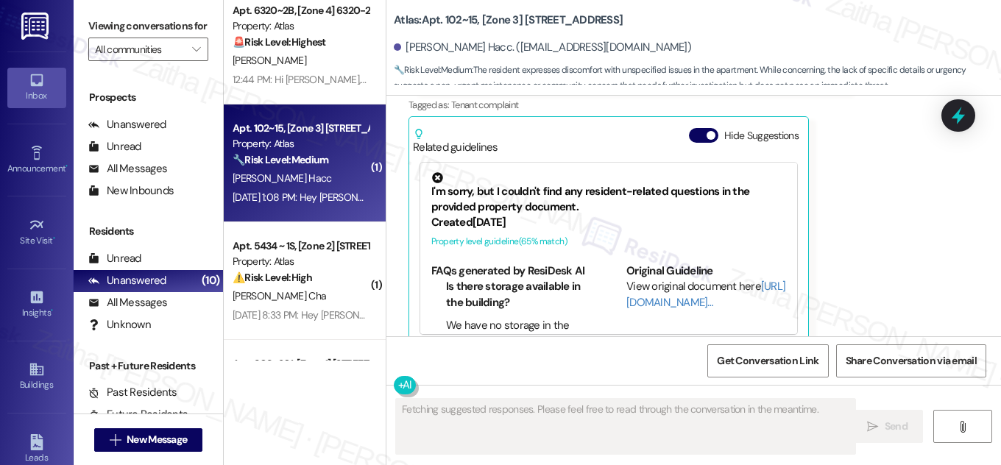
scroll to position [558, 0]
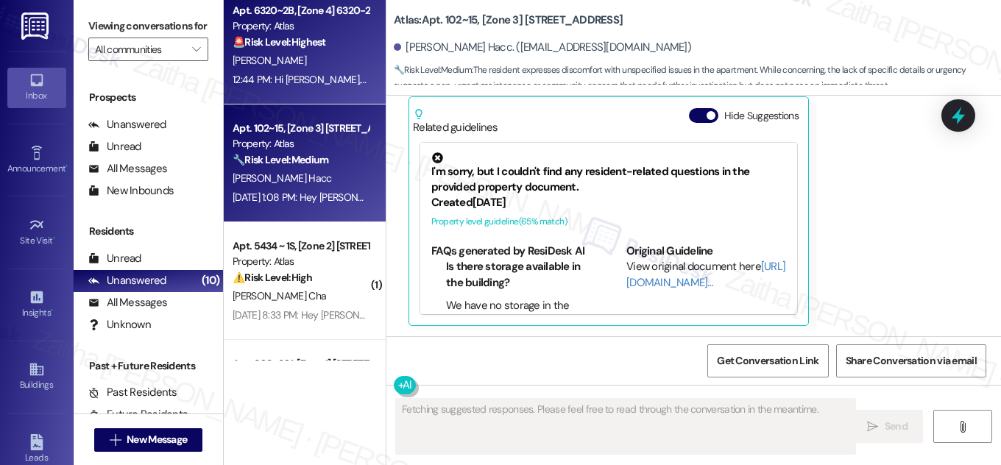
click at [353, 71] on div "12:44 PM: Hi [PERSON_NAME], thanks for sending the photo! I'll pass this along …" at bounding box center [300, 80] width 139 height 18
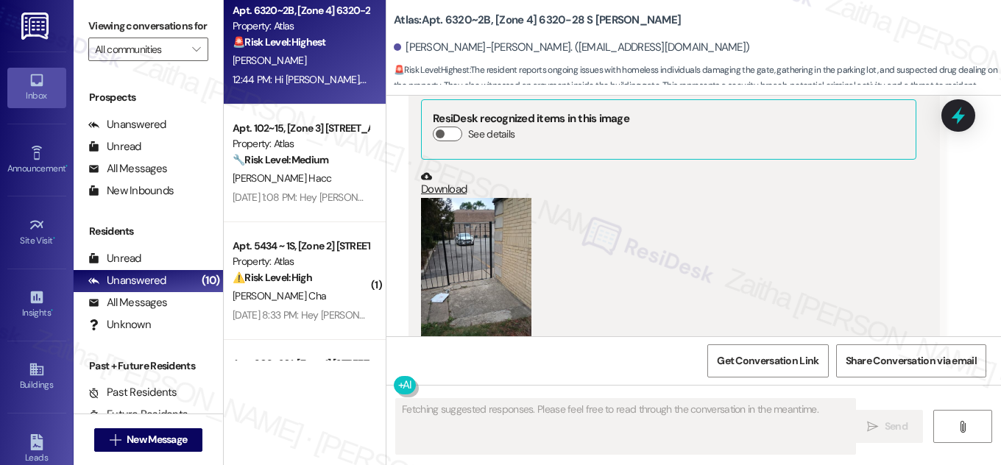
scroll to position [42081, 0]
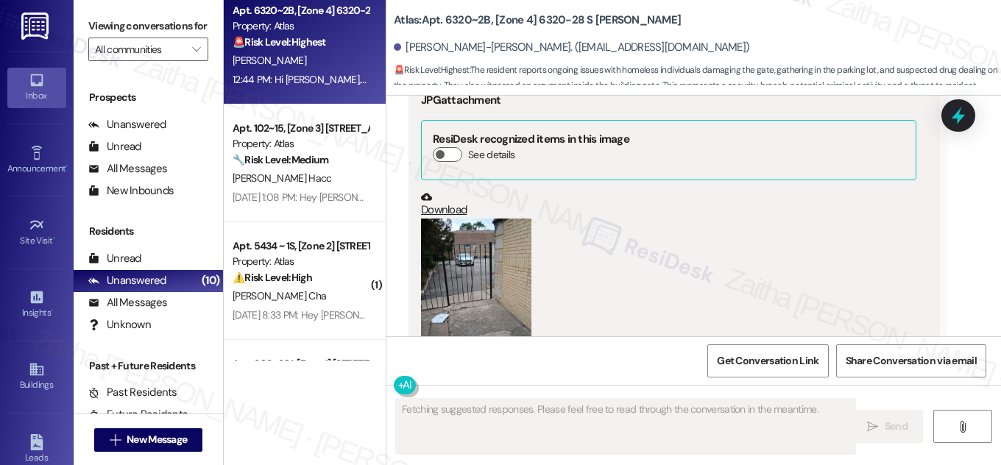
click at [693, 431] on button "Hide Suggestions" at bounding box center [703, 438] width 29 height 15
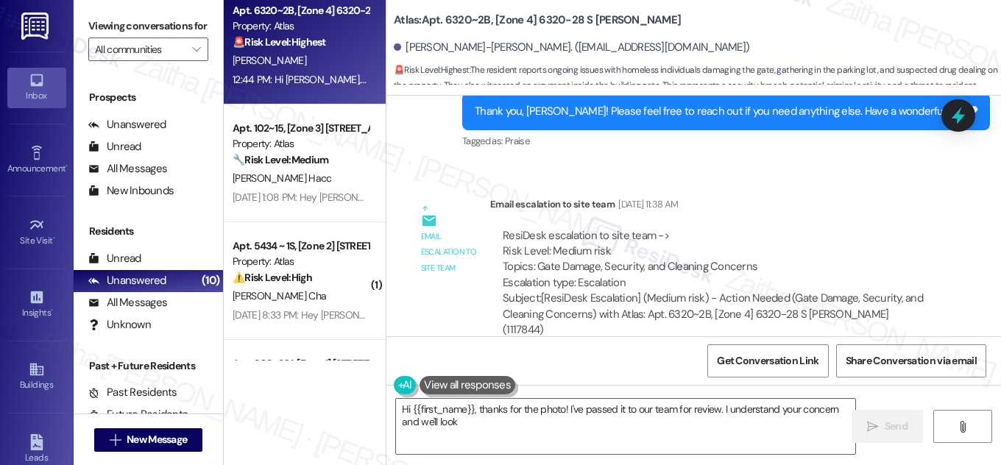
scroll to position [41679, 0]
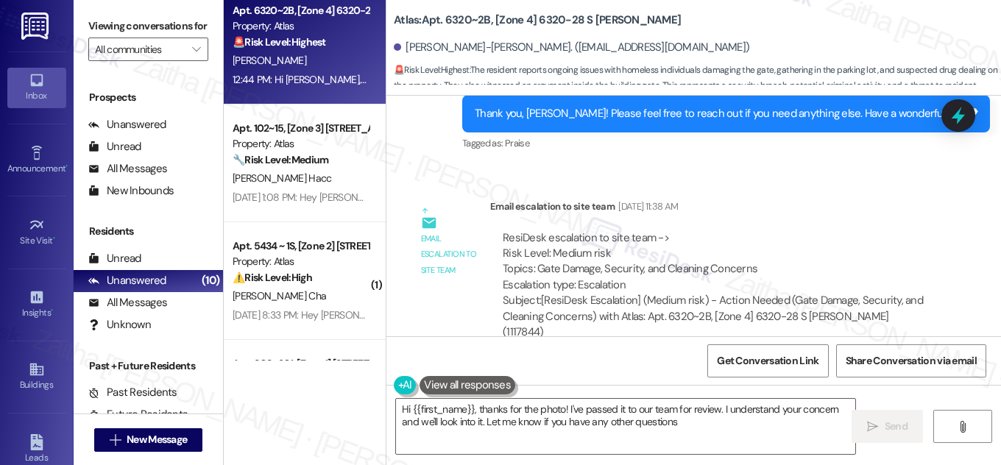
type textarea "Hi {{first_name}}, thanks for the photo! I've passed it to our team for review.…"
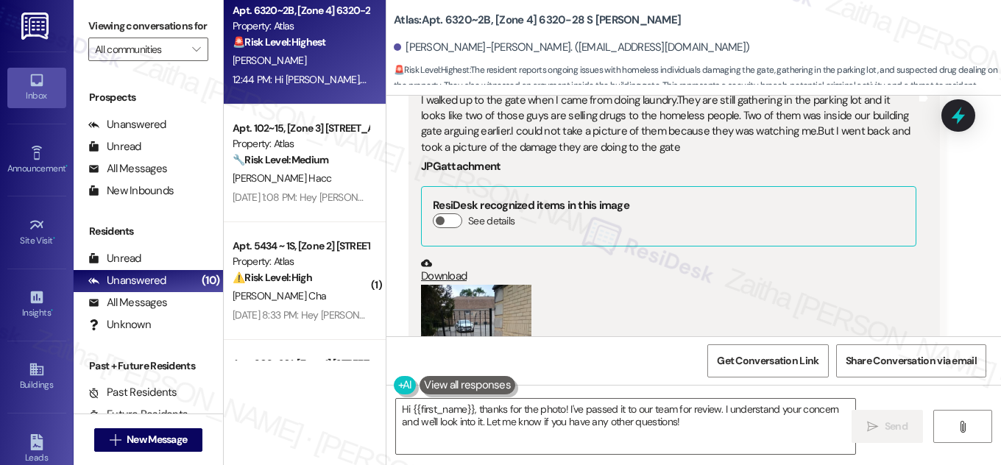
scroll to position [41947, 0]
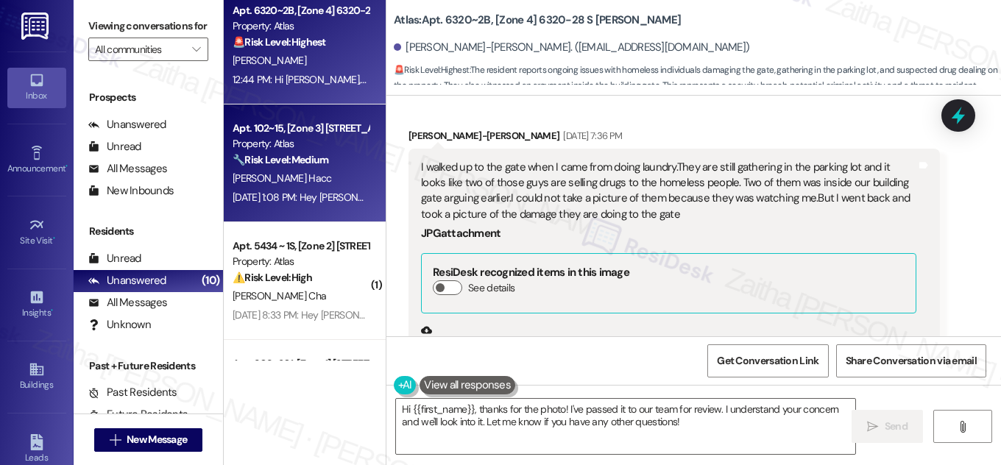
click at [329, 172] on div "[PERSON_NAME] Hacc" at bounding box center [300, 178] width 139 height 18
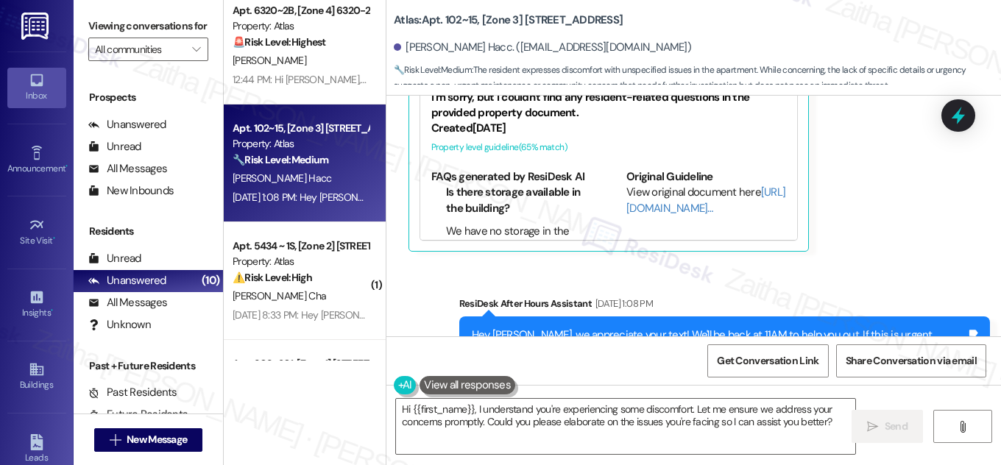
scroll to position [567, 0]
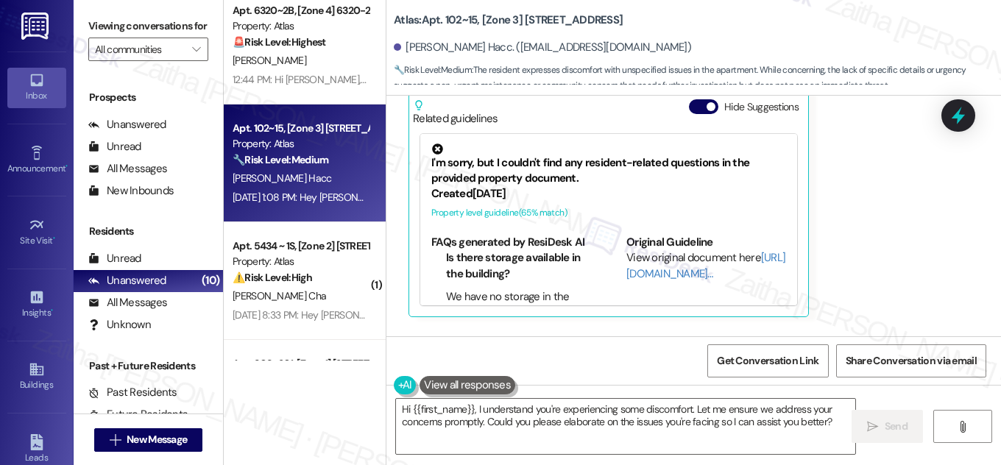
drag, startPoint x: 699, startPoint y: 105, endPoint x: 760, endPoint y: 183, distance: 99.1
click at [698, 105] on button "Hide Suggestions" at bounding box center [703, 106] width 29 height 15
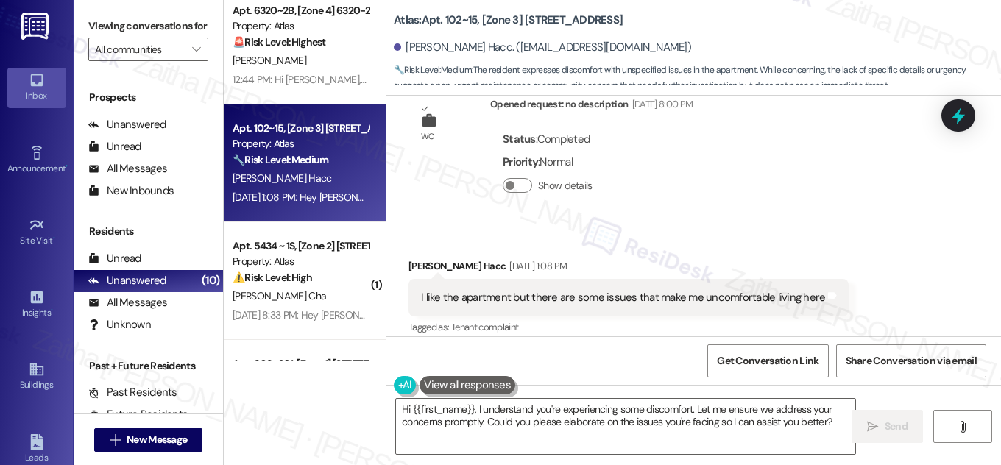
scroll to position [500, 0]
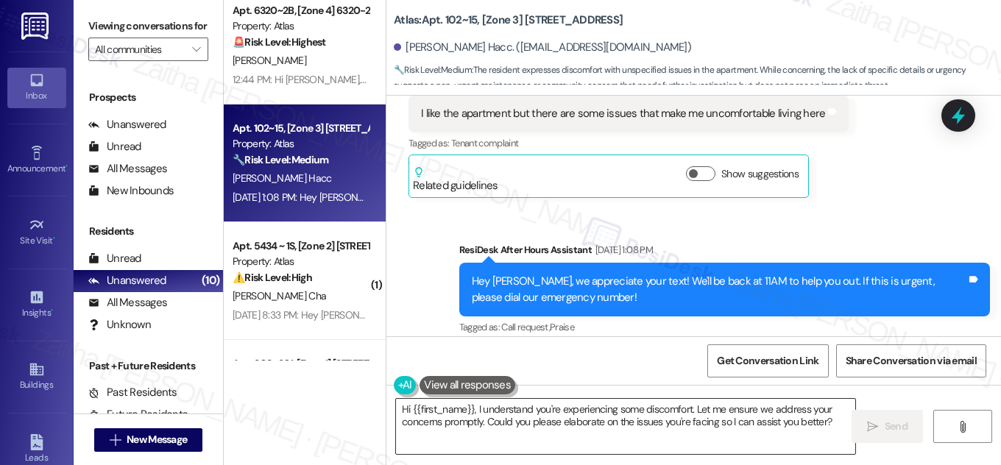
click at [476, 408] on textarea "Hi {{first_name}}, I understand you're experiencing some discomfort. Let me ens…" at bounding box center [625, 426] width 459 height 55
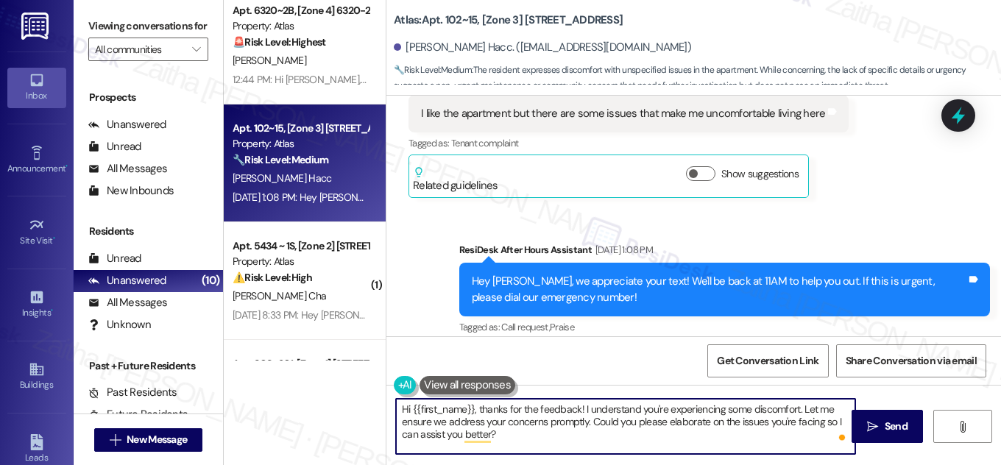
click at [562, 420] on textarea "Hi {{first_name}}, thanks for the feedback! I understand you're experiencing so…" at bounding box center [625, 426] width 459 height 55
drag, startPoint x: 398, startPoint y: 407, endPoint x: 473, endPoint y: 433, distance: 80.1
click at [473, 433] on textarea "Hi {{first_name}}, thanks for the feedback! I understand you're experiencing so…" at bounding box center [625, 426] width 459 height 55
type textarea "Hi {{first_name}}, thanks for the feedback! I understand you're experiencing so…"
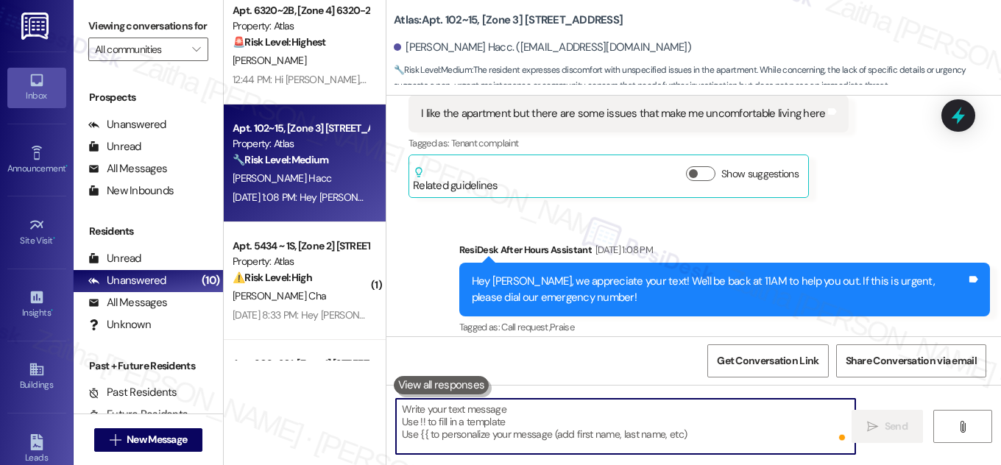
paste textarea "Hi {{first_name}}, thank you for sharing your feedback. I’m sorry to hear you’r…"
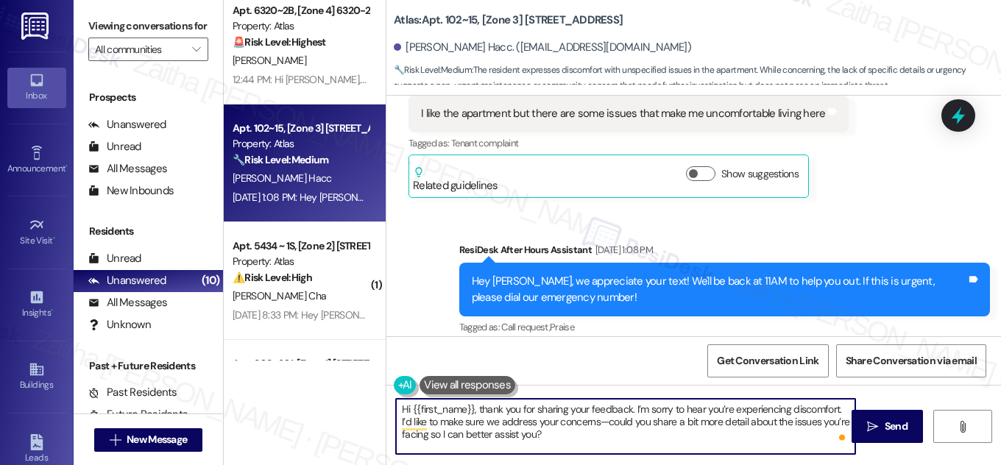
click at [605, 420] on textarea "Hi {{first_name}}, thank you for sharing your feedback. I’m sorry to hear you’r…" at bounding box center [625, 426] width 459 height 55
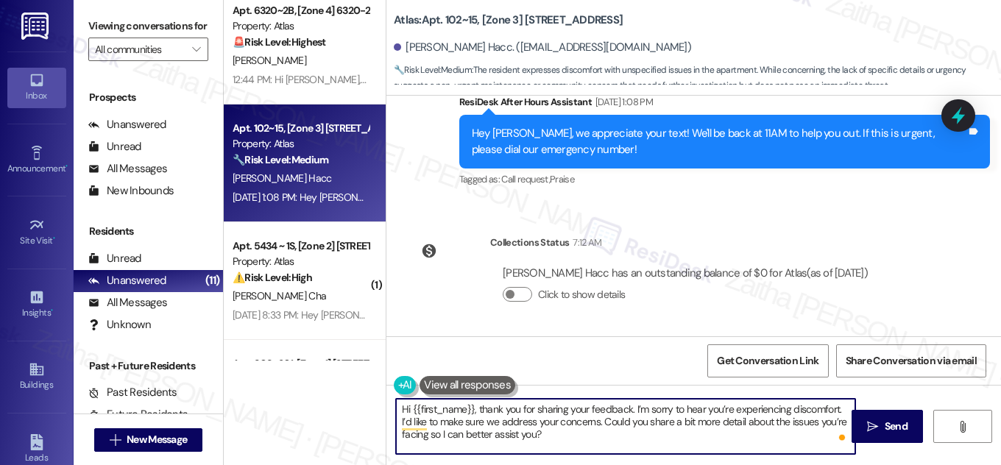
click at [564, 435] on textarea "Hi {{first_name}}, thank you for sharing your feedback. I’m sorry to hear you’r…" at bounding box center [625, 426] width 459 height 55
type textarea "Hi {{first_name}}, thank you for sharing your feedback. I’m sorry to hear you’r…"
click at [878, 426] on span " Send" at bounding box center [887, 426] width 46 height 15
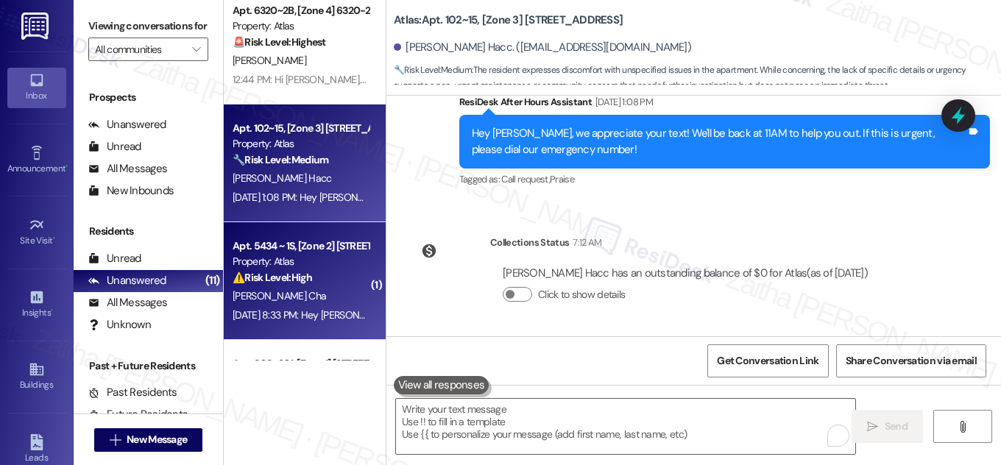
click at [338, 296] on div "[PERSON_NAME] Cha" at bounding box center [300, 296] width 139 height 18
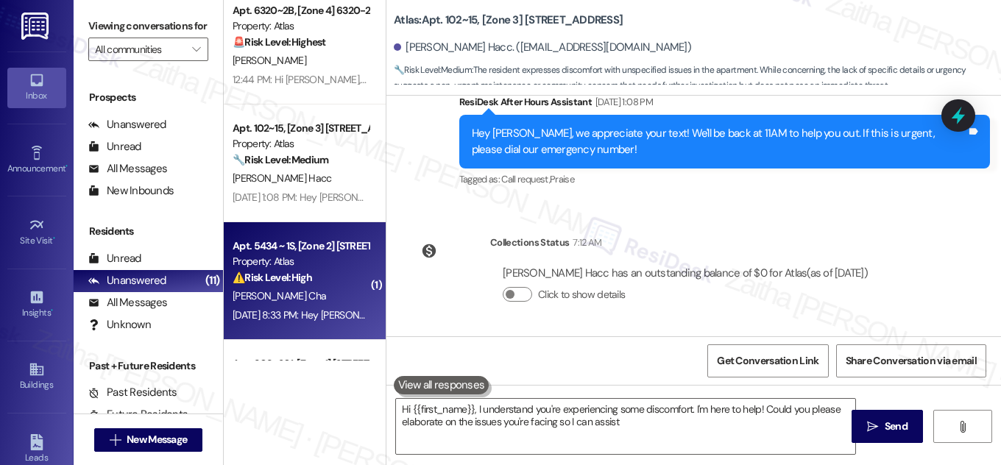
type textarea "Hi {{first_name}}, I understand you're experiencing some discomfort. I'm here t…"
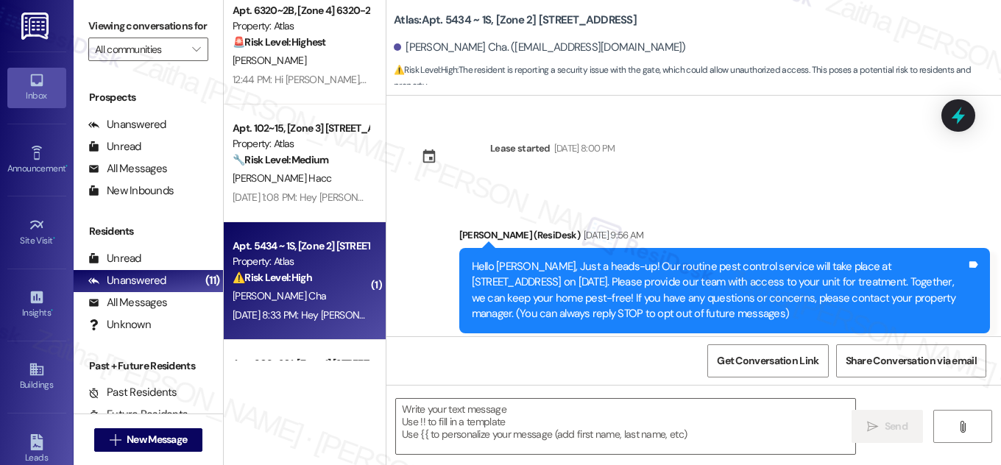
scroll to position [4304, 0]
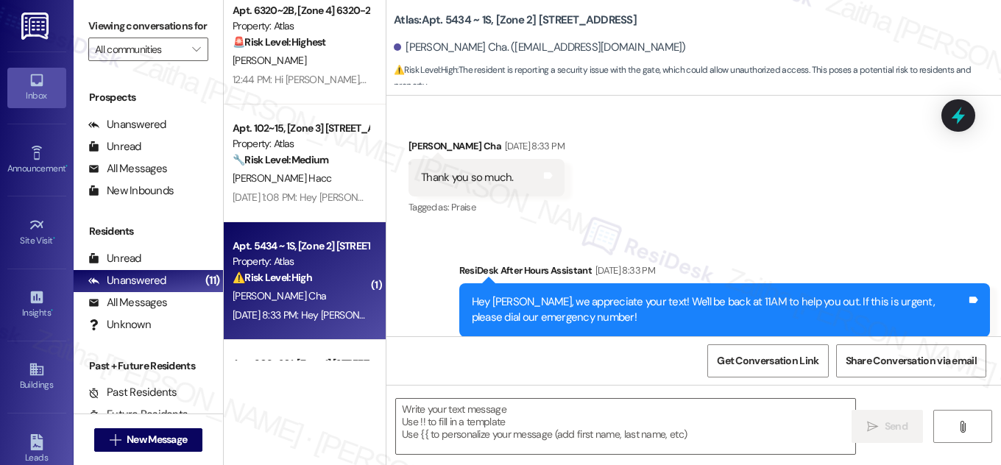
type textarea "Fetching suggested responses. Please feel free to read through the conversation…"
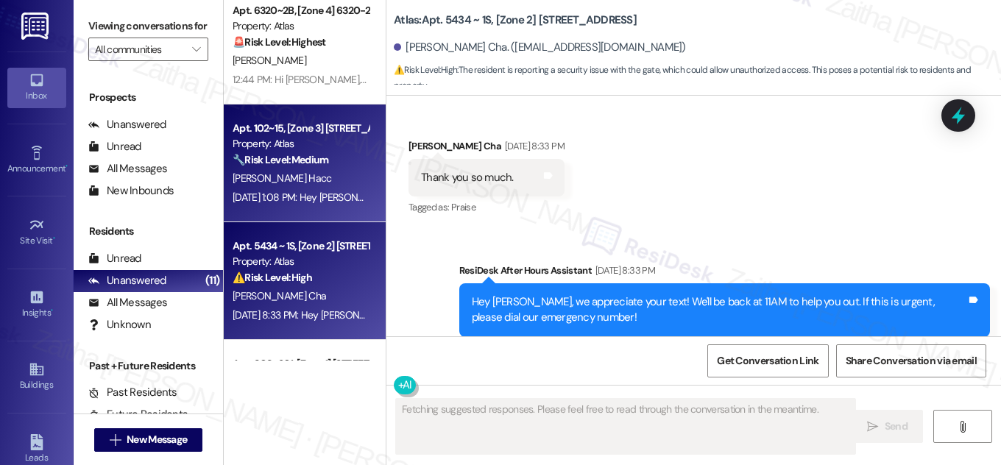
click at [350, 185] on div "[PERSON_NAME] Hacc" at bounding box center [300, 178] width 139 height 18
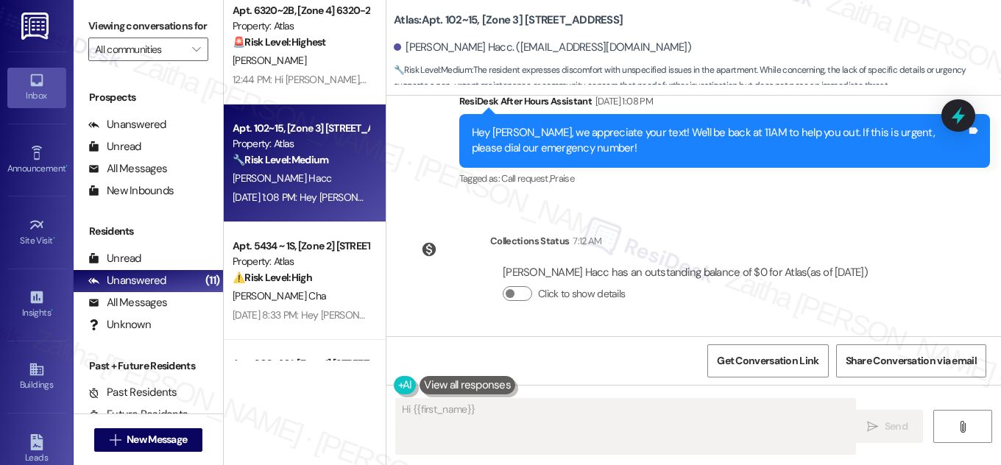
scroll to position [834, 0]
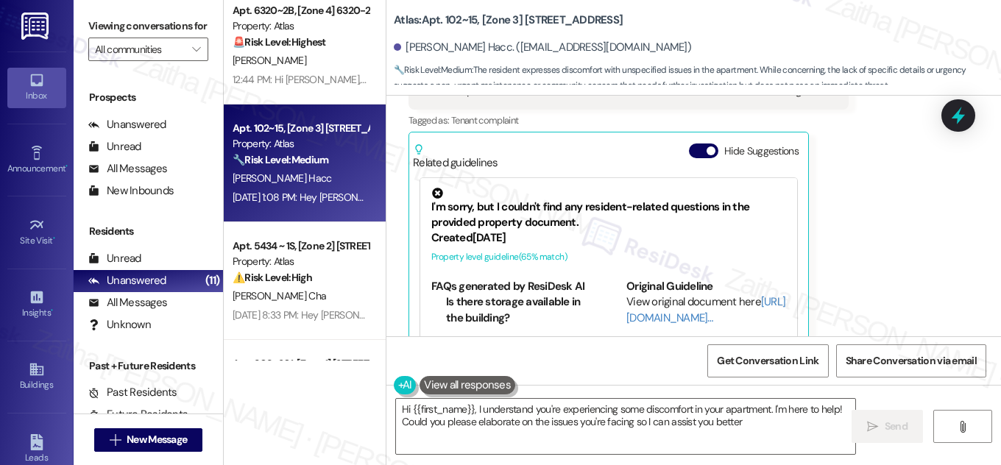
type textarea "Hi {{first_name}}, I understand you're experiencing some discomfort in your apa…"
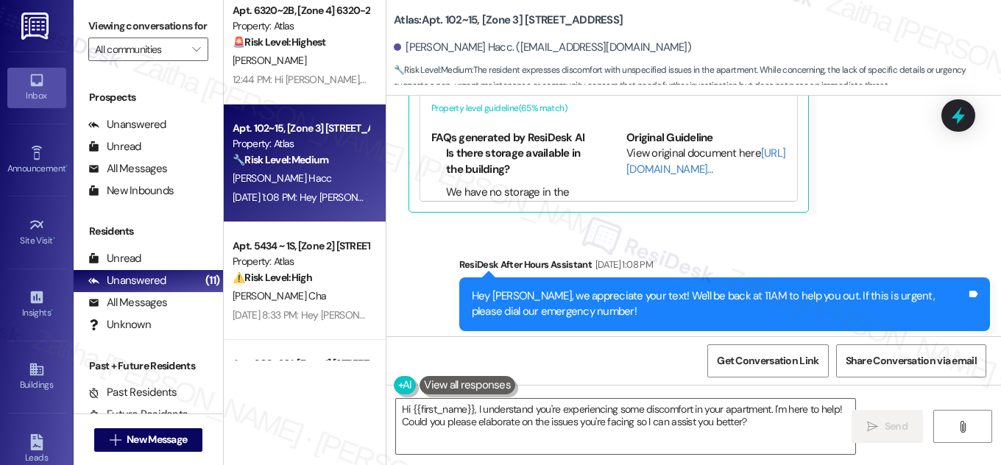
scroll to position [567, 0]
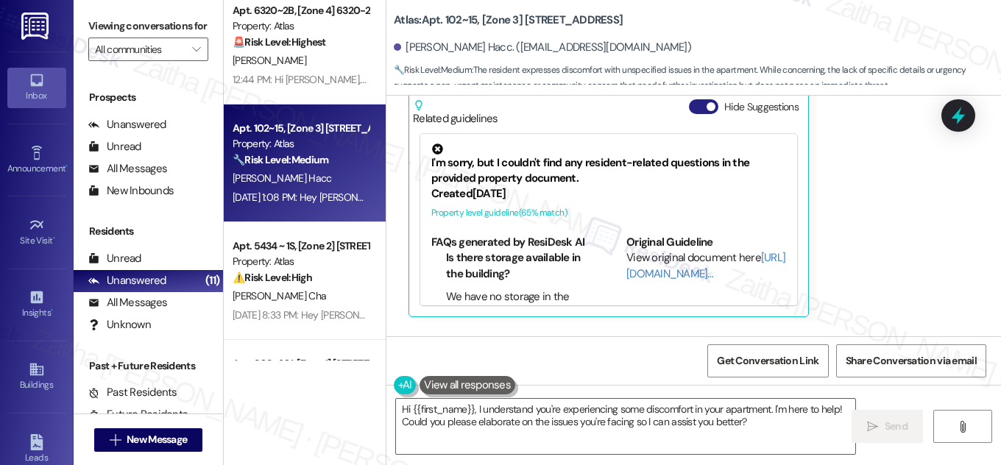
click at [689, 110] on button "Hide Suggestions" at bounding box center [703, 106] width 29 height 15
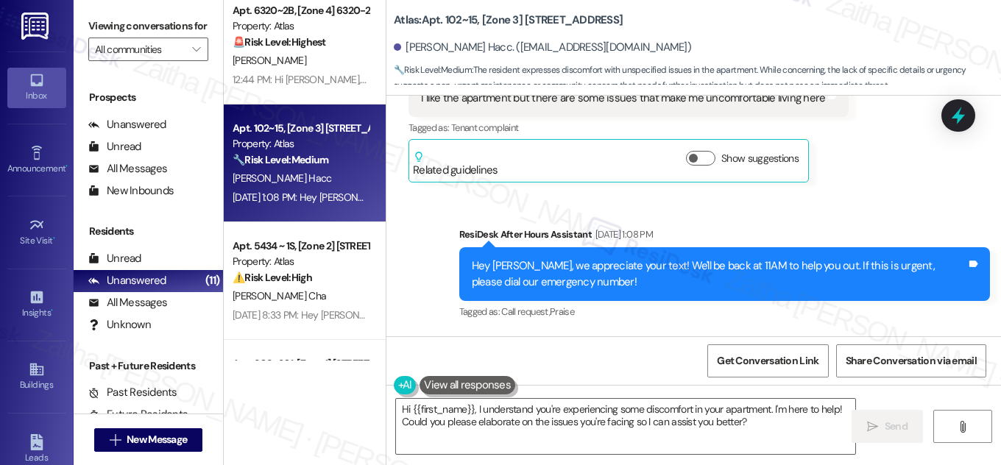
scroll to position [515, 0]
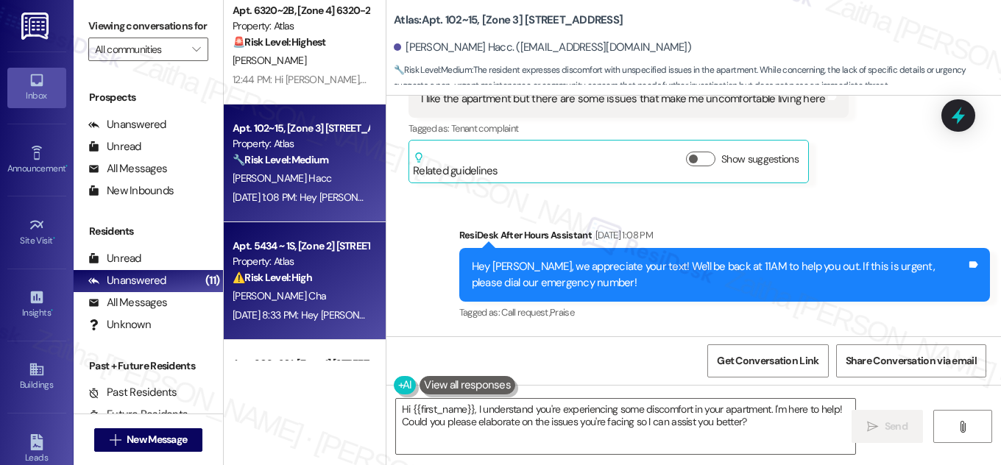
click at [319, 283] on div "⚠️ Risk Level: High The resident is reporting a security issue with the gate, w…" at bounding box center [301, 277] width 136 height 15
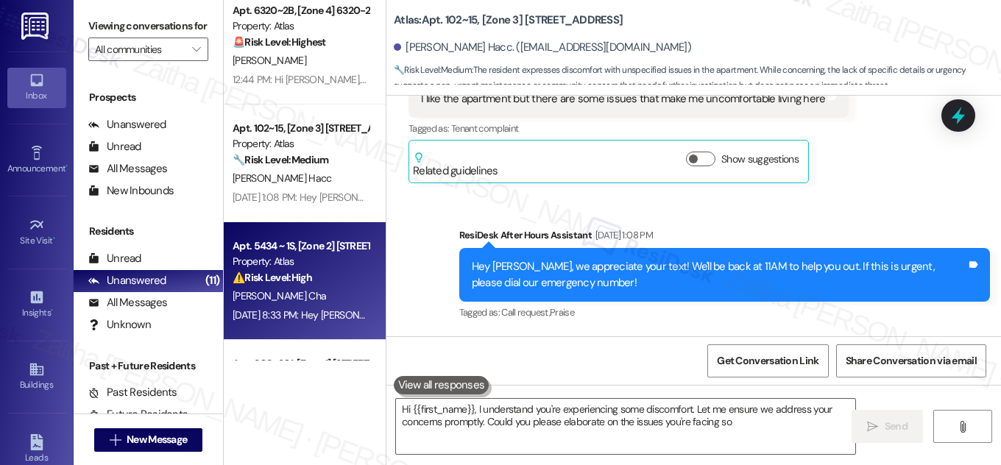
type textarea "Hi {{first_name}}, I understand you're experiencing some discomfort. Let me ens…"
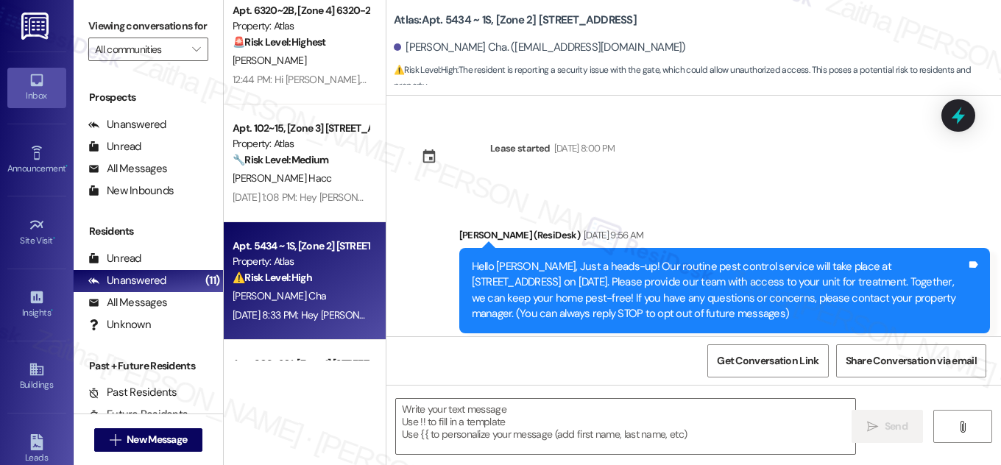
scroll to position [4304, 0]
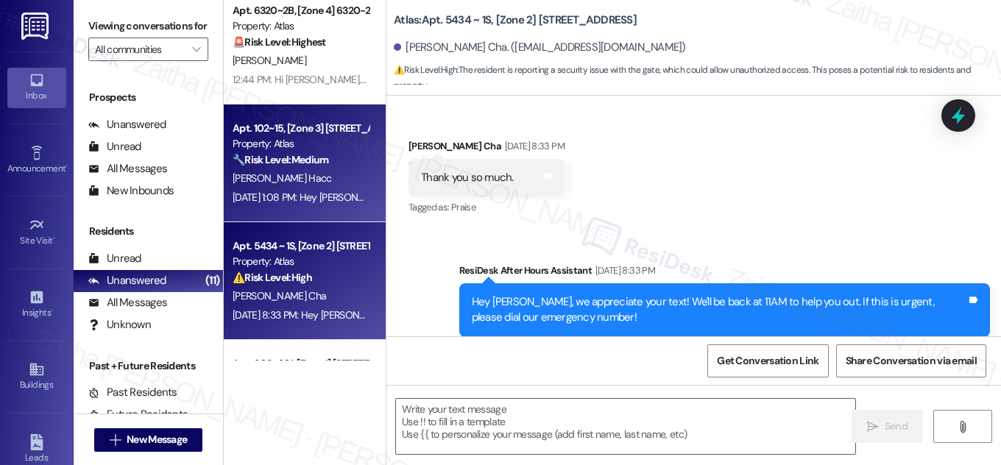
type textarea "Fetching suggested responses. Please feel free to read through the conversation…"
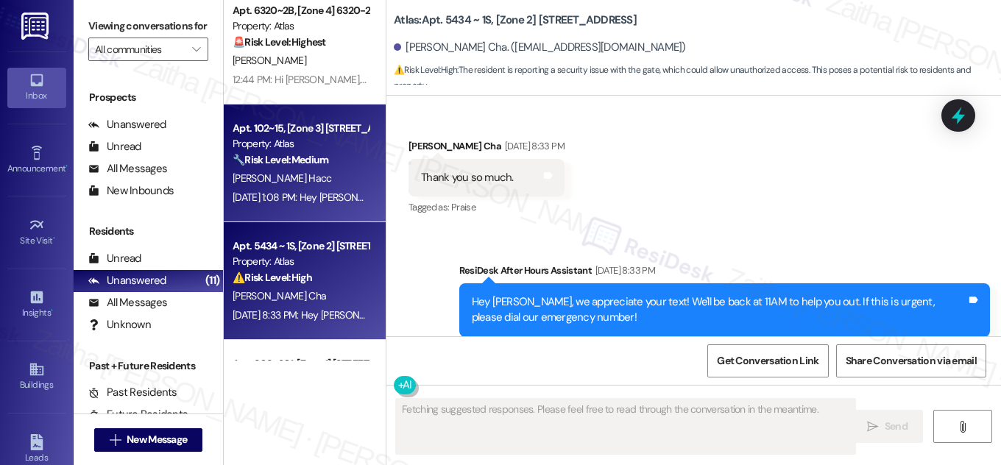
click at [348, 172] on div "[PERSON_NAME] Hacc" at bounding box center [300, 178] width 139 height 18
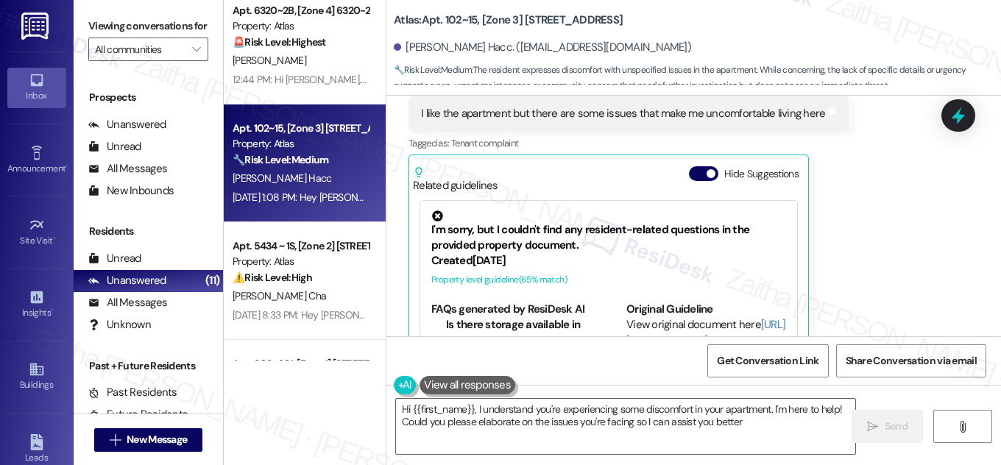
type textarea "Hi {{first_name}}, I understand you're experiencing some discomfort in your apa…"
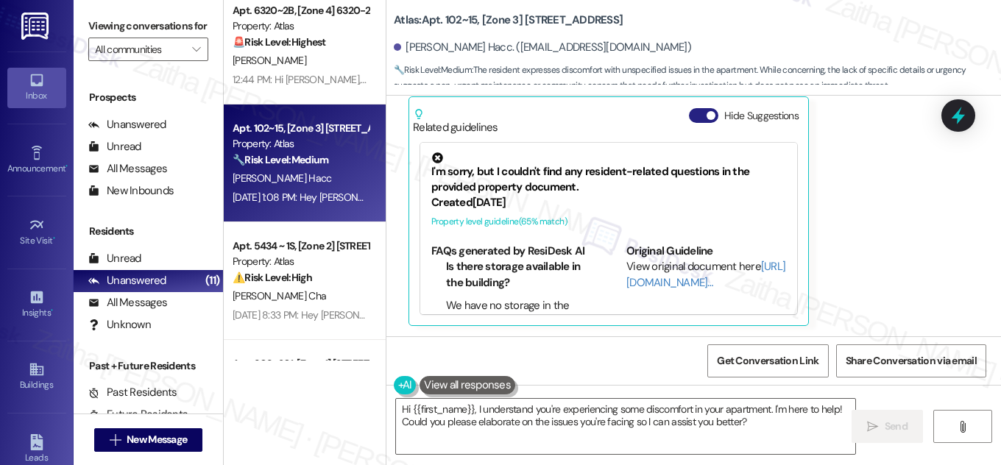
click at [699, 118] on button "Hide Suggestions" at bounding box center [703, 115] width 29 height 15
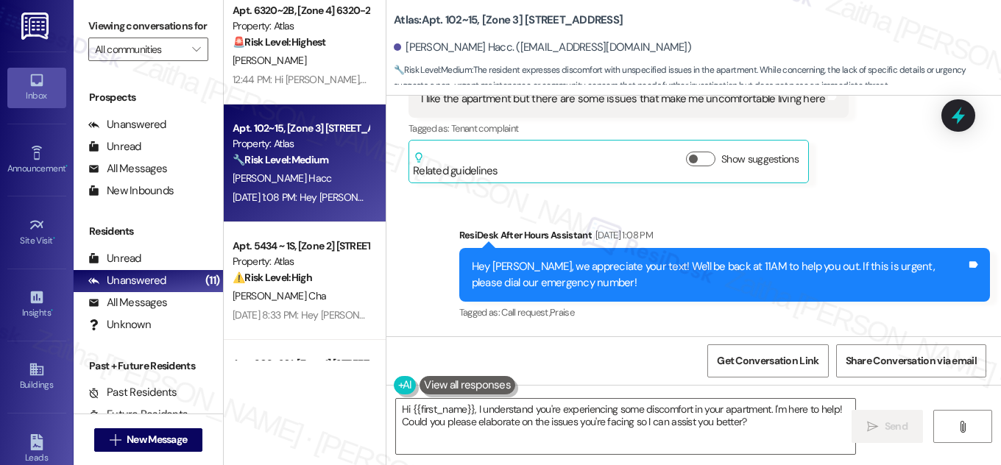
scroll to position [648, 0]
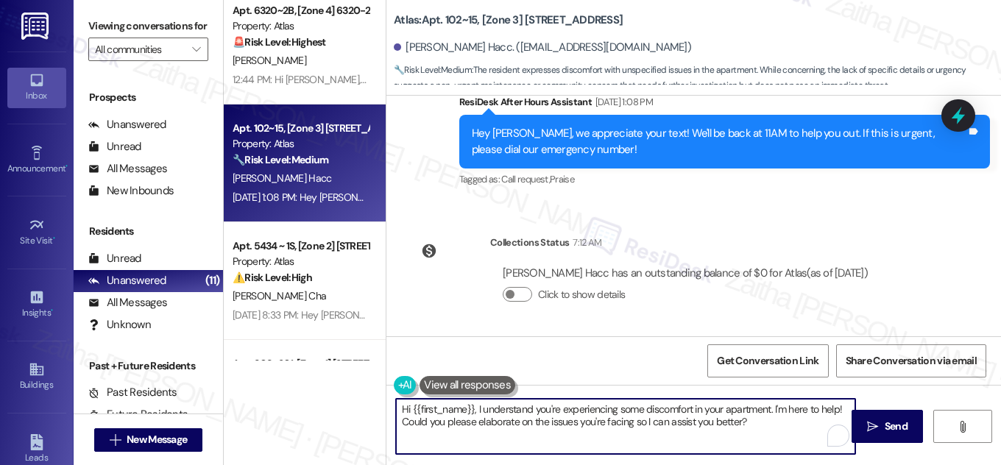
drag, startPoint x: 395, startPoint y: 410, endPoint x: 753, endPoint y: 420, distance: 358.7
click at [752, 421] on textarea "Hi {{first_name}}, I understand you're experiencing some discomfort in your apa…" at bounding box center [625, 426] width 459 height 55
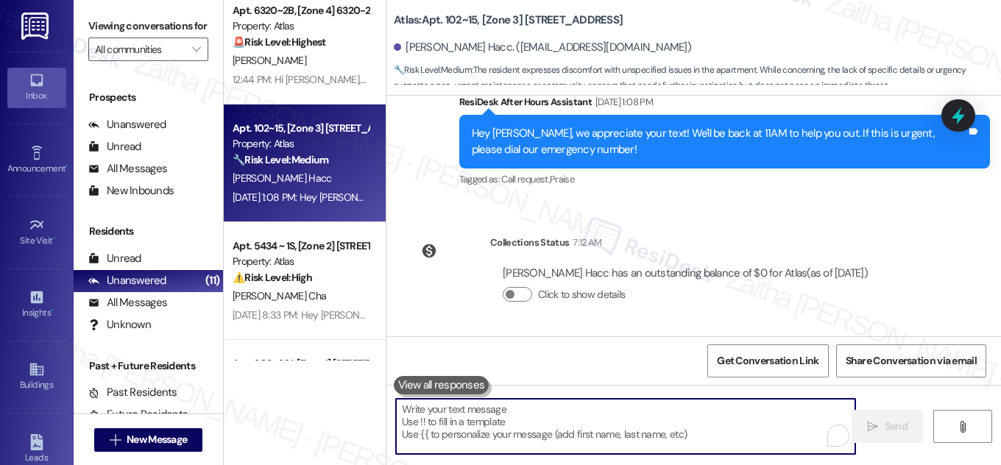
paste textarea "Hi {{first_name}}, thank you for sharing your feedback. I’m sorry to hear you’r…"
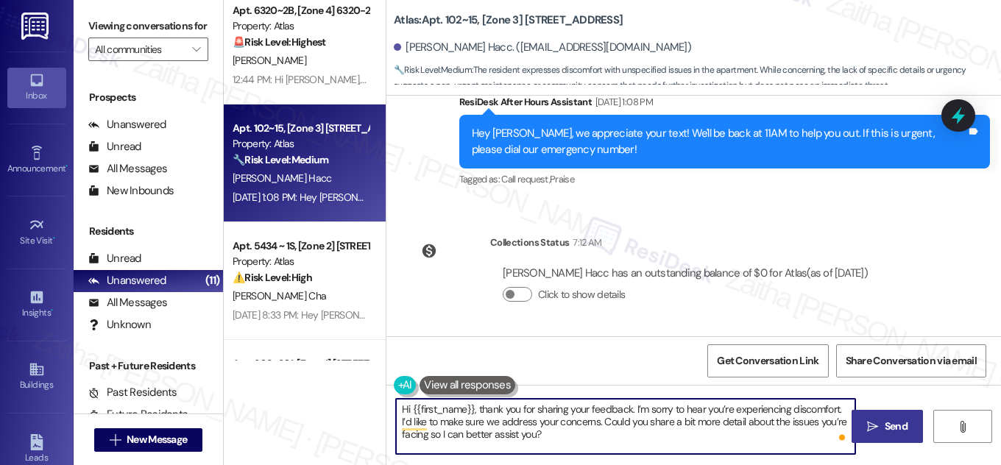
type textarea "Hi {{first_name}}, thank you for sharing your feedback. I’m sorry to hear you’r…"
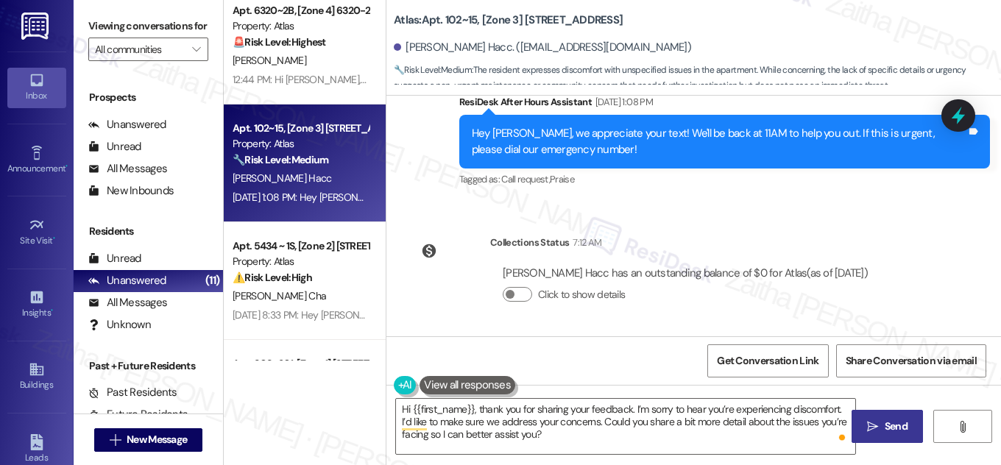
click at [891, 417] on button " Send" at bounding box center [887, 426] width 71 height 33
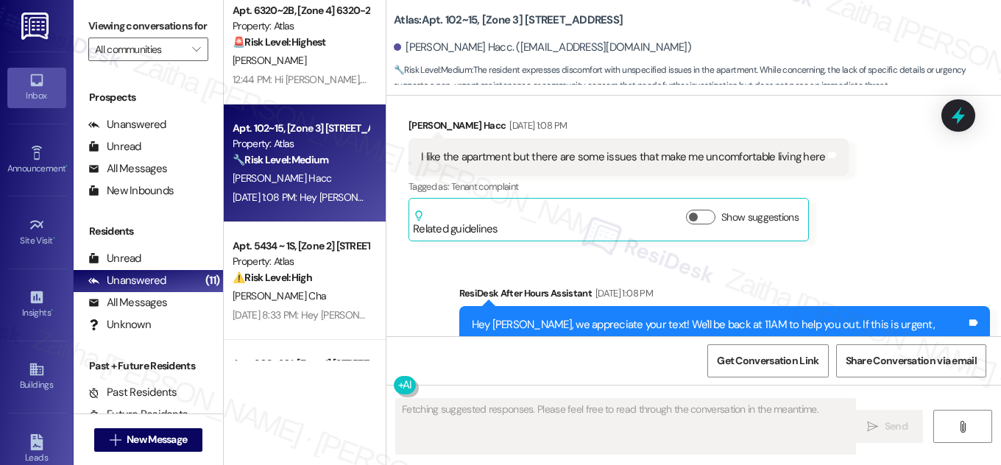
scroll to position [373, 0]
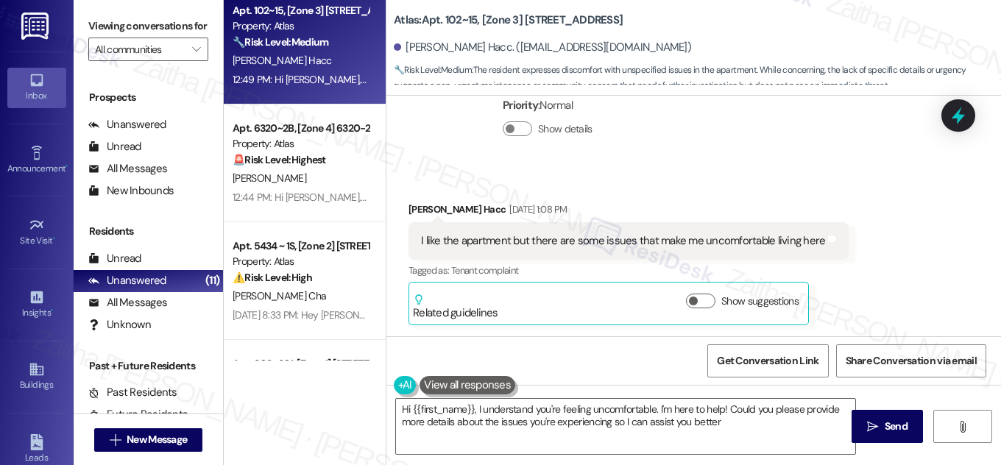
type textarea "Hi {{first_name}}, I understand you're feeling uncomfortable. I'm here to help!…"
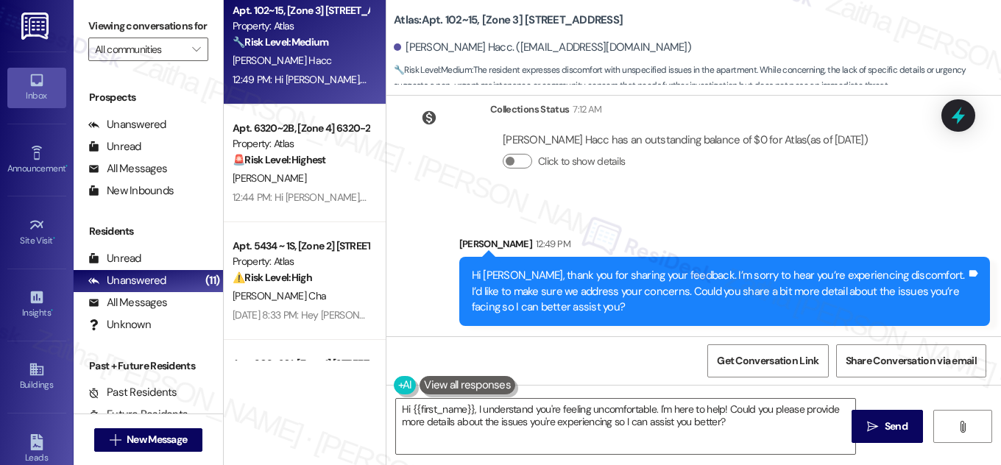
scroll to position [783, 0]
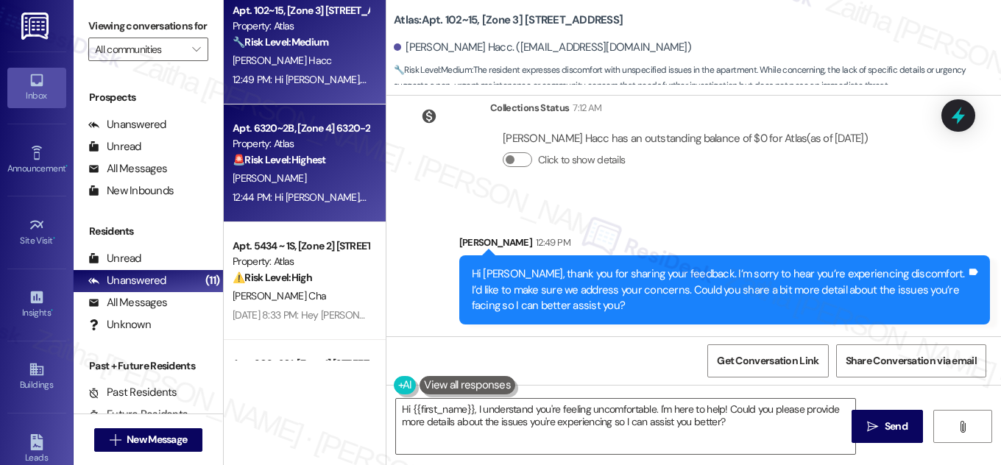
click at [351, 172] on div "[PERSON_NAME]" at bounding box center [300, 178] width 139 height 18
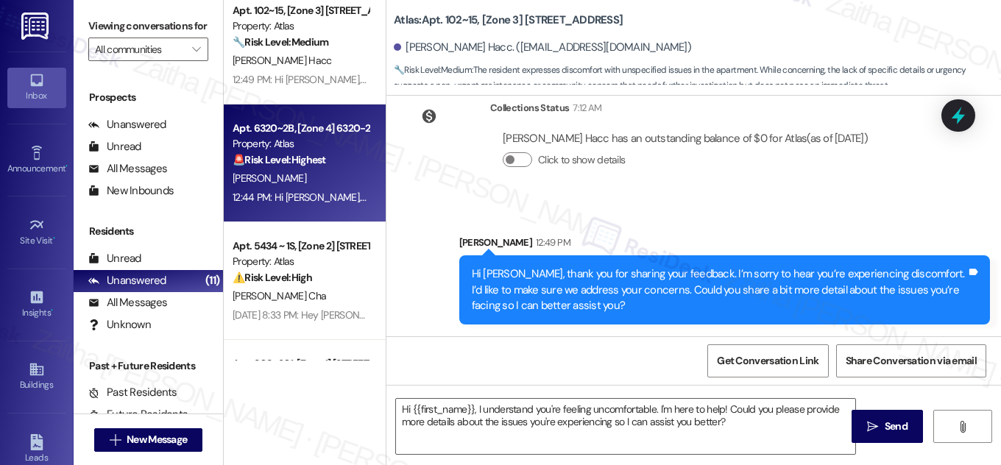
type textarea "Fetching suggested responses. Please feel free to read through the conversation…"
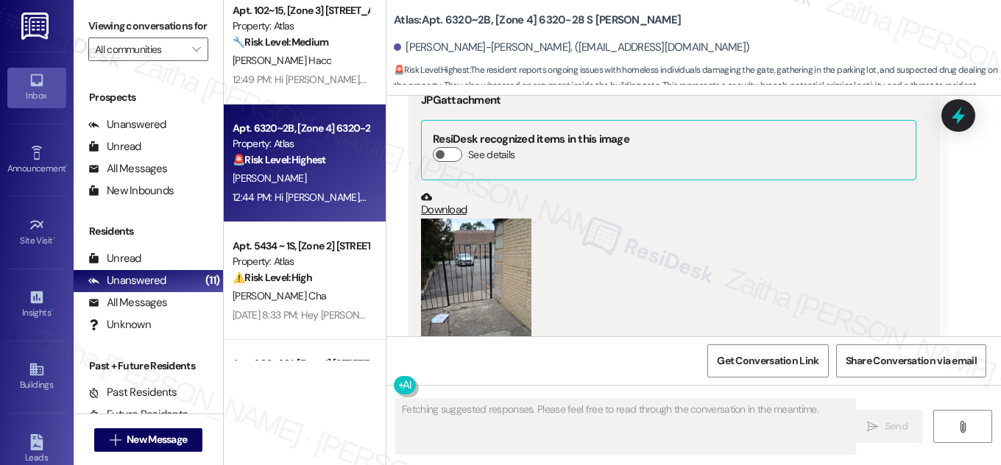
scroll to position [200, 0]
click at [695, 431] on button "Hide Suggestions" at bounding box center [703, 438] width 29 height 15
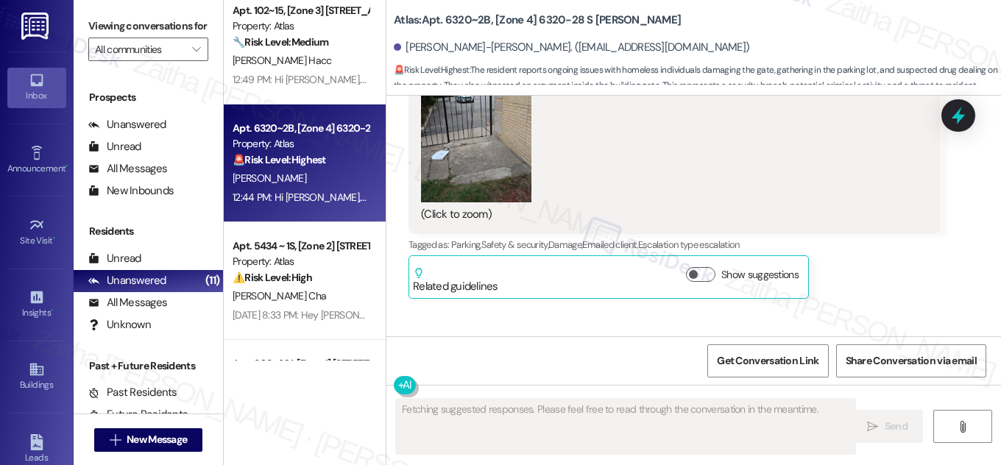
scroll to position [42357, 0]
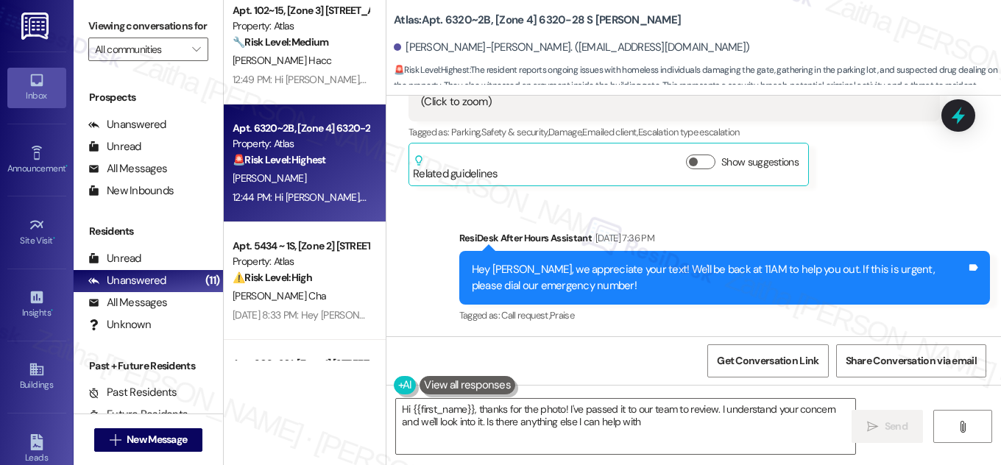
type textarea "Hi {{first_name}}, thanks for the photo! I've passed it to our team to review. …"
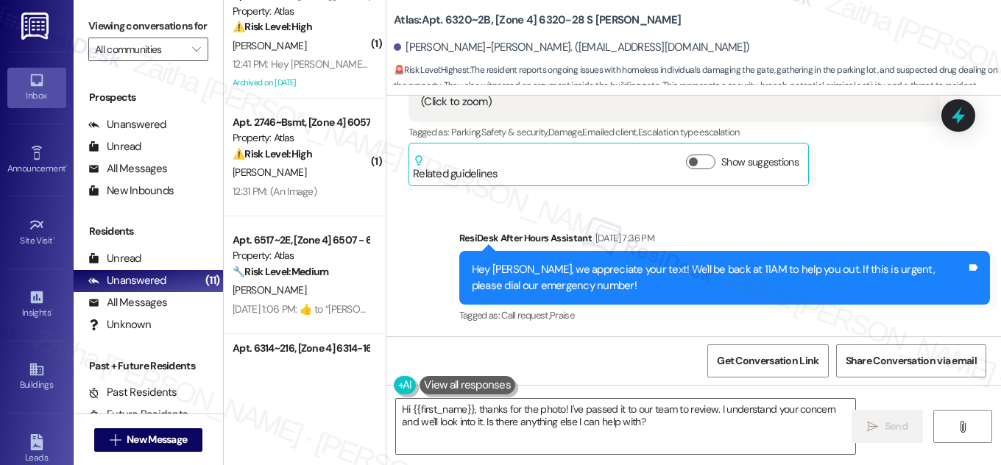
scroll to position [0, 0]
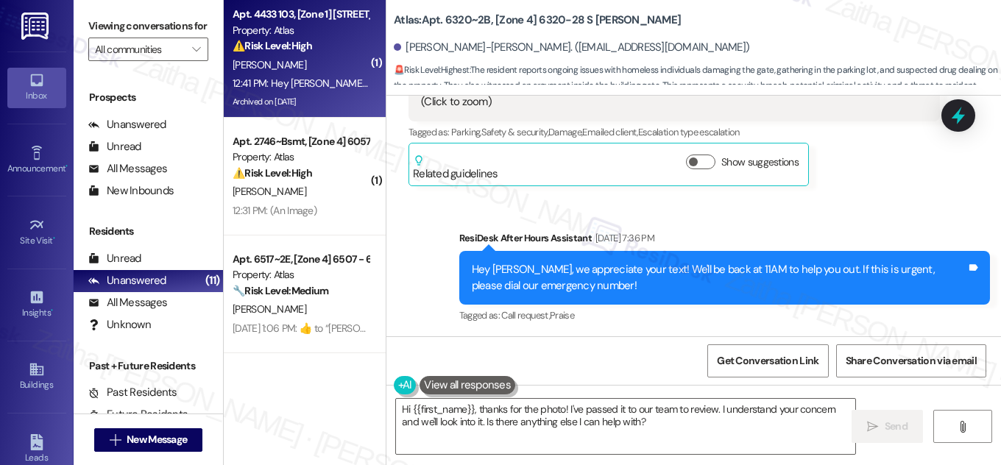
click at [341, 58] on div "[PERSON_NAME]" at bounding box center [300, 65] width 139 height 18
type textarea "Fetching suggested responses. Please feel free to read through the conversation…"
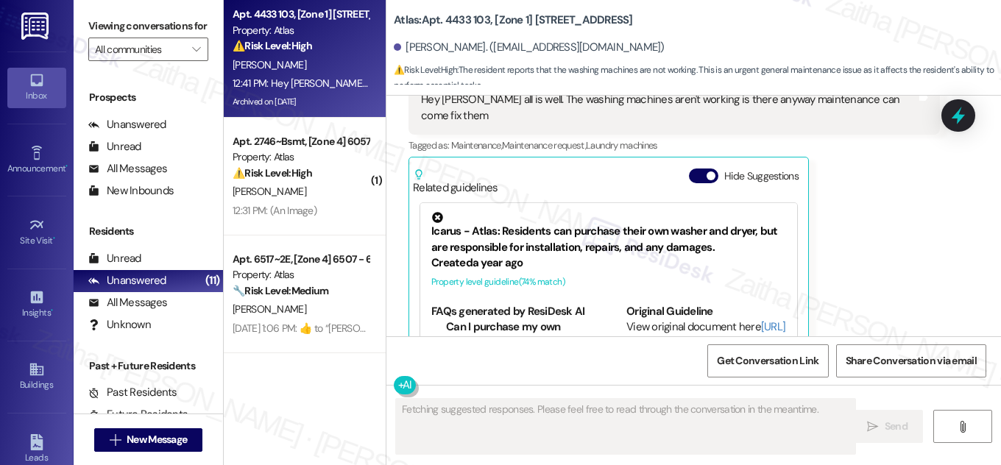
drag, startPoint x: 694, startPoint y: 113, endPoint x: 710, endPoint y: 158, distance: 47.7
click at [694, 169] on button "Hide Suggestions" at bounding box center [703, 176] width 29 height 15
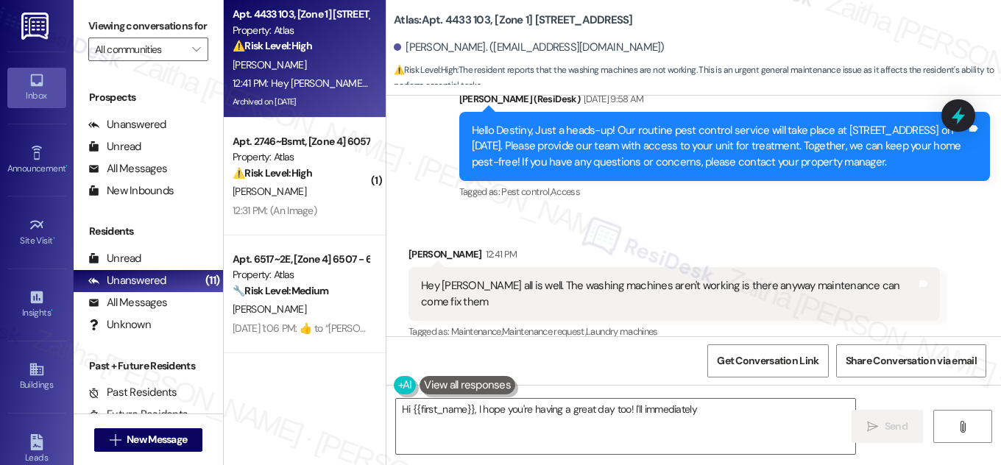
scroll to position [24245, 0]
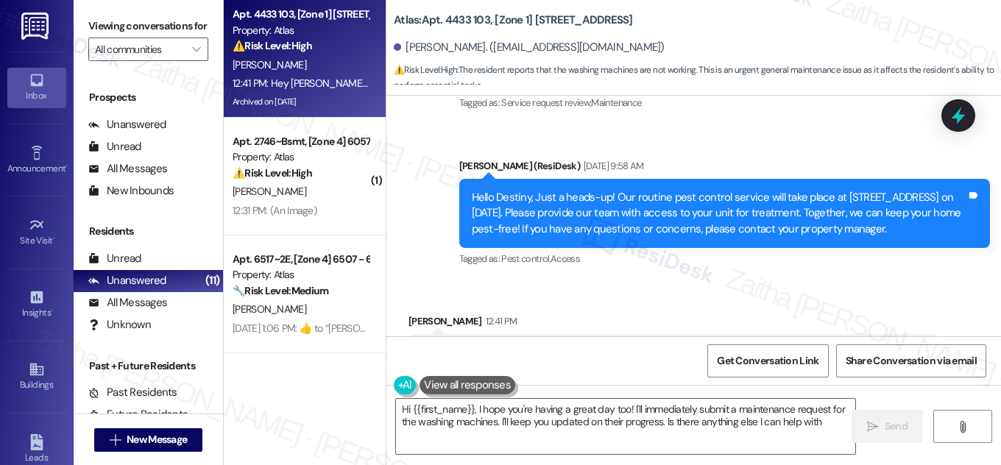
type textarea "Hi {{first_name}}, I hope you're having a great day too! I'll immediately submi…"
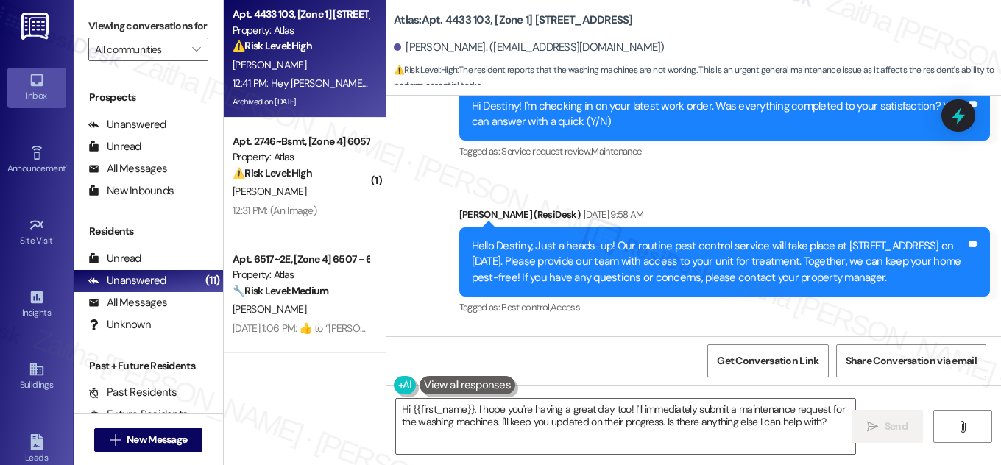
scroll to position [24178, 0]
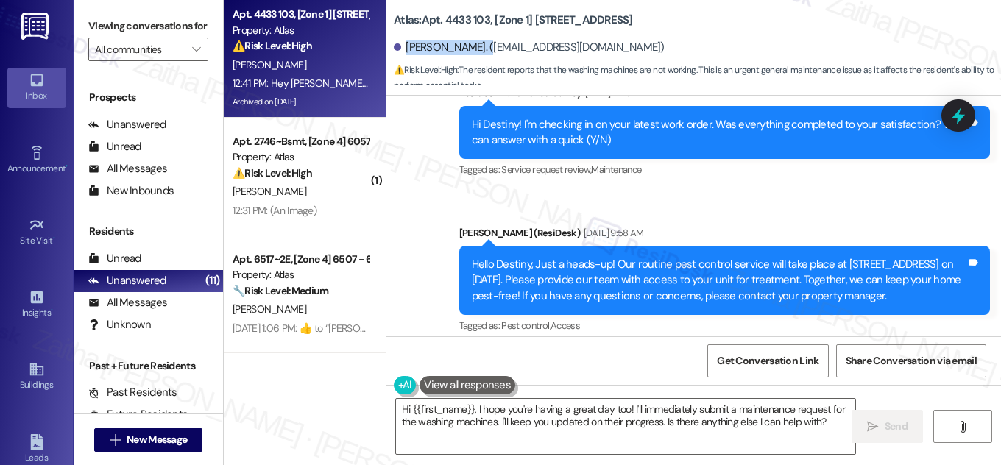
drag, startPoint x: 403, startPoint y: 50, endPoint x: 476, endPoint y: 38, distance: 73.8
click at [476, 38] on div "[PERSON_NAME]. ([EMAIL_ADDRESS][DOMAIN_NAME])" at bounding box center [697, 47] width 607 height 29
copy div "[PERSON_NAME]"
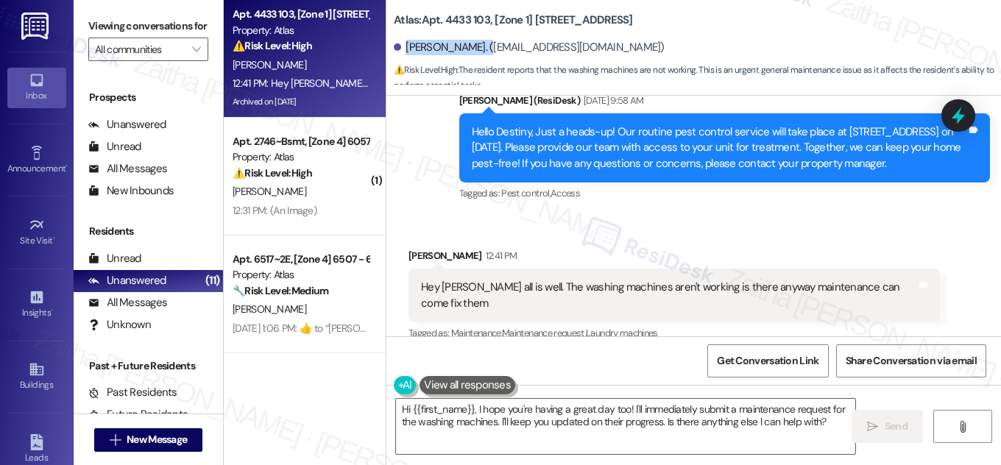
scroll to position [24312, 0]
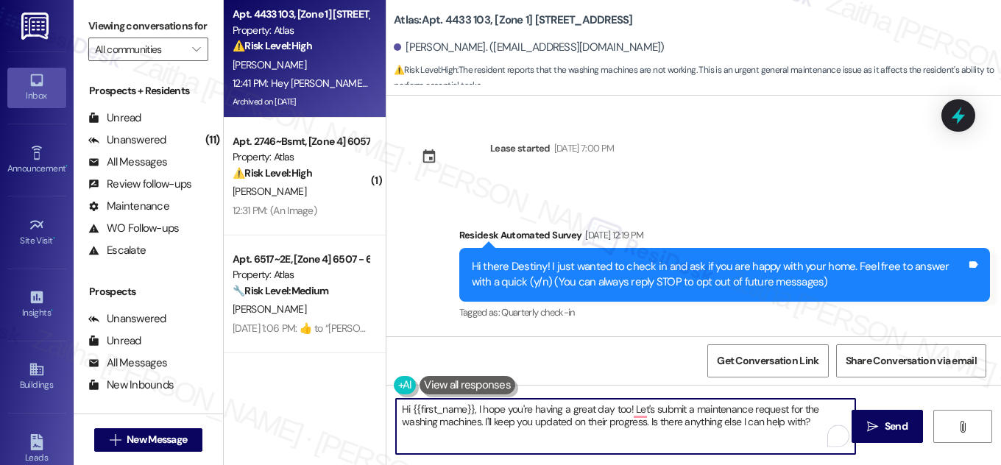
scroll to position [24312, 0]
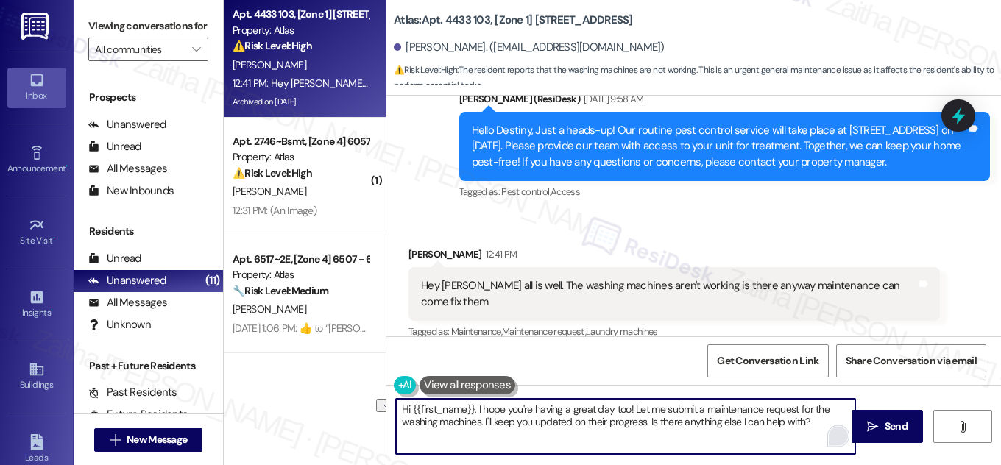
drag, startPoint x: 484, startPoint y: 425, endPoint x: 831, endPoint y: 439, distance: 347.1
click at [831, 439] on div "Hi {{first_name}}, I hope you're having a great day too! Let me submit a mainte…" at bounding box center [625, 426] width 461 height 57
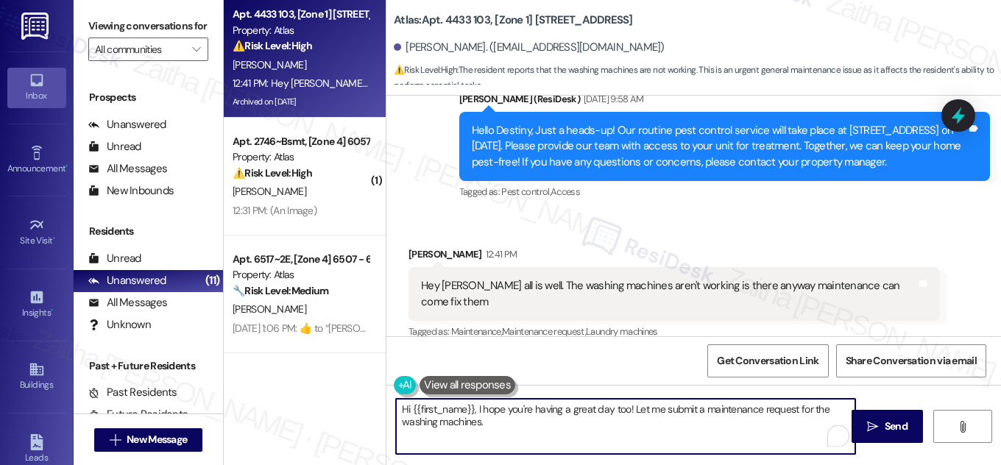
click at [636, 409] on textarea "Hi {{first_name}}, I hope you're having a great day too! Let me submit a mainte…" at bounding box center [625, 426] width 459 height 55
click at [655, 405] on textarea "Hi {{first_name}}, I hope you're having a great day too! Let me submit a mainte…" at bounding box center [625, 426] width 459 height 55
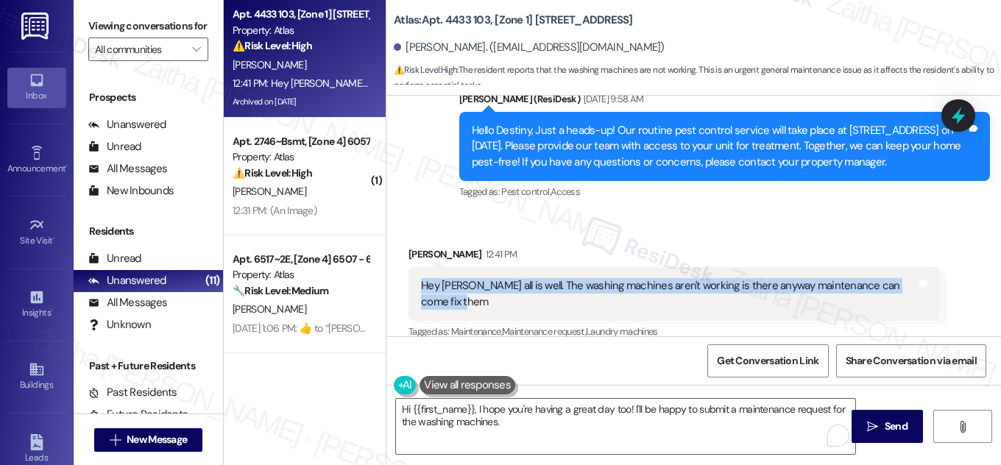
drag, startPoint x: 452, startPoint y: 241, endPoint x: 470, endPoint y: 244, distance: 18.8
click at [470, 267] on div "Hey Sarah hope all is well. The washing machines aren't working is there anyway…" at bounding box center [675, 294] width 532 height 54
copy div "Hey [PERSON_NAME] all is well. The washing machines aren't working is there any…"
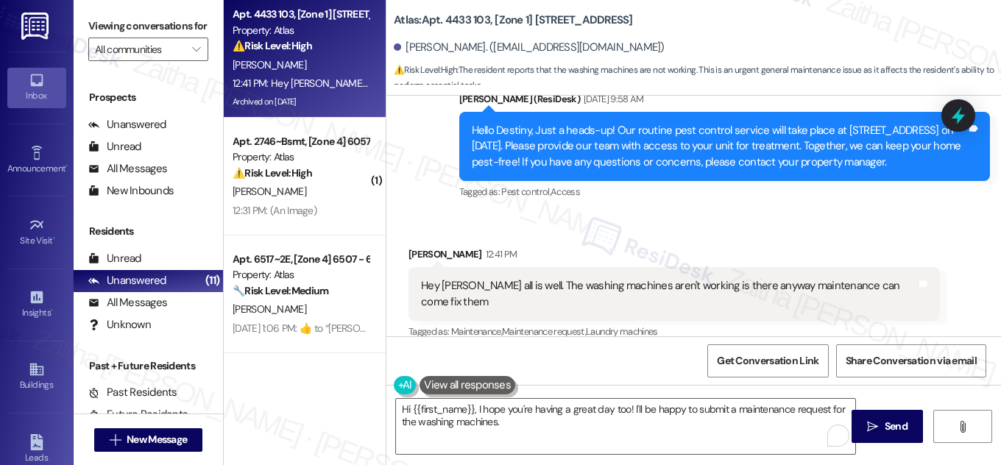
click at [728, 214] on div "Received via SMS Destiny Eldridge 12:41 PM Hey Sarah hope all is well. The wash…" at bounding box center [694, 306] width 615 height 184
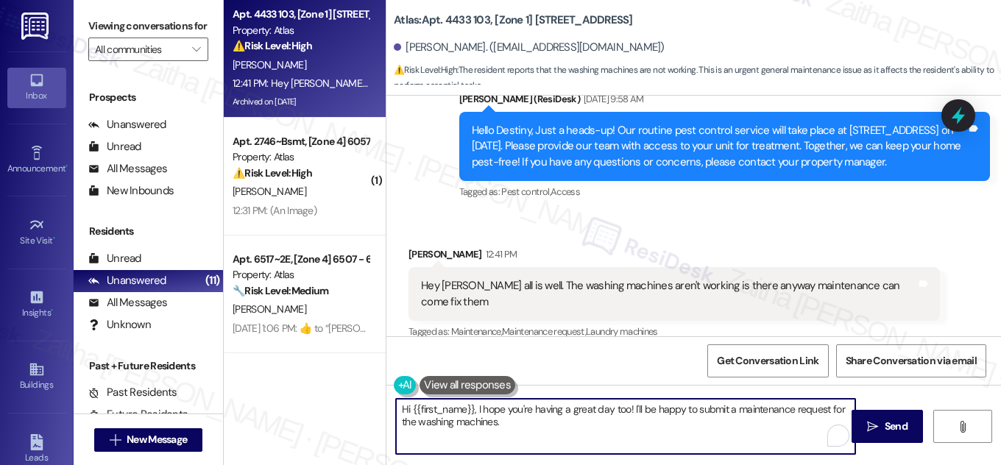
click at [520, 422] on textarea "Hi {{first_name}}, I hope you're having a great day too! I'll be happy to submi…" at bounding box center [625, 426] width 459 height 55
drag, startPoint x: 477, startPoint y: 406, endPoint x: 537, endPoint y: 425, distance: 63.1
click at [537, 425] on textarea "Hi {{first_name}}, I hope you're having a great day too! I'll be happy to submi…" at bounding box center [625, 426] width 459 height 55
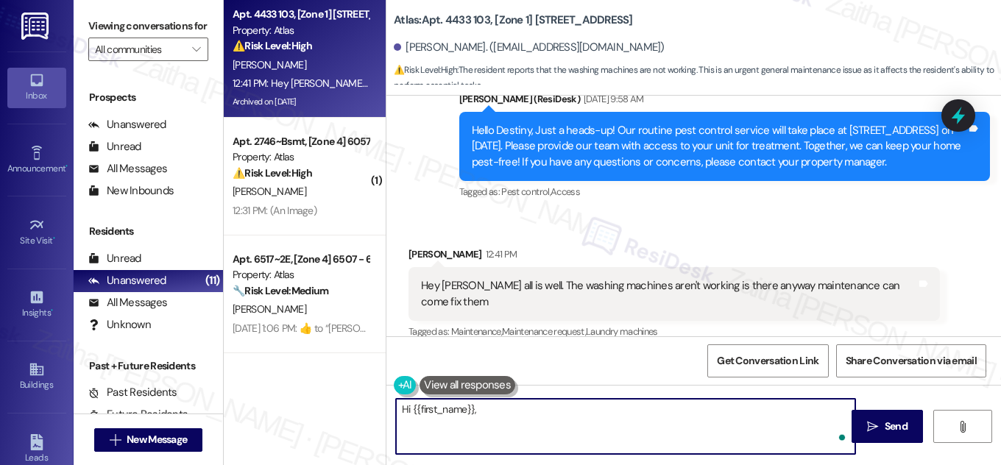
paste textarea "I hope you’re doing well too, and thanks for letting us know about the washing …"
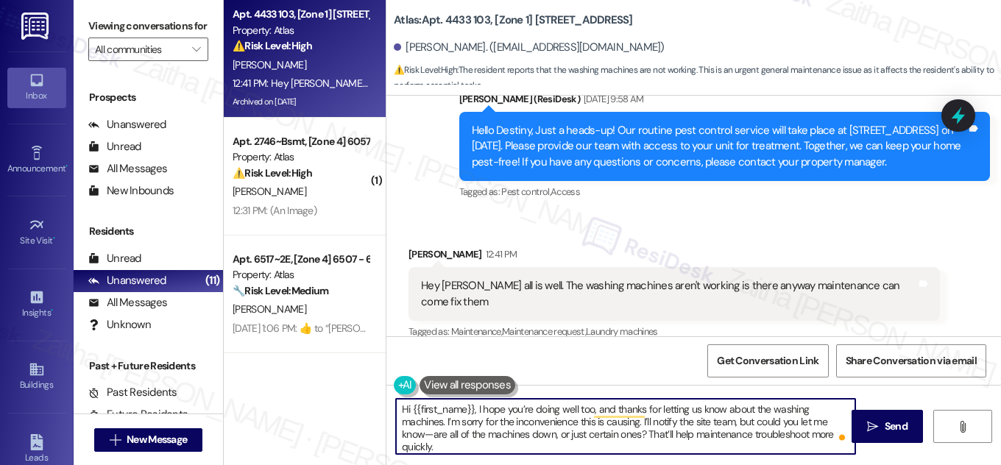
click at [809, 432] on textarea "Hi {{first_name}}, I hope you’re doing well too, and thanks for letting us know…" at bounding box center [625, 426] width 459 height 55
type textarea "Hi {{first_name}}, I hope you’re doing well too, and thanks for letting us know…"
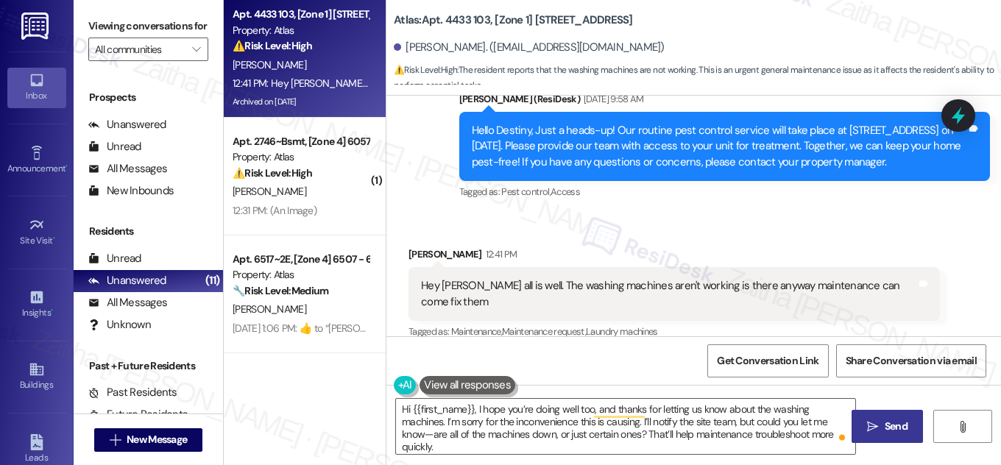
click at [878, 420] on span " Send" at bounding box center [887, 426] width 46 height 15
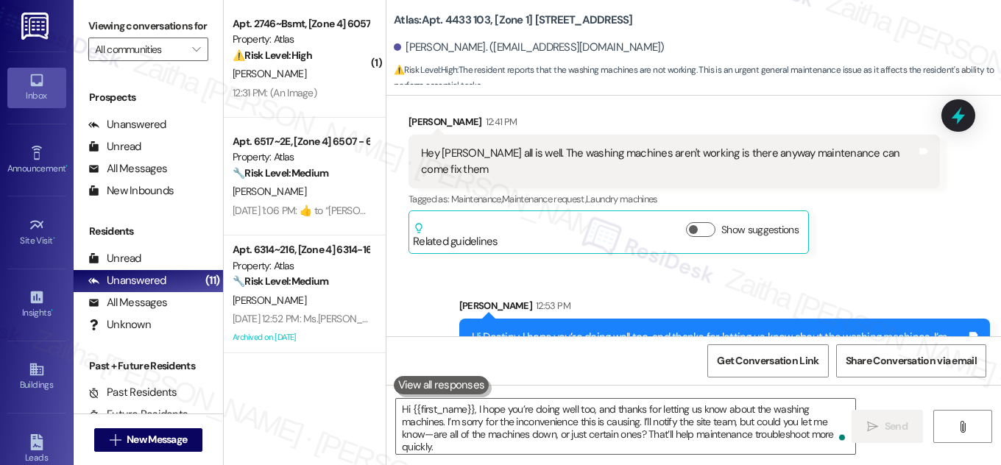
scroll to position [24446, 0]
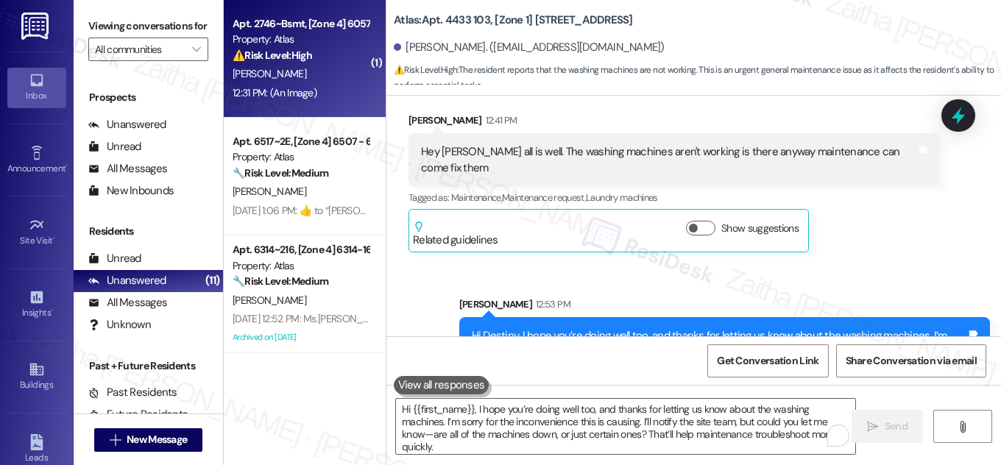
click at [348, 96] on div "12:31 PM: (An Image) 12:31 PM: (An Image)" at bounding box center [300, 93] width 139 height 18
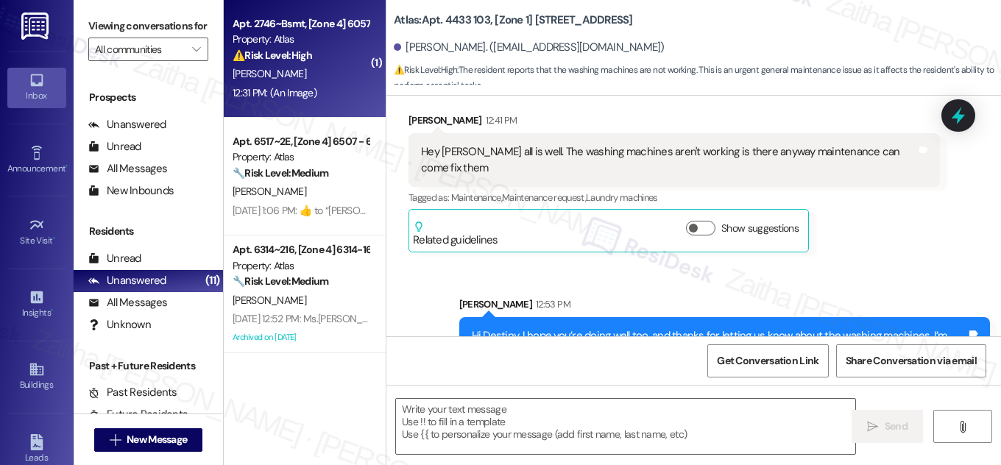
type textarea "Fetching suggested responses. Please feel free to read through the conversation…"
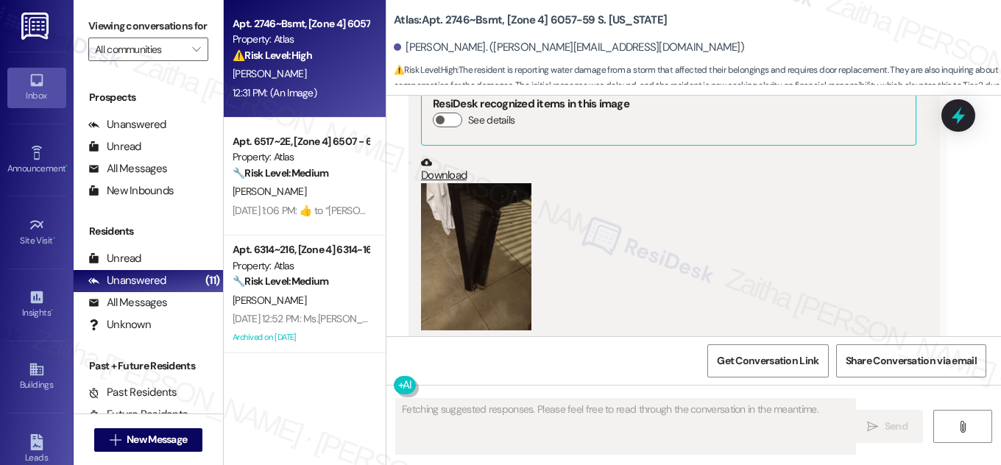
click at [694, 396] on button "Hide Suggestions" at bounding box center [703, 403] width 29 height 15
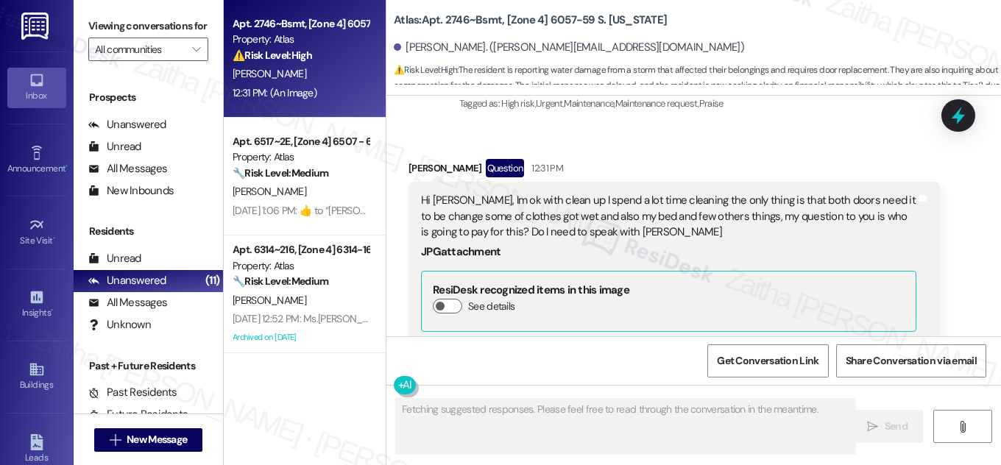
scroll to position [31722, 0]
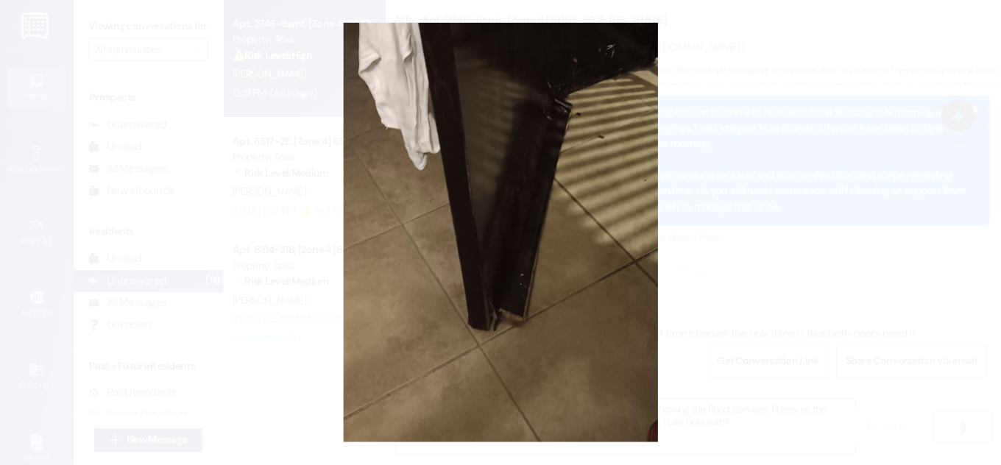
click at [789, 205] on button "Unzoom image" at bounding box center [500, 232] width 1001 height 465
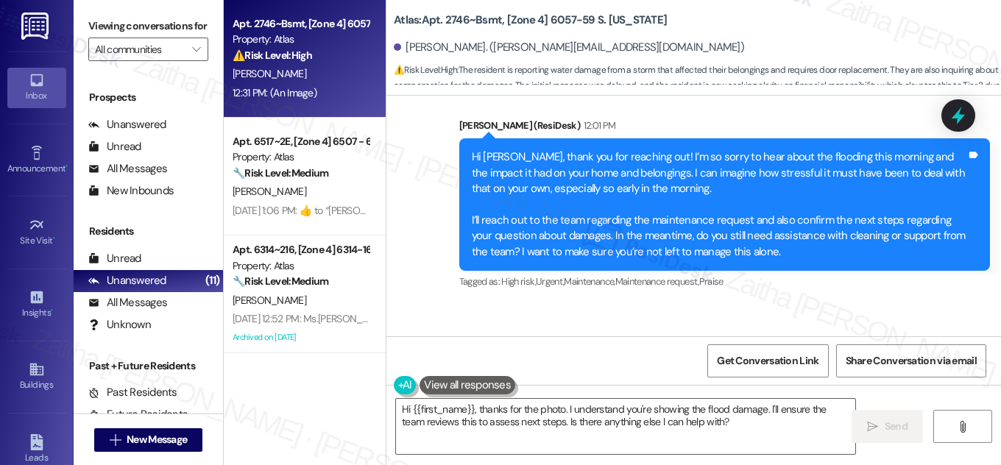
scroll to position [31589, 0]
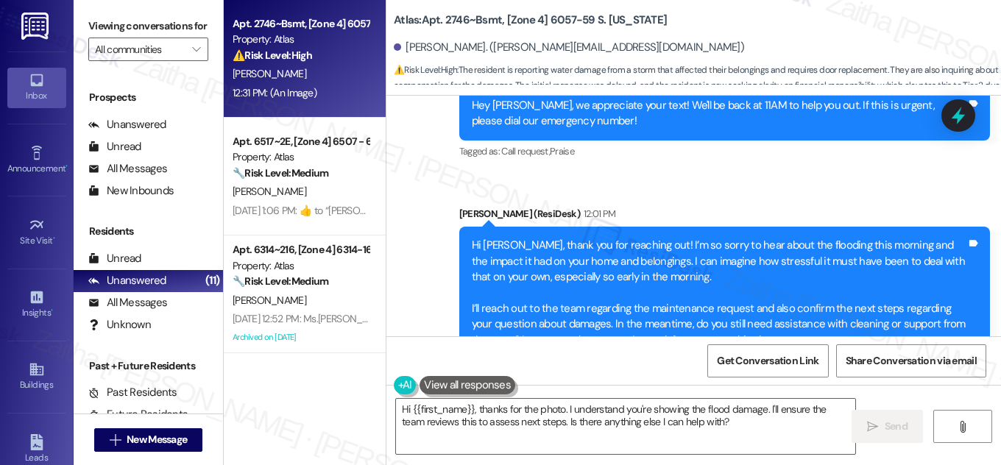
drag, startPoint x: 419, startPoint y: 175, endPoint x: 655, endPoint y: 207, distance: 237.7
copy div "Hi Sarah, lm ok with clean up l spend a lot time cleaning the only thing is tha…"
drag, startPoint x: 404, startPoint y: 49, endPoint x: 481, endPoint y: 43, distance: 76.8
click at [481, 43] on div "Gustavo Guerrero. (gustavo.guerrero51gg@gmail.com)" at bounding box center [569, 47] width 350 height 15
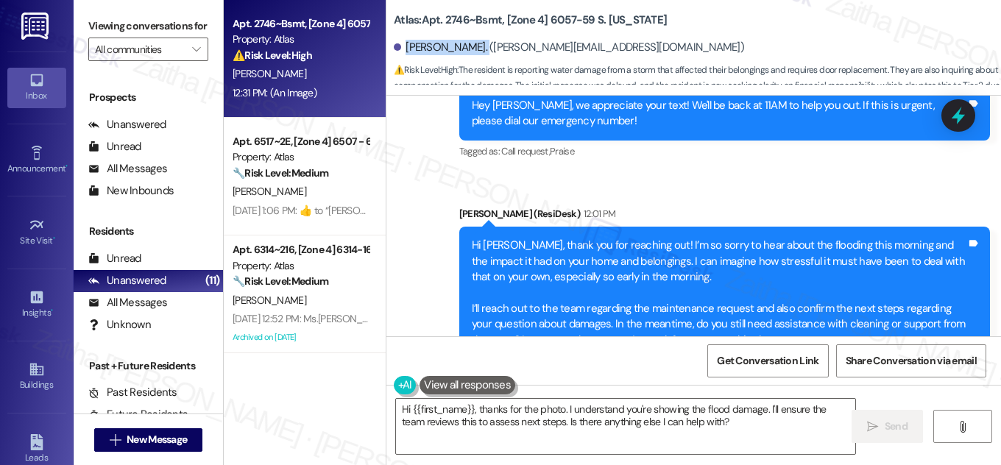
copy div "Gustavo Guerrer"
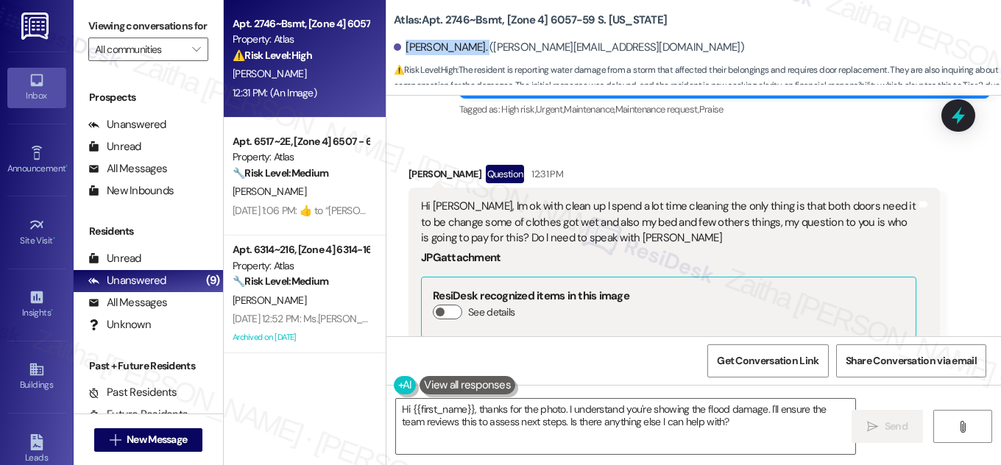
scroll to position [31855, 0]
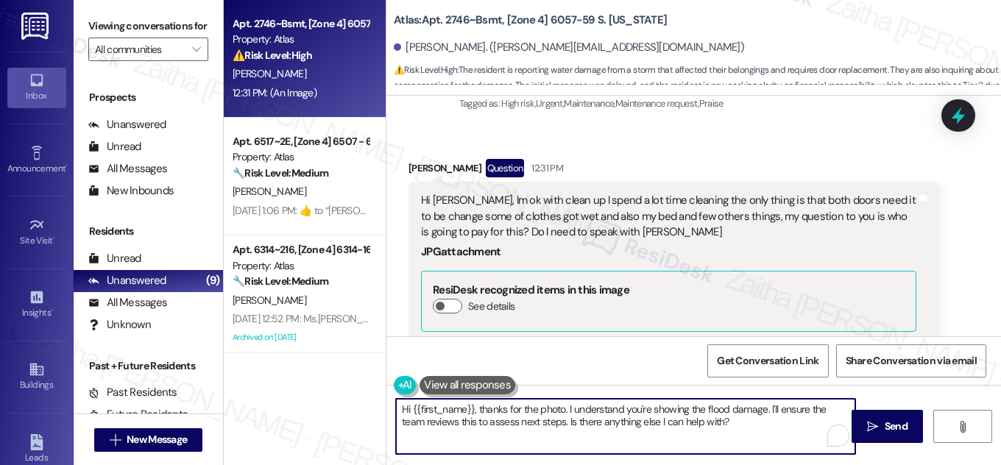
drag, startPoint x: 479, startPoint y: 407, endPoint x: 400, endPoint y: 410, distance: 79.6
click at [400, 410] on textarea "Hi {{first_name}}, thanks for the photo. I understand you're showing the flood …" at bounding box center [625, 426] width 459 height 55
drag, startPoint x: 492, startPoint y: 408, endPoint x: 679, endPoint y: 421, distance: 187.5
click at [679, 421] on textarea "Thanks for the photo. I understand you're showing the flood damage. I'll ensure…" at bounding box center [625, 426] width 459 height 55
type textarea "Thanks for the photo. Let me submit a work order for the doors, could you place…"
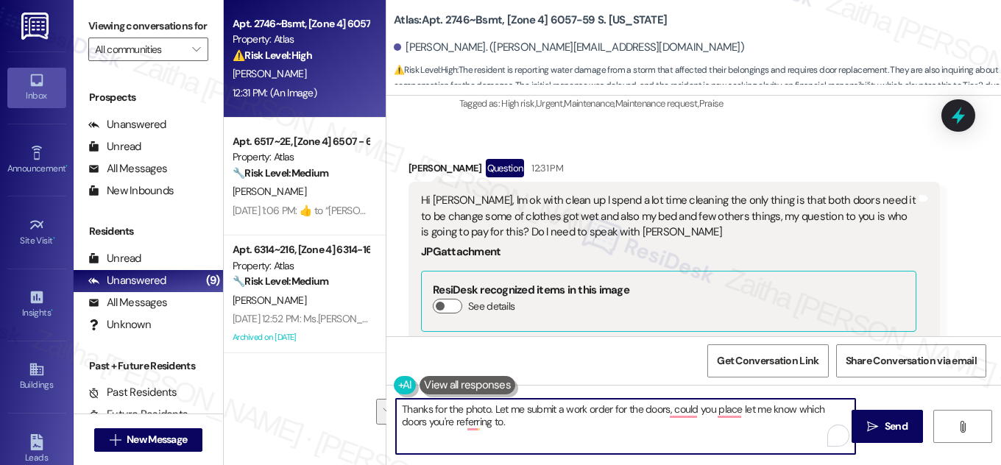
drag, startPoint x: 398, startPoint y: 411, endPoint x: 510, endPoint y: 429, distance: 113.3
click at [510, 429] on textarea "Thanks for the photo. Let me submit a work order for the doors, could you place…" at bounding box center [625, 426] width 459 height 55
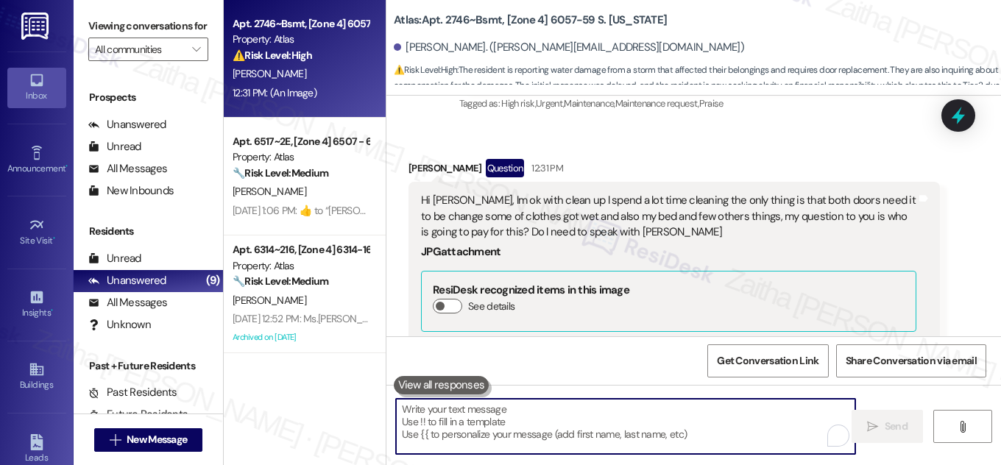
paste textarea "Thanks for sharing the photo. I’ll submit a work order for the doors—could you …"
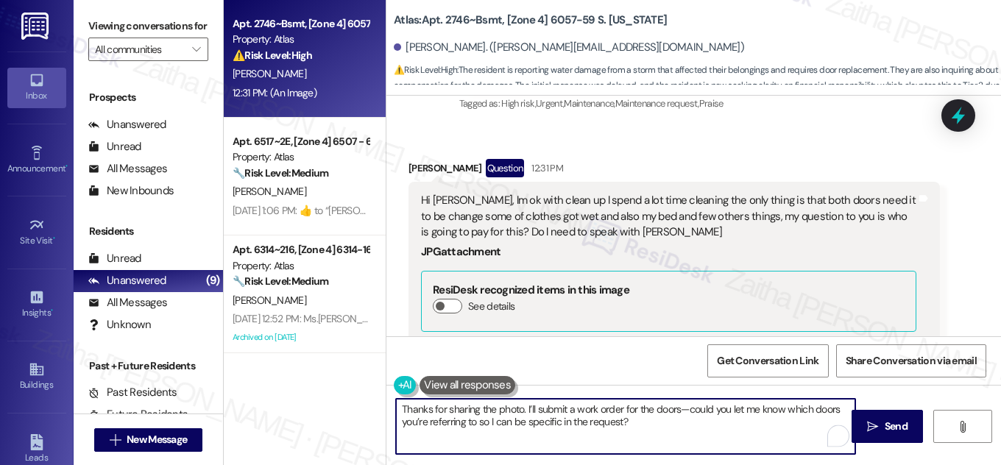
click at [687, 414] on textarea "Thanks for sharing the photo. I’ll submit a work order for the doors—could you …" at bounding box center [625, 426] width 459 height 55
click at [636, 422] on textarea "Thanks for sharing the photo. I’ll submit a work order for the doors. Could you…" at bounding box center [625, 426] width 459 height 55
paste textarea "Regarding the damage to your belongings, you can connect with Jessica, and I’ll…"
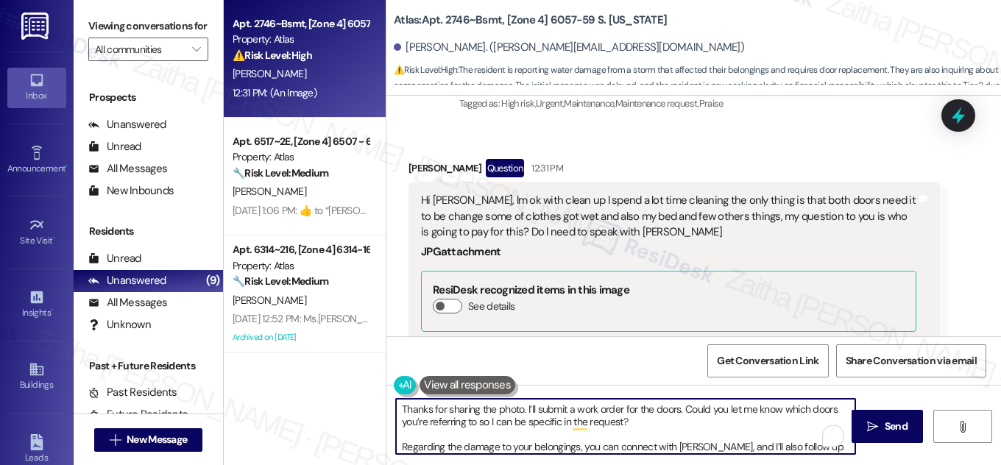
scroll to position [12, 0]
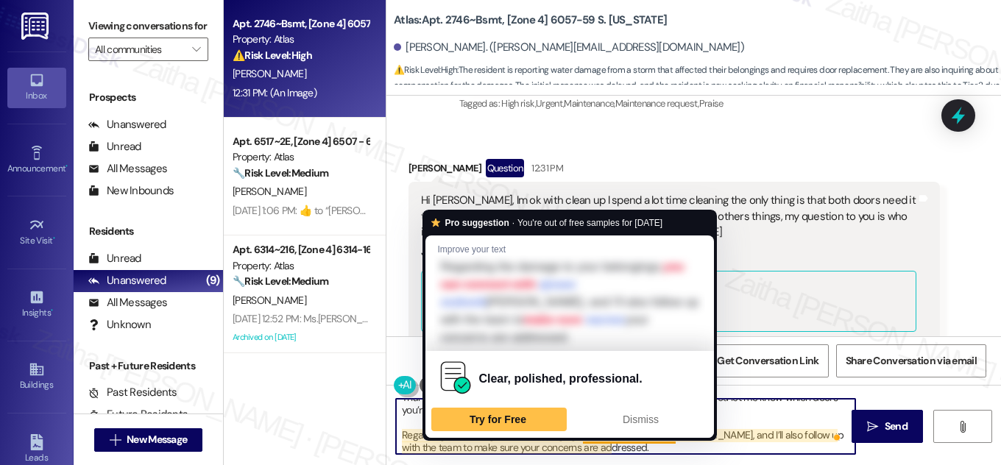
click at [460, 445] on textarea "Thanks for sharing the photo. I’ll submit a work order for the doors. Could you…" at bounding box center [625, 426] width 459 height 55
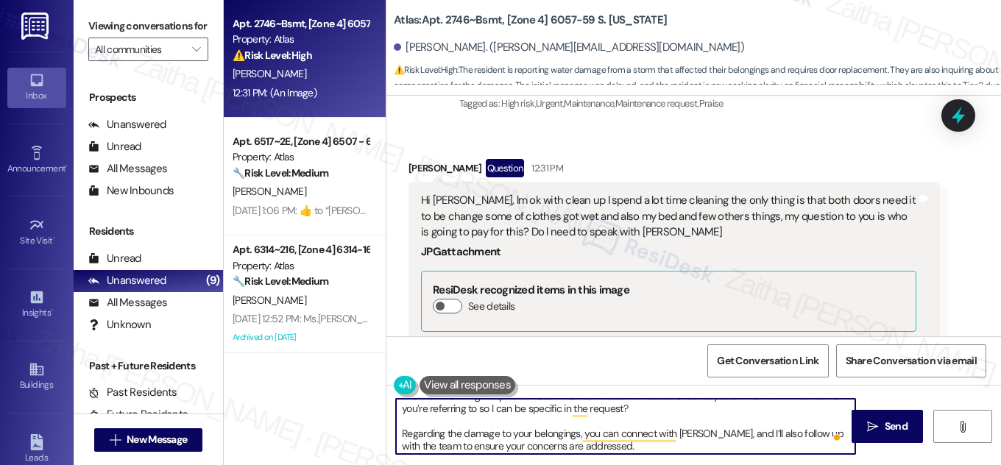
scroll to position [0, 0]
click at [446, 441] on textarea "Thanks for sharing the photo. I’ll submit a work order for the doors. Could you…" at bounding box center [625, 426] width 459 height 55
drag, startPoint x: 534, startPoint y: 443, endPoint x: 642, endPoint y: 444, distance: 108.2
click at [642, 444] on textarea "Thanks for sharing the photo. I’ll submit a work order for the doors. Could you…" at bounding box center [625, 426] width 459 height 55
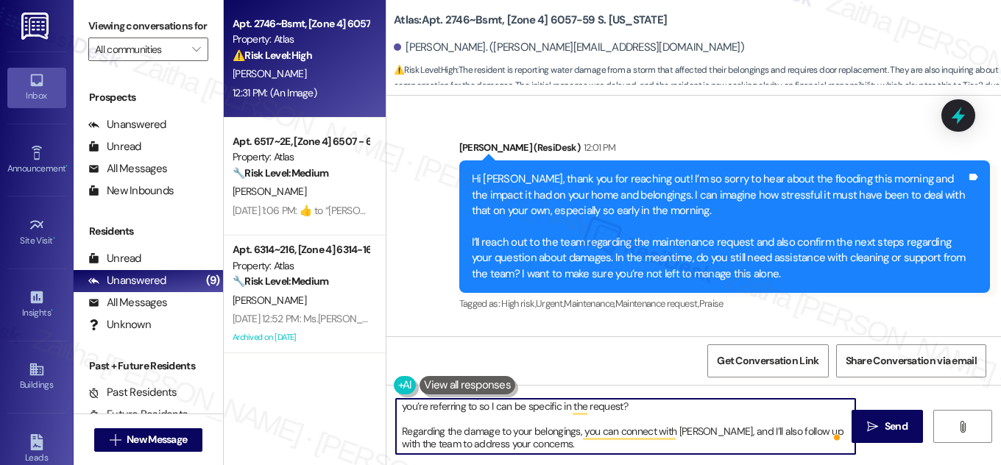
type textarea "Thanks for sharing the photo. I’ll submit a work order for the doors. Could you…"
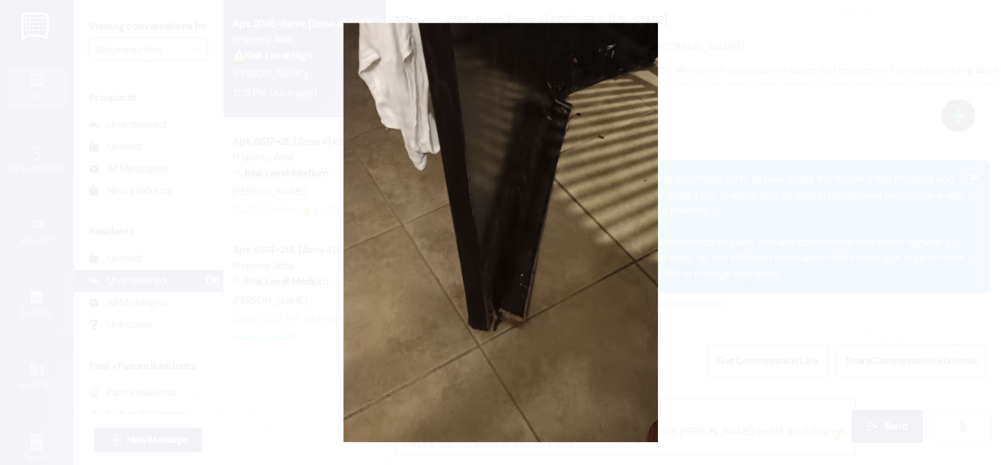
click at [822, 217] on button "Unzoom image" at bounding box center [500, 232] width 1001 height 465
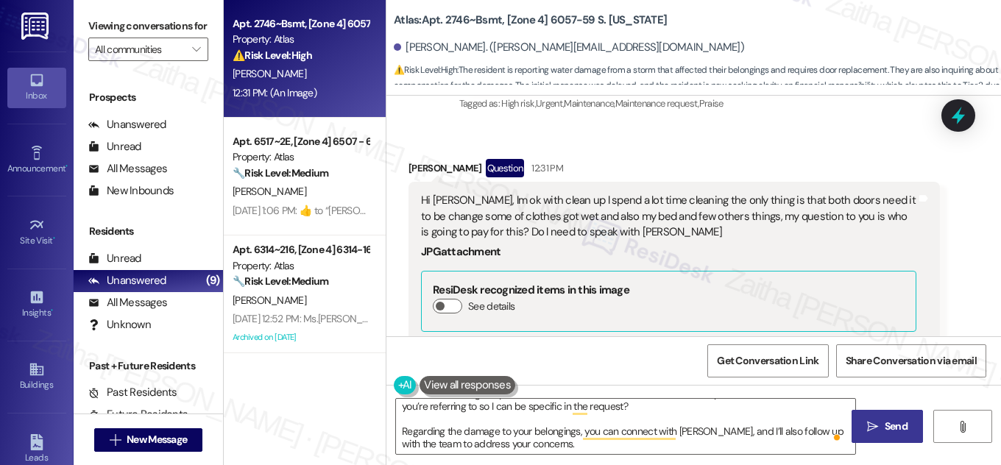
click at [891, 433] on span "Send" at bounding box center [896, 426] width 23 height 15
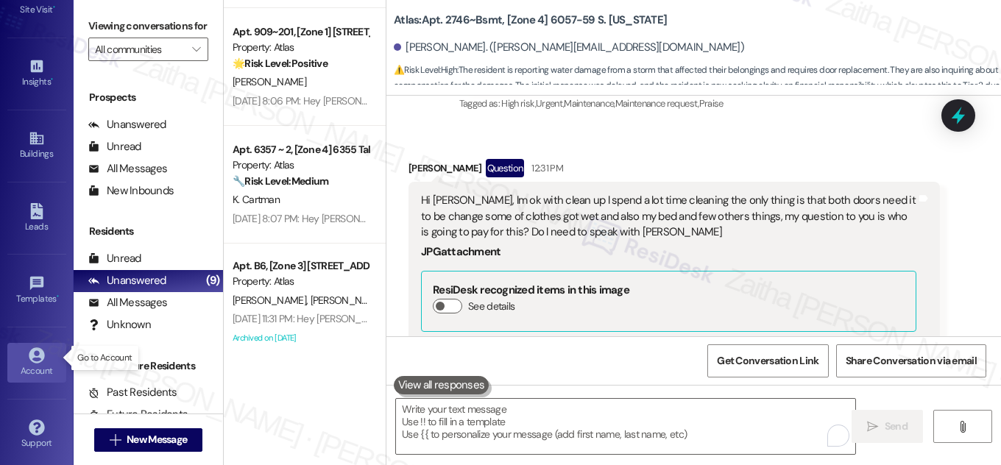
click at [39, 365] on div "Account" at bounding box center [37, 371] width 74 height 15
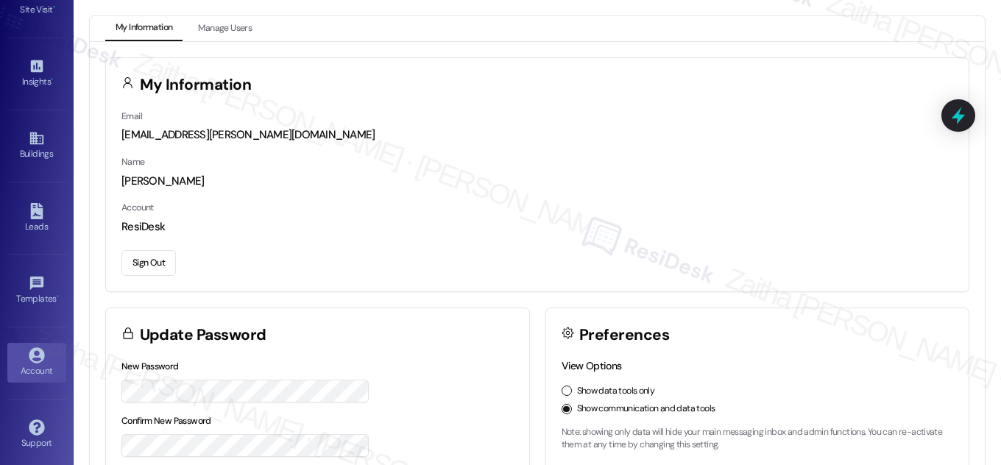
click at [52, 355] on link "Account" at bounding box center [36, 363] width 59 height 40
click at [148, 264] on button "Sign Out" at bounding box center [148, 263] width 54 height 26
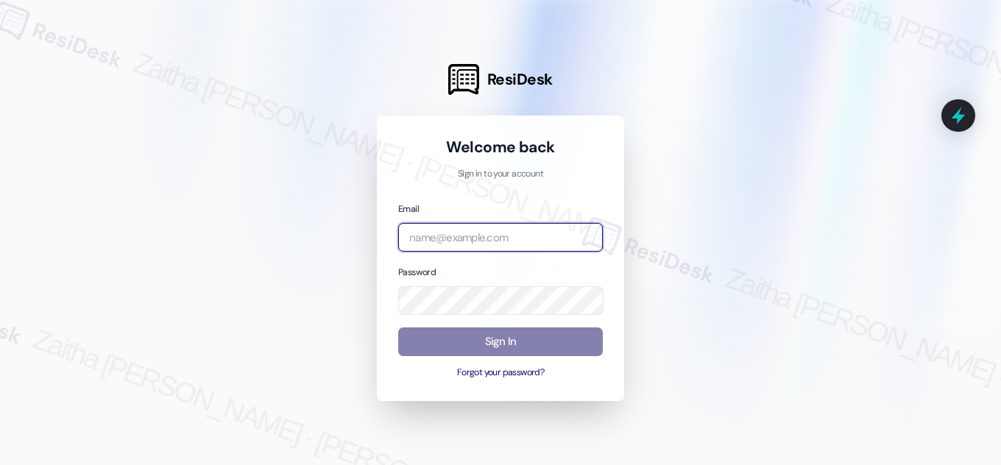
click at [442, 241] on input "email" at bounding box center [500, 237] width 205 height 29
type input "automated-surveys-jag-zaitha.mae.garcia@jag.com"
